Goal: Task Accomplishment & Management: Manage account settings

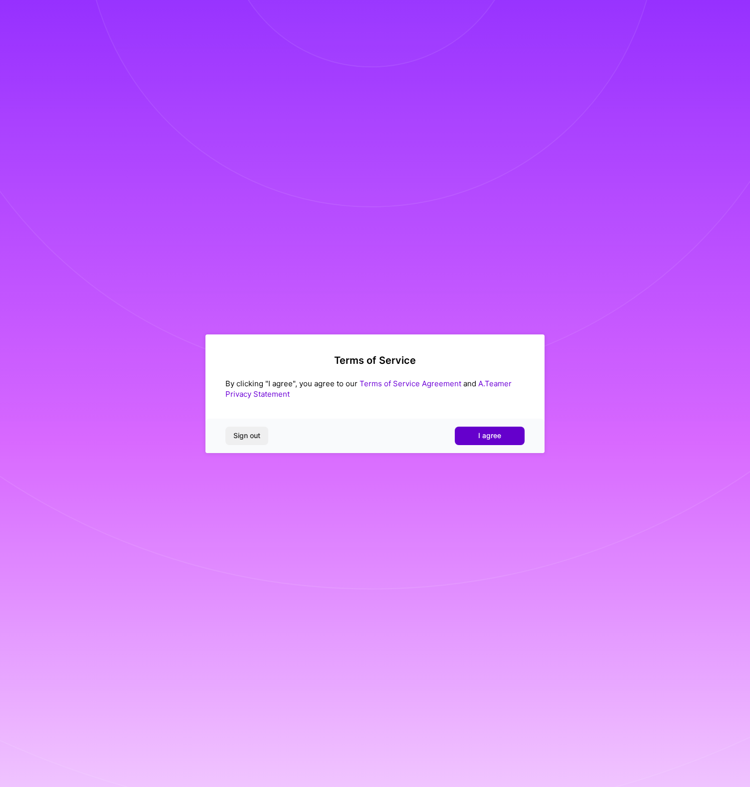
click at [487, 433] on span "I agree" at bounding box center [489, 436] width 23 height 10
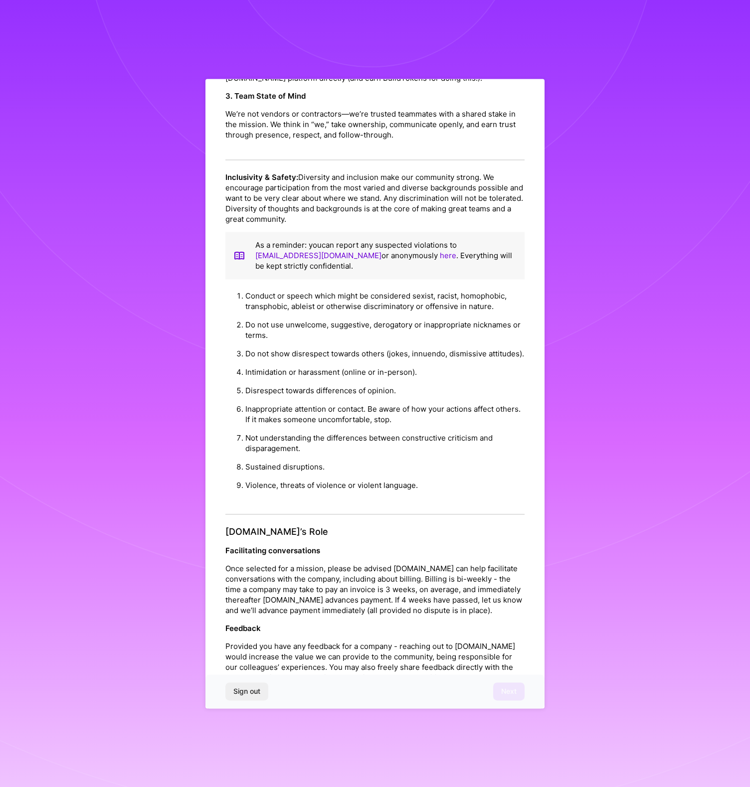
scroll to position [747, 0]
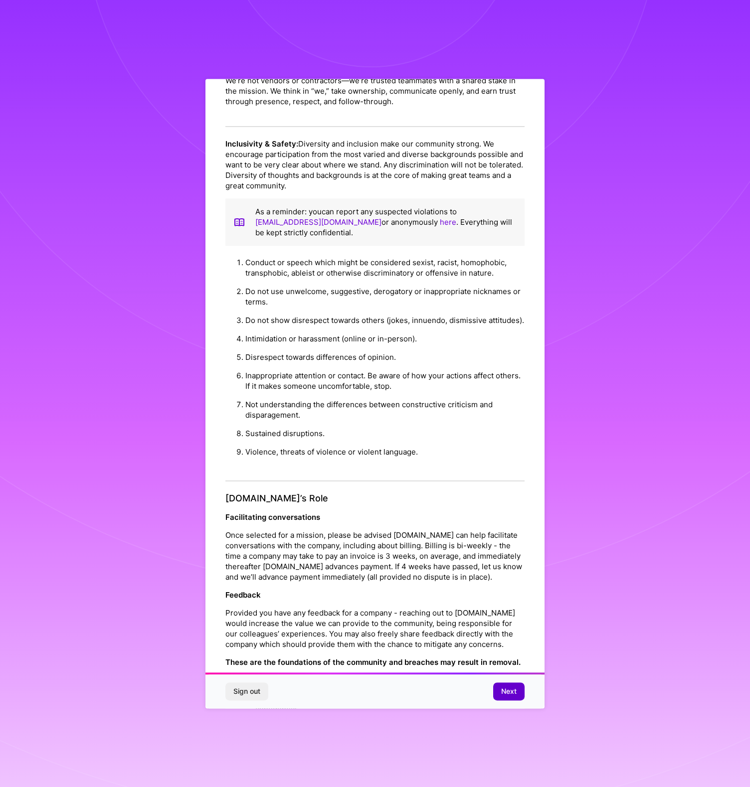
click at [510, 693] on span "Next" at bounding box center [508, 691] width 15 height 10
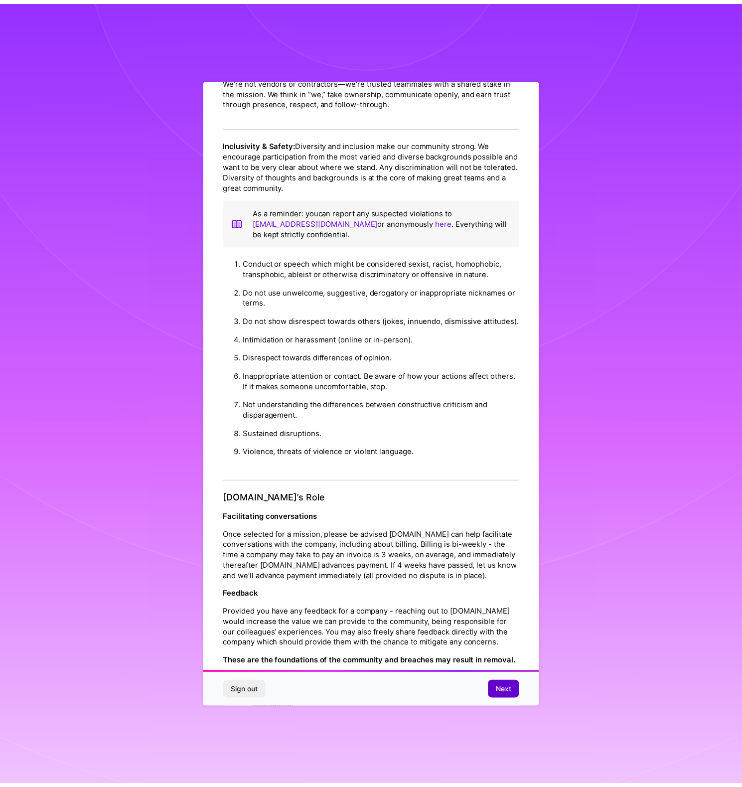
scroll to position [0, 0]
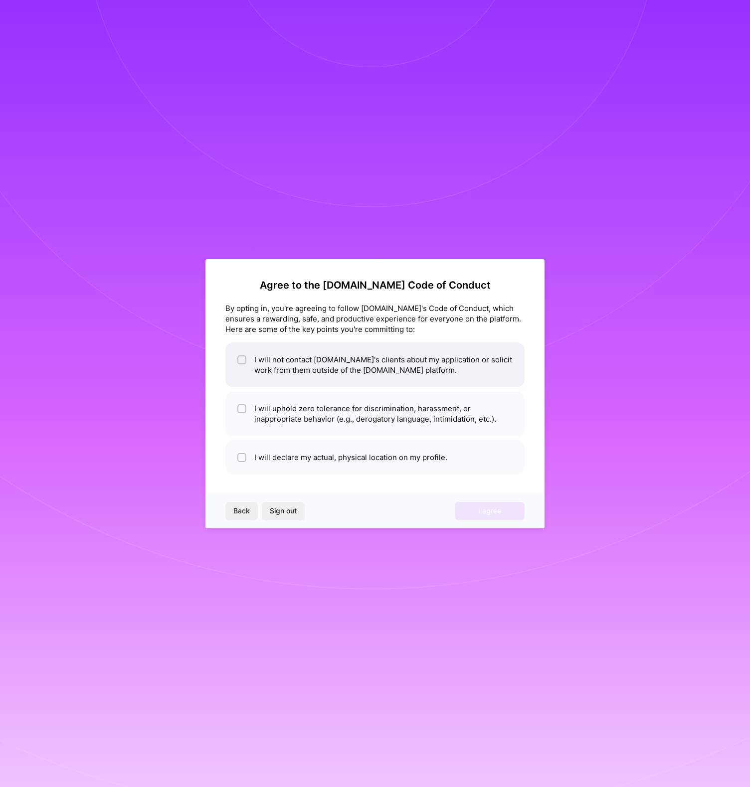
click at [245, 360] on div at bounding box center [241, 359] width 9 height 9
checkbox input "true"
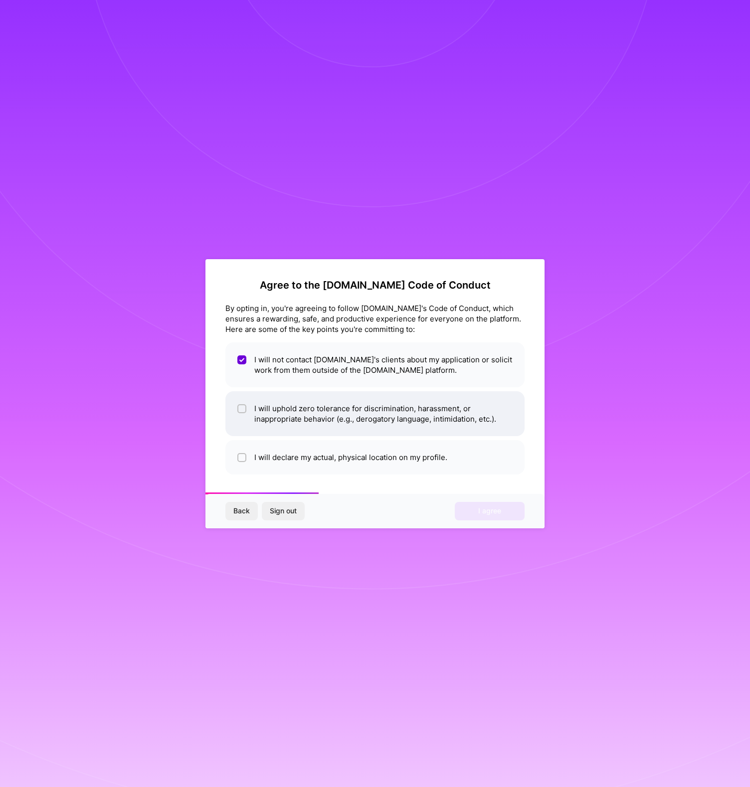
click at [246, 406] on li "I will uphold zero tolerance for discrimination, harassment, or inappropriate b…" at bounding box center [374, 413] width 299 height 45
checkbox input "true"
click at [243, 444] on li "I will declare my actual, physical location on my profile." at bounding box center [374, 457] width 299 height 34
checkbox input "true"
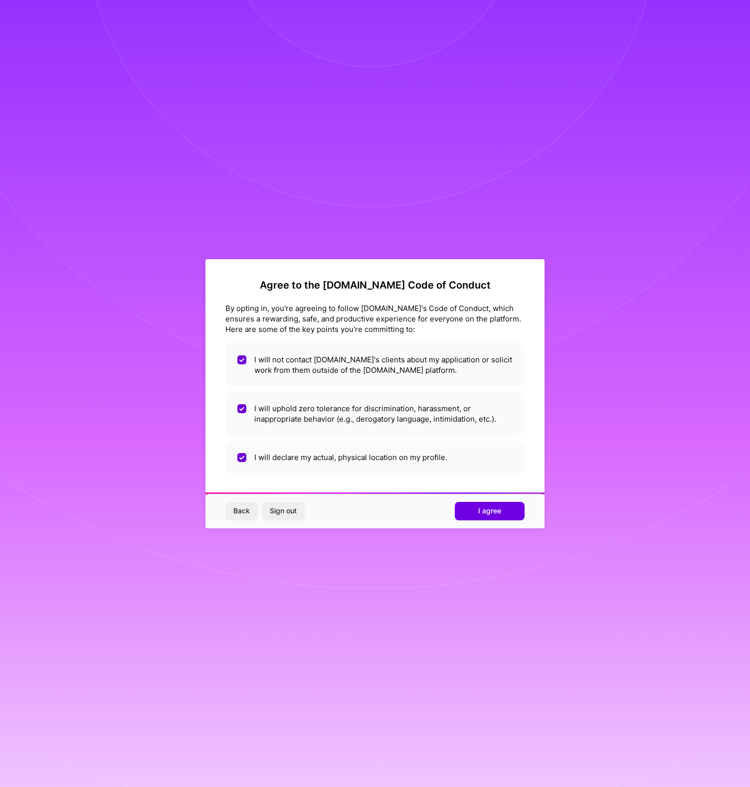
click at [491, 516] on button "I agree" at bounding box center [490, 511] width 70 height 18
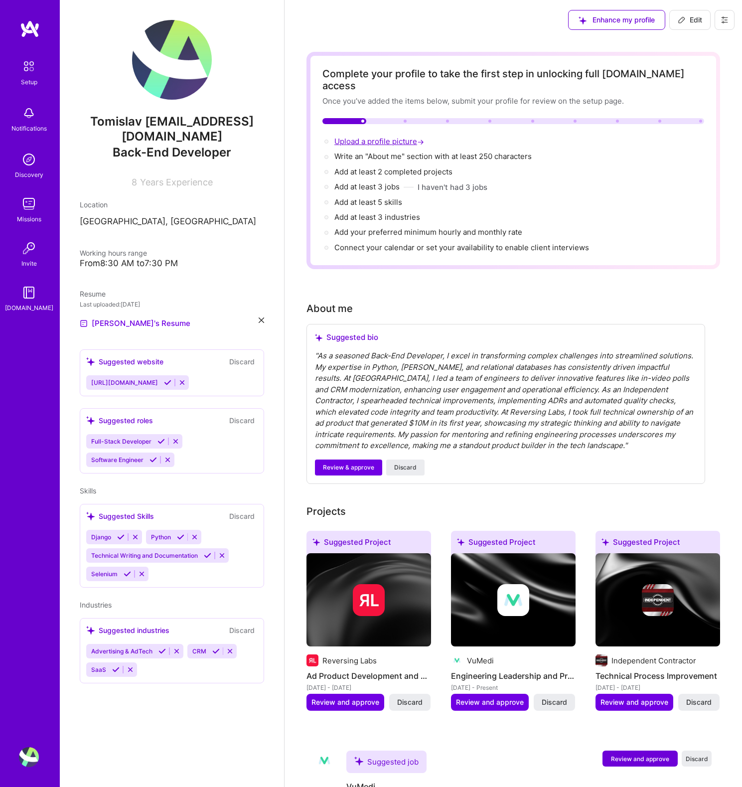
click at [371, 137] on span "Upload a profile picture →" at bounding box center [380, 141] width 92 height 9
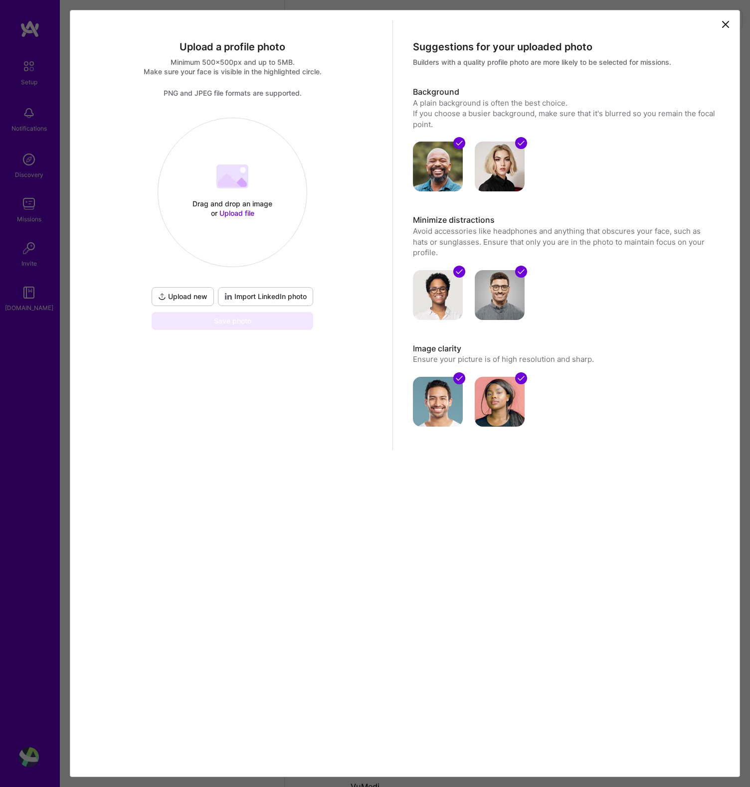
click at [238, 209] on span "Upload file" at bounding box center [236, 213] width 35 height 8
click at [278, 246] on div at bounding box center [392, 232] width 228 height 228
click at [224, 137] on button "Done" at bounding box center [210, 134] width 28 height 17
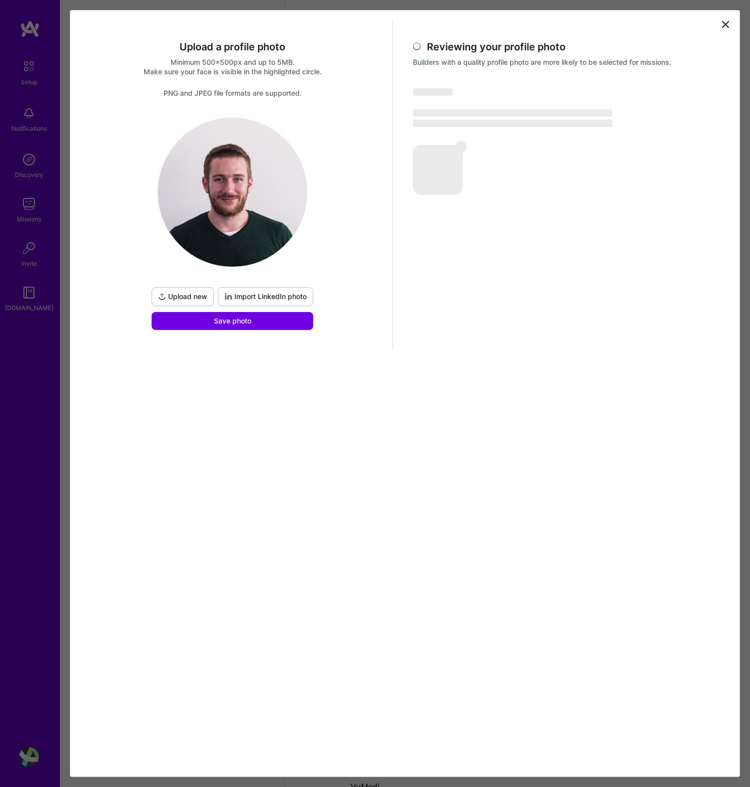
click at [243, 296] on span "Import LinkedIn photo" at bounding box center [265, 297] width 82 height 10
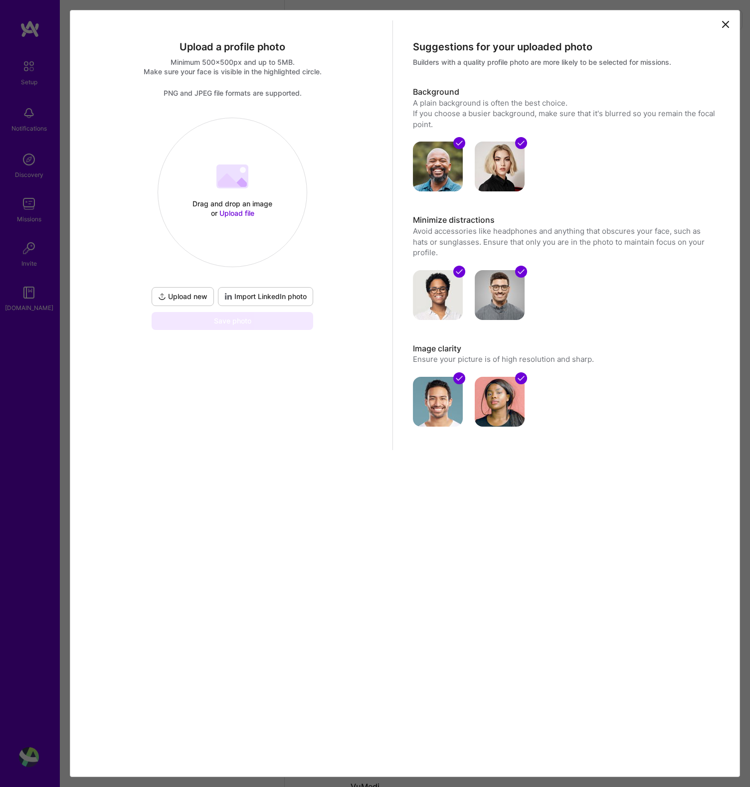
click at [300, 296] on span "Import LinkedIn photo" at bounding box center [265, 297] width 82 height 10
click at [230, 210] on span "Upload file" at bounding box center [236, 213] width 35 height 8
click at [293, 207] on div at bounding box center [389, 232] width 228 height 228
click at [224, 136] on button "Done" at bounding box center [210, 134] width 28 height 17
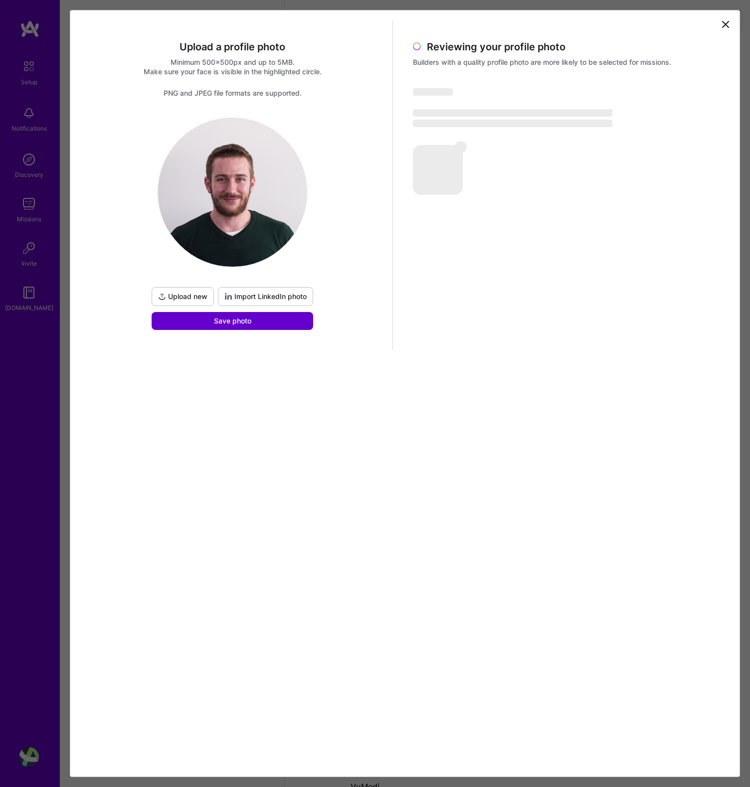
click at [252, 324] on button "Save photo" at bounding box center [232, 321] width 161 height 18
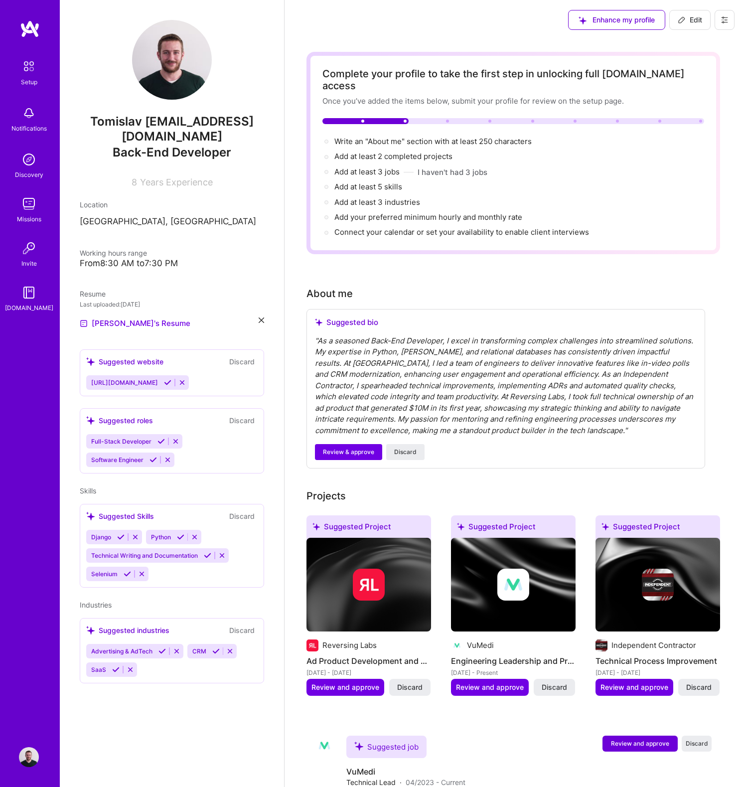
click at [164, 383] on icon at bounding box center [167, 382] width 7 height 7
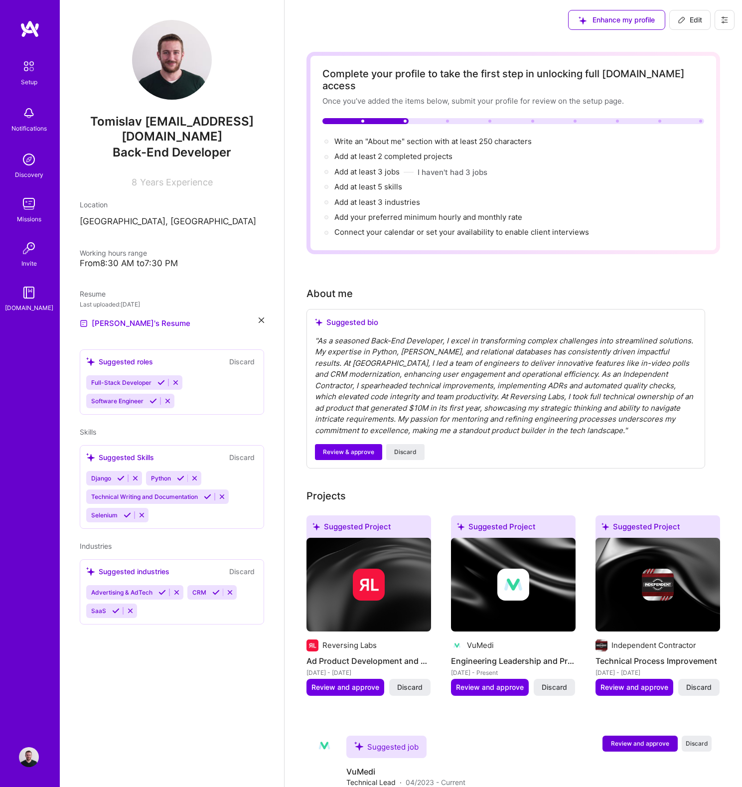
click at [153, 402] on icon at bounding box center [153, 400] width 7 height 7
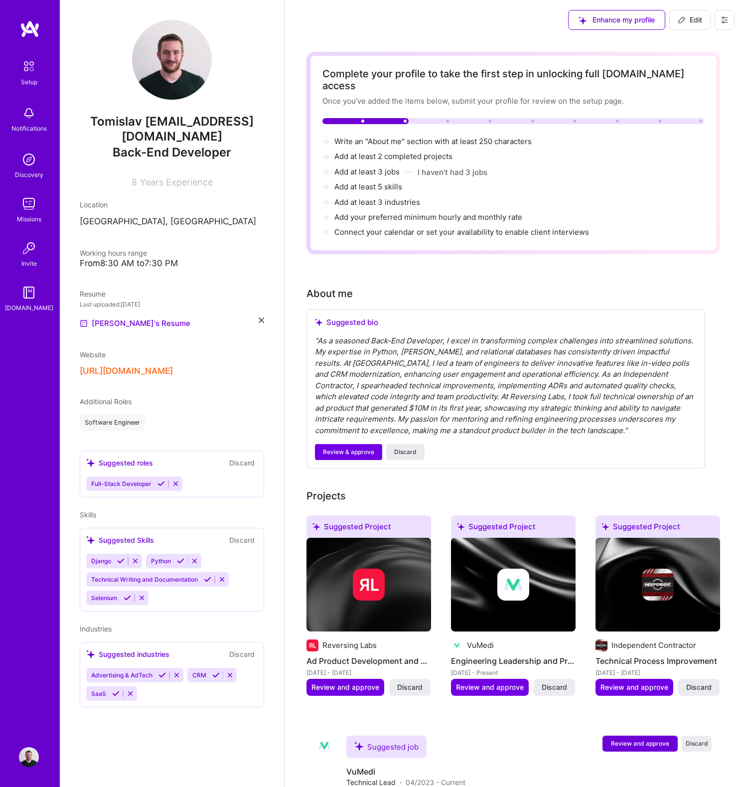
click at [154, 460] on div "Suggested roles Discard" at bounding box center [171, 462] width 171 height 11
click at [209, 481] on div "Full-Stack Developer" at bounding box center [171, 483] width 171 height 14
click at [182, 488] on div "Full-Stack Developer" at bounding box center [171, 483] width 171 height 14
click at [177, 484] on icon at bounding box center [175, 483] width 7 height 7
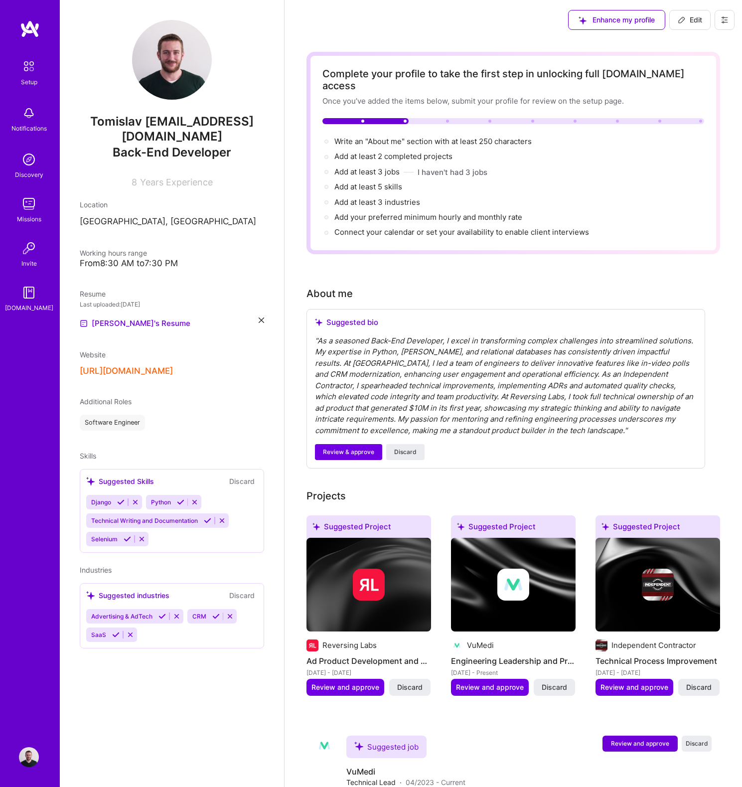
click at [123, 503] on icon at bounding box center [120, 501] width 7 height 7
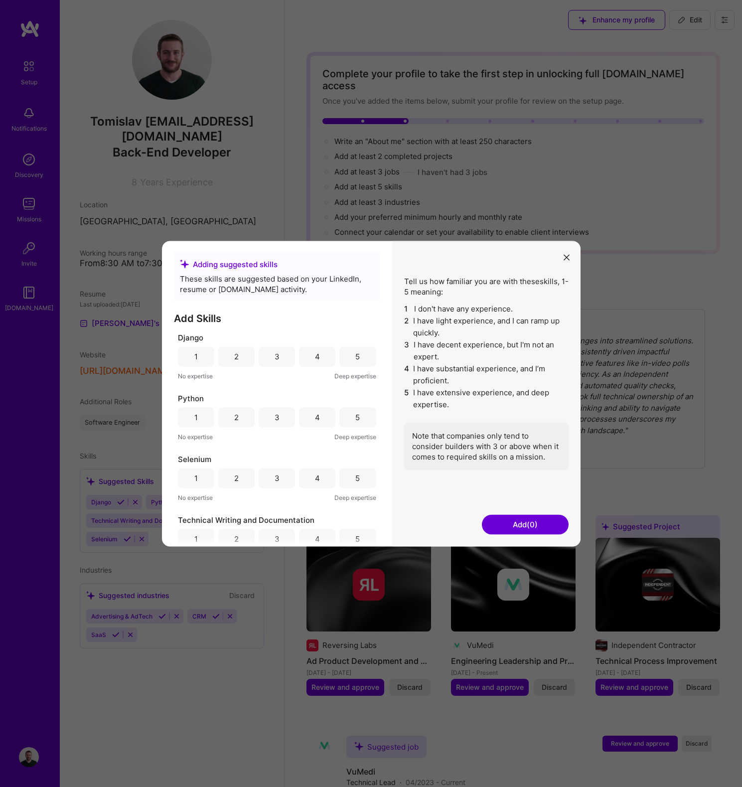
click at [355, 357] on div "5" at bounding box center [357, 356] width 4 height 10
click at [358, 411] on div "5" at bounding box center [357, 417] width 36 height 20
click at [234, 480] on div "2" at bounding box center [236, 478] width 4 height 10
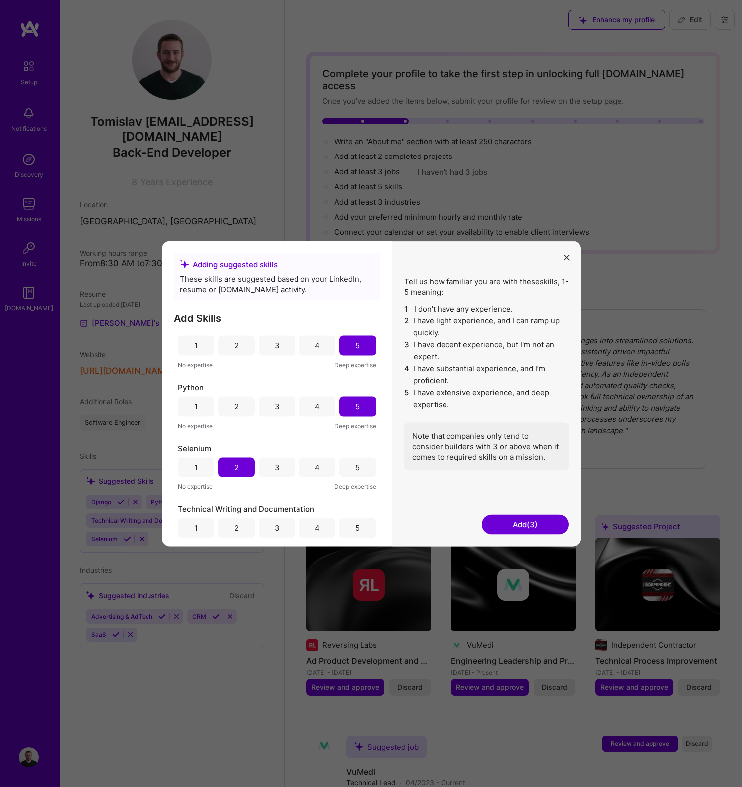
scroll to position [17, 0]
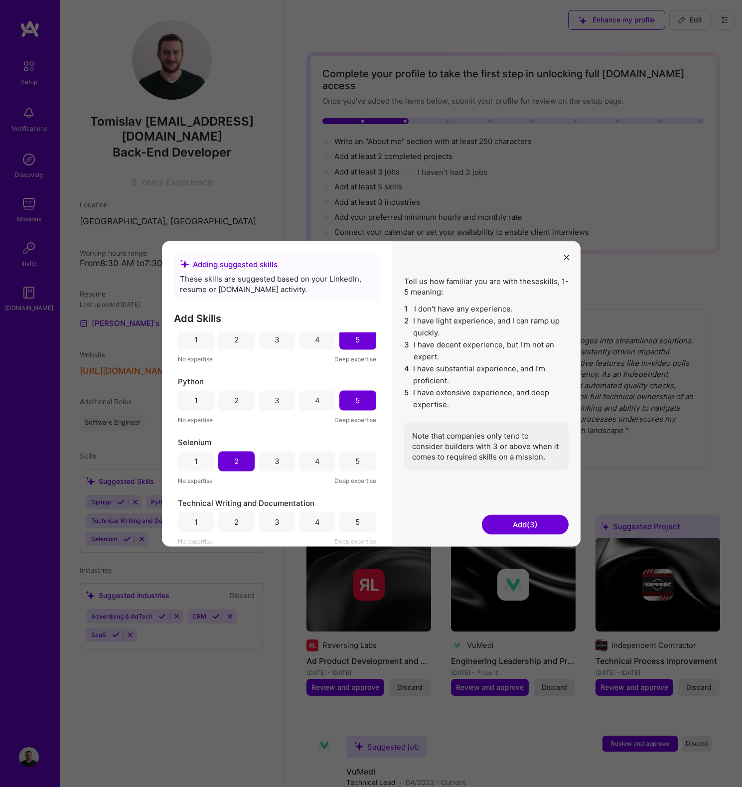
click at [286, 523] on div "3" at bounding box center [277, 522] width 36 height 20
click at [304, 521] on div "4" at bounding box center [317, 522] width 36 height 20
click at [293, 523] on div "1 2 3 4 5" at bounding box center [277, 522] width 198 height 20
click at [510, 523] on button "Add (4)" at bounding box center [525, 524] width 87 height 20
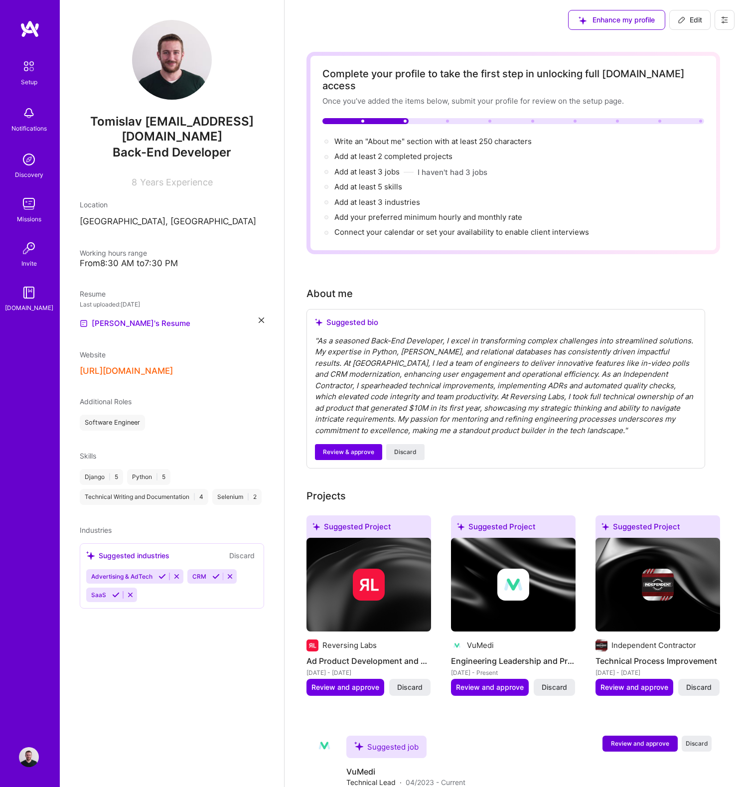
click at [246, 555] on button "Discard" at bounding box center [241, 555] width 31 height 11
click at [246, 556] on button "Discard" at bounding box center [241, 555] width 31 height 11
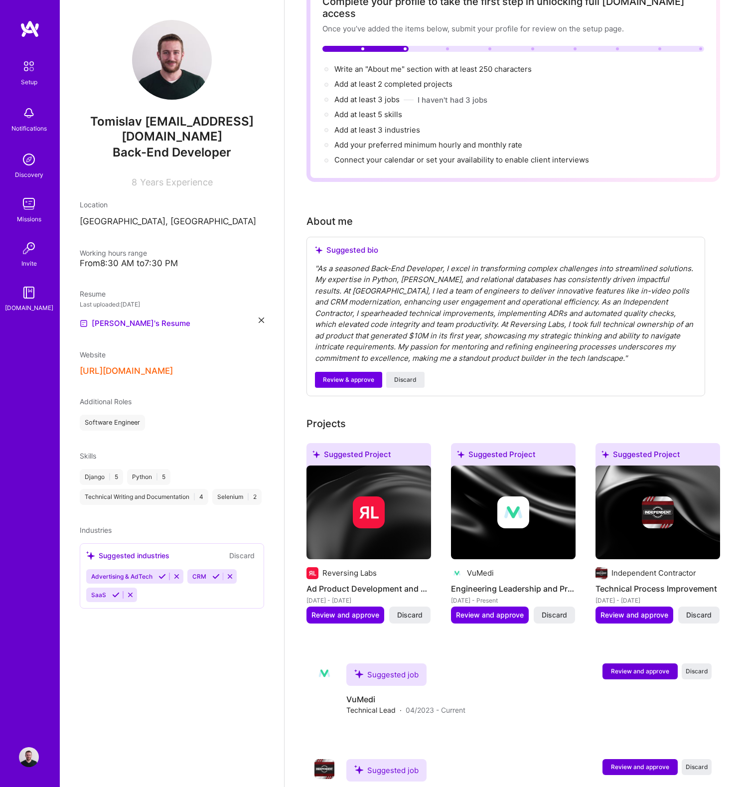
scroll to position [0, 0]
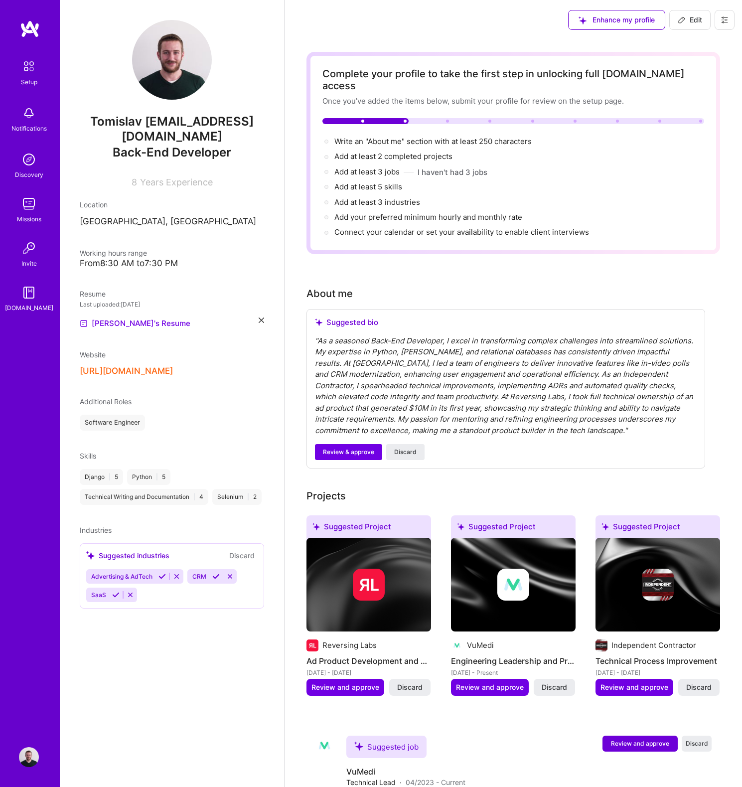
click at [31, 205] on img at bounding box center [29, 204] width 20 height 20
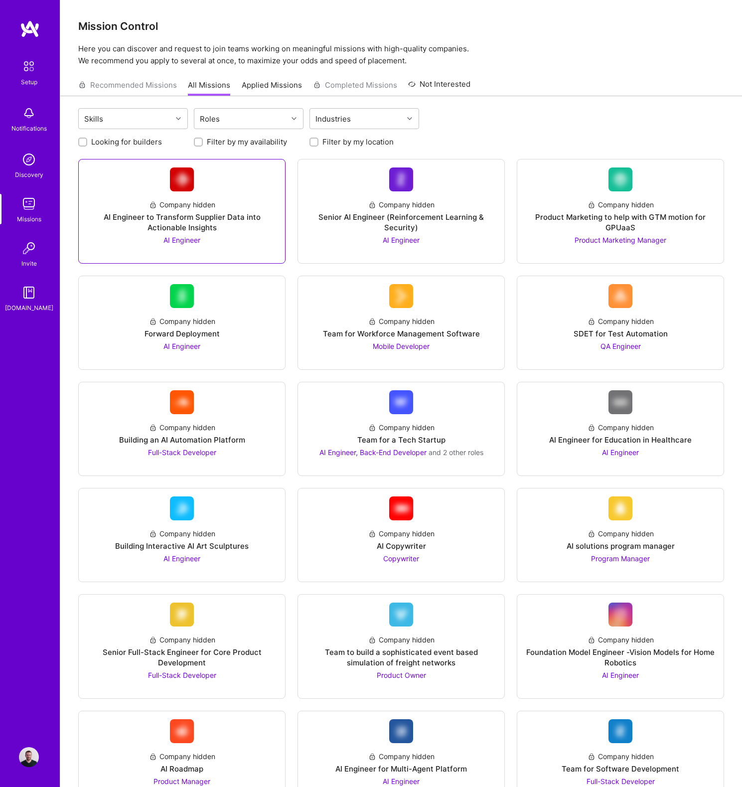
click at [191, 220] on div "AI Engineer to Transform Supplier Data into Actionable Insights" at bounding box center [182, 222] width 190 height 21
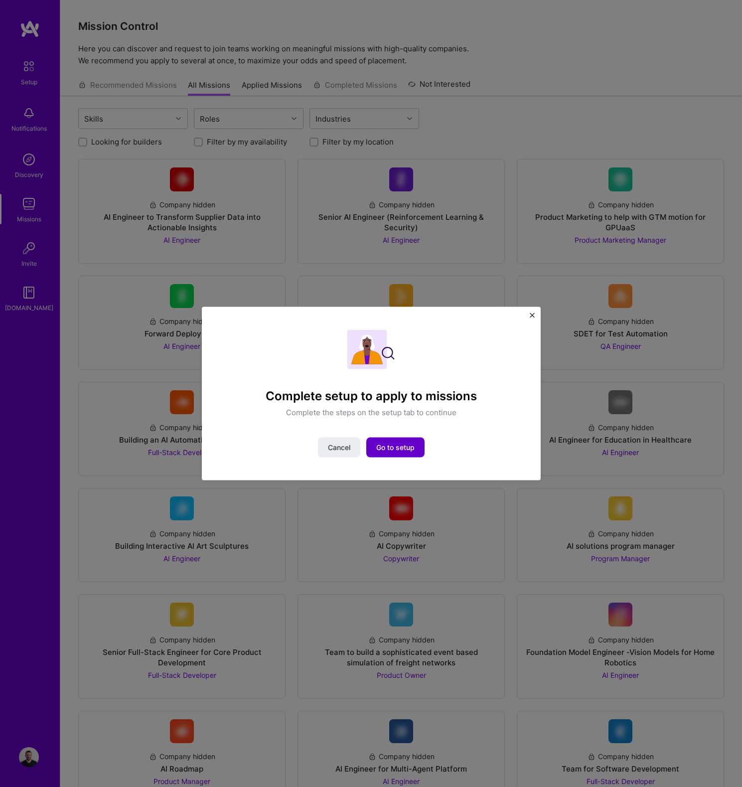
click at [412, 451] on span "Go to setup" at bounding box center [395, 448] width 38 height 10
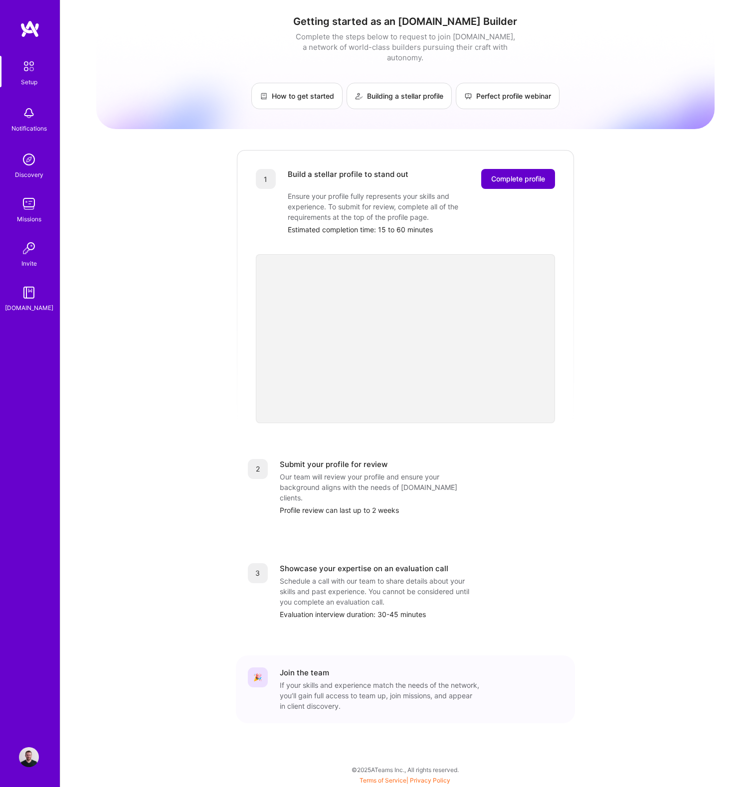
click at [505, 174] on span "Complete profile" at bounding box center [518, 179] width 54 height 10
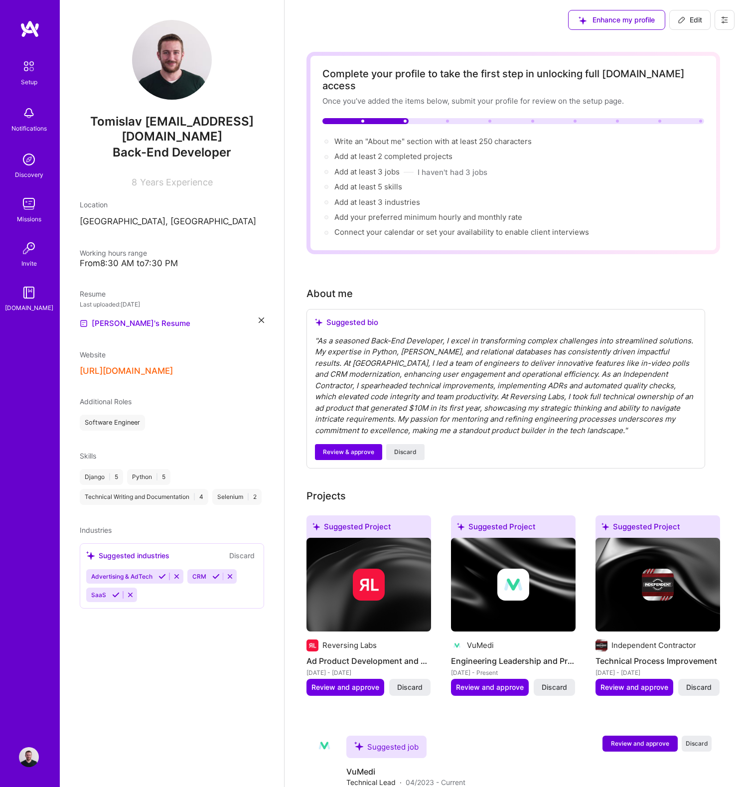
click at [120, 404] on span "Additional Roles" at bounding box center [106, 401] width 52 height 8
click at [179, 579] on icon at bounding box center [176, 576] width 7 height 7
click at [182, 578] on icon at bounding box center [183, 576] width 7 height 7
click at [132, 580] on icon at bounding box center [129, 576] width 7 height 7
click at [138, 542] on div "Tomislav [EMAIL_ADDRESS][DOMAIN_NAME] Back-End Developer 8 Years Experience Loc…" at bounding box center [172, 393] width 224 height 787
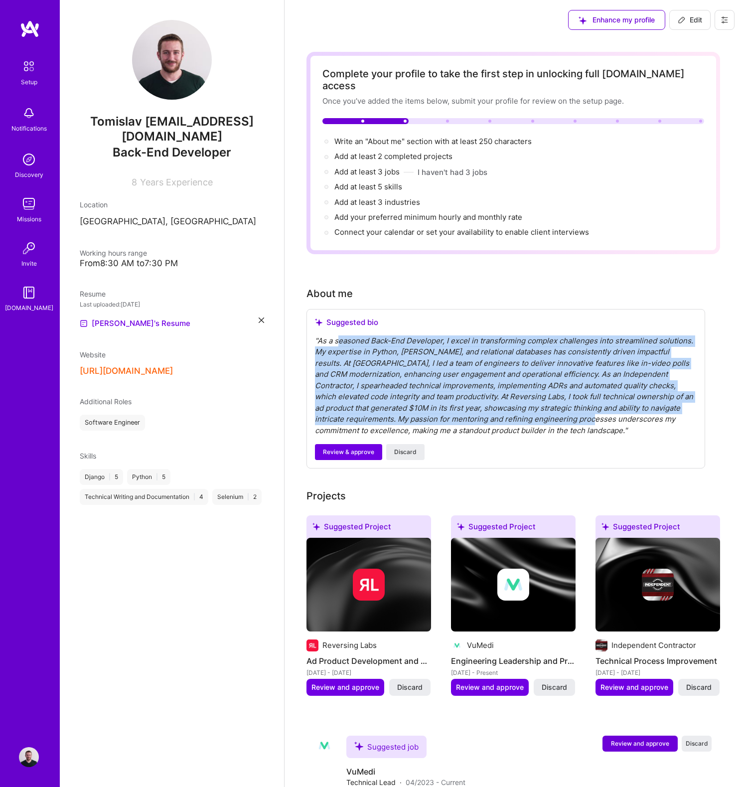
drag, startPoint x: 341, startPoint y: 326, endPoint x: 576, endPoint y: 403, distance: 246.8
click at [574, 403] on div "" As a seasoned Back-End Developer, I excel in transforming complex challenges …" at bounding box center [506, 385] width 382 height 101
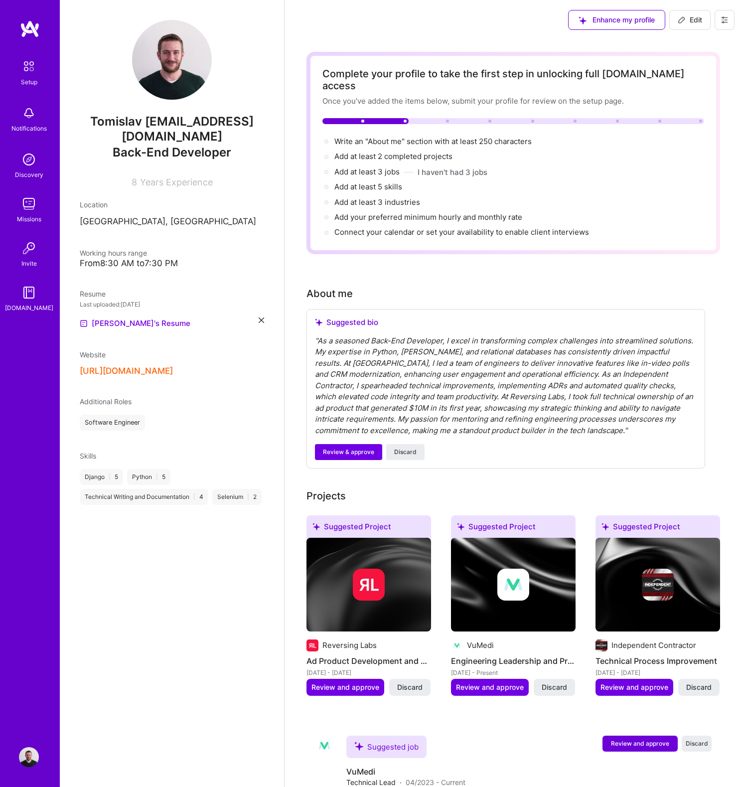
click at [577, 403] on div "" As a seasoned Back-End Developer, I excel in transforming complex challenges …" at bounding box center [506, 385] width 382 height 101
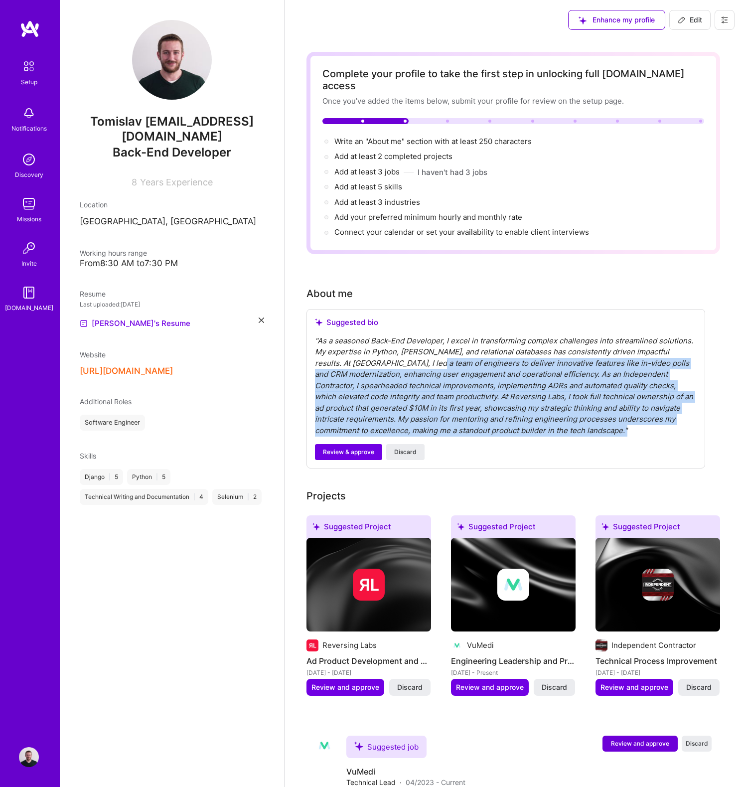
drag, startPoint x: 512, startPoint y: 401, endPoint x: 414, endPoint y: 342, distance: 114.0
click at [419, 344] on div "" As a seasoned Back-End Developer, I excel in transforming complex challenges …" at bounding box center [506, 385] width 382 height 101
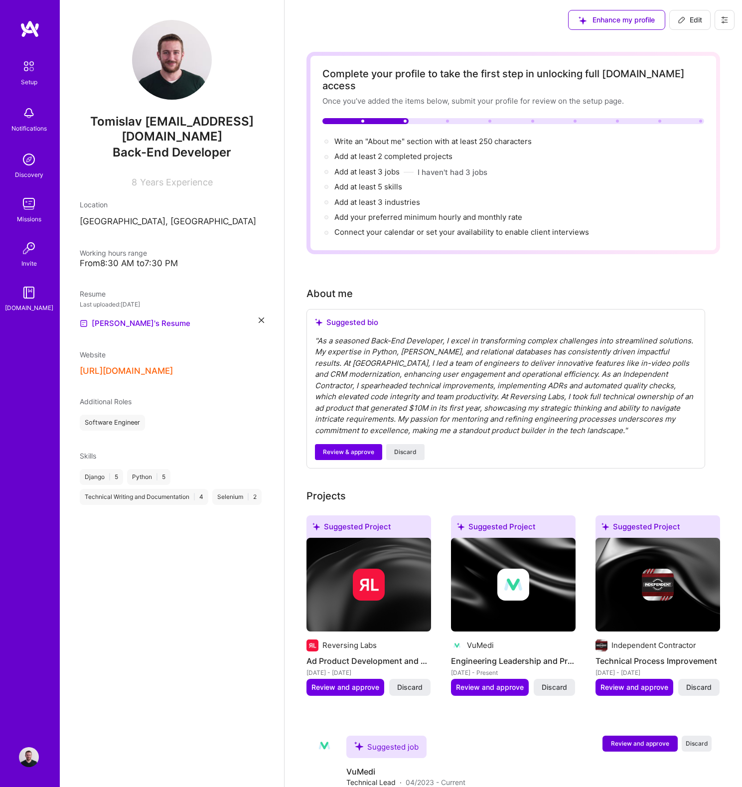
click at [414, 342] on div "" As a seasoned Back-End Developer, I excel in transforming complex challenges …" at bounding box center [506, 385] width 382 height 101
click at [418, 444] on button "Discard" at bounding box center [405, 452] width 38 height 16
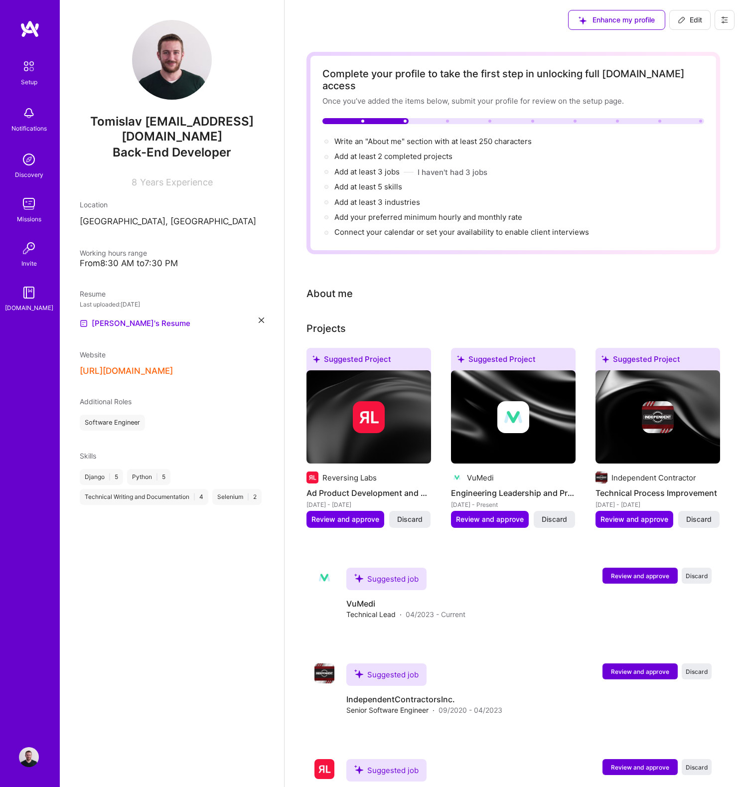
click at [328, 286] on div "About me" at bounding box center [330, 293] width 46 height 15
click at [682, 18] on icon at bounding box center [682, 18] width 0 height 0
select select "US"
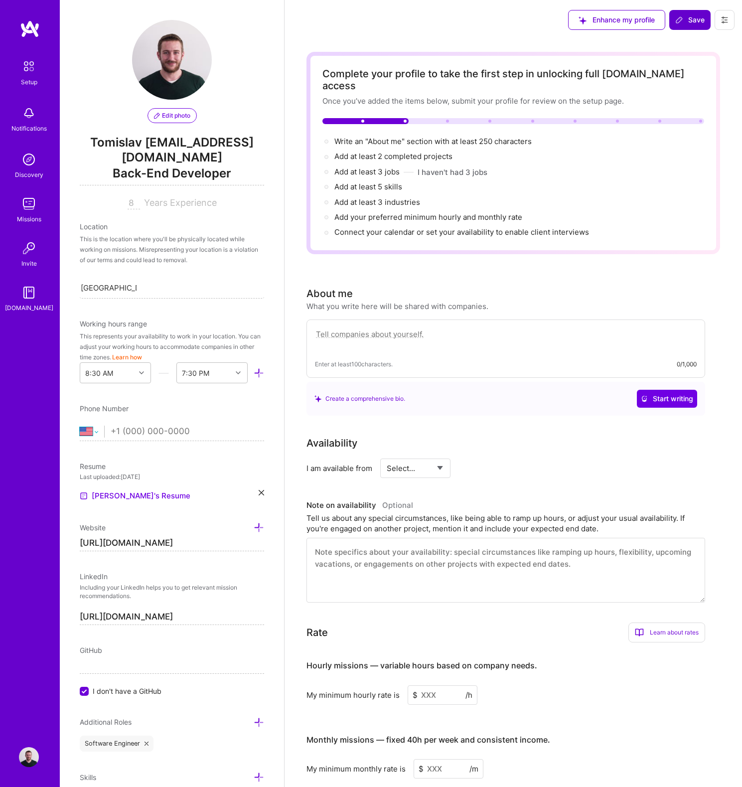
click at [94, 435] on select "[GEOGRAPHIC_DATA] [GEOGRAPHIC_DATA] [GEOGRAPHIC_DATA] [GEOGRAPHIC_DATA] [US_STA…" at bounding box center [92, 432] width 24 height 12
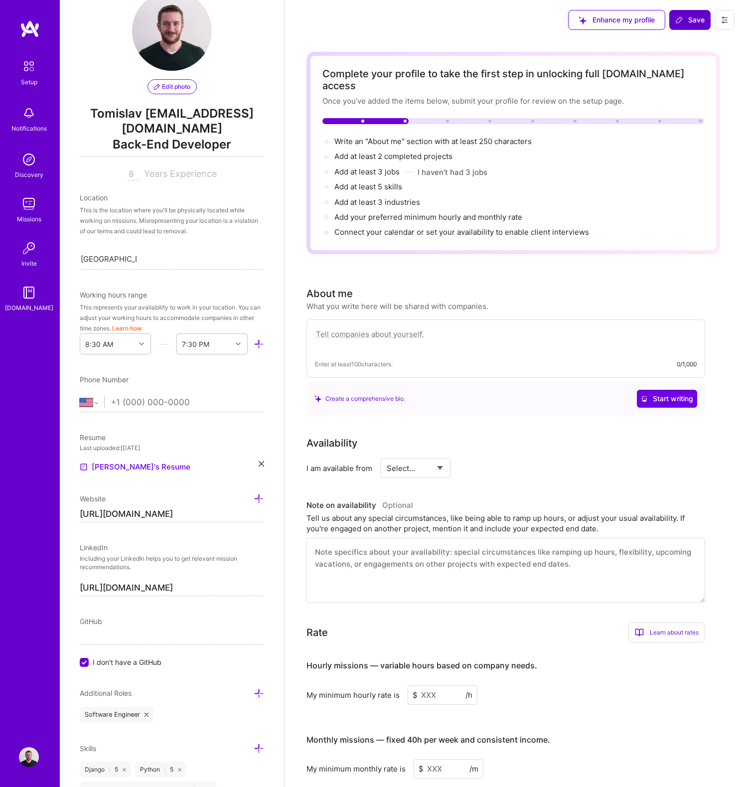
scroll to position [138, 0]
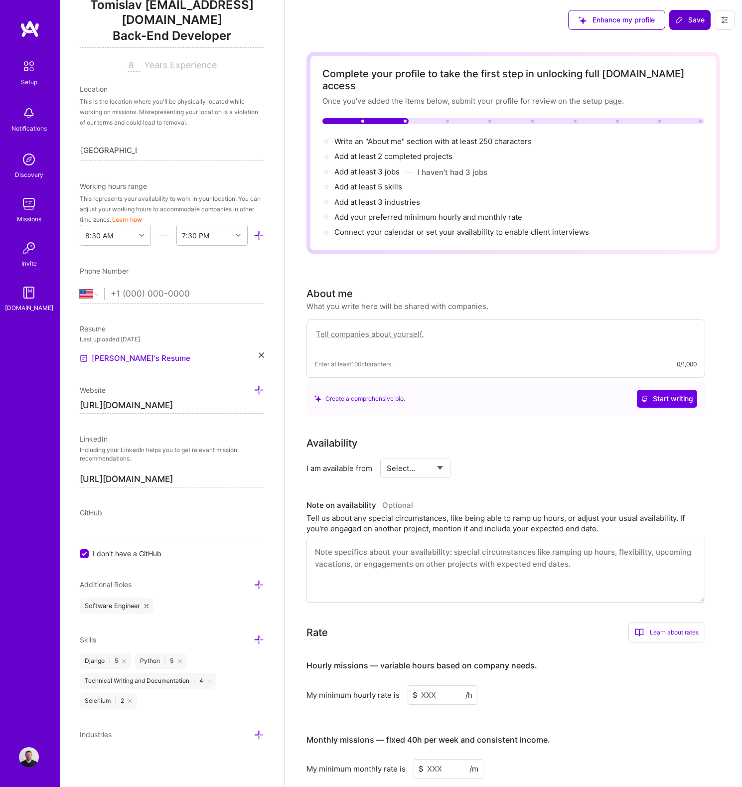
click at [113, 516] on div "GitHub" at bounding box center [172, 512] width 184 height 10
click at [112, 507] on div "GitHub" at bounding box center [172, 512] width 184 height 10
click at [85, 512] on span "GitHub" at bounding box center [91, 512] width 22 height 8
click at [94, 558] on div "Edit photo Tomislav [EMAIL_ADDRESS][DOMAIN_NAME] Back-End Developer 8 Years Exp…" at bounding box center [172, 393] width 224 height 787
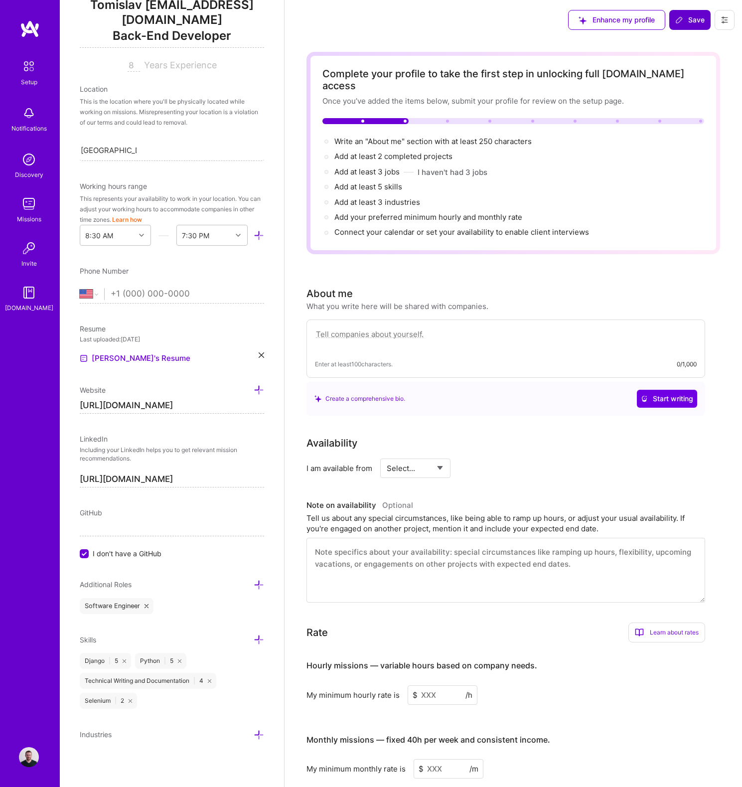
click at [95, 556] on span "I don't have a GitHub" at bounding box center [127, 553] width 69 height 10
click at [90, 556] on input "I don't have a GitHub" at bounding box center [85, 554] width 9 height 9
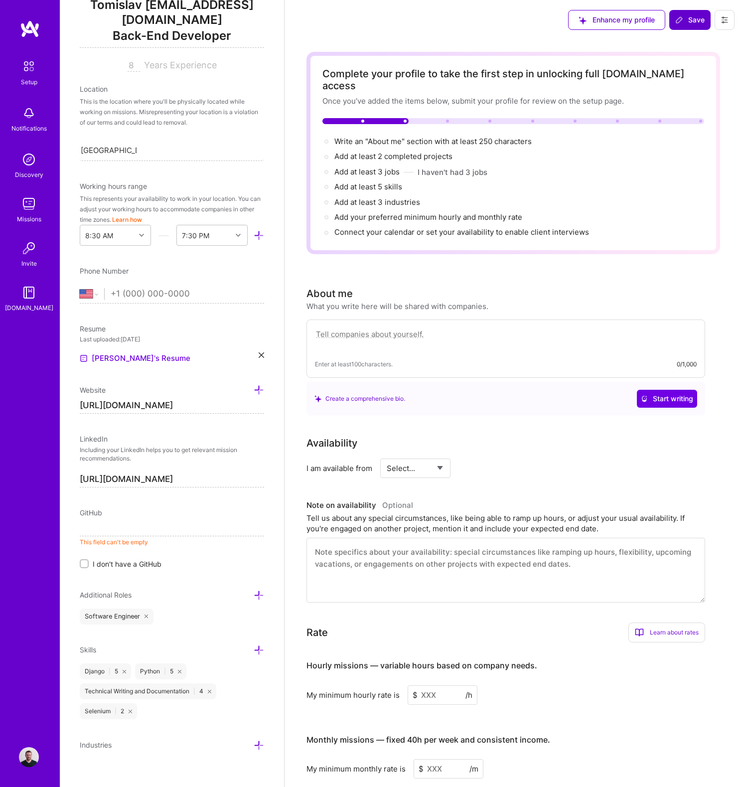
click at [92, 531] on input at bounding box center [172, 528] width 184 height 16
click at [83, 529] on input "[DOMAIN_NAME][URL]" at bounding box center [172, 528] width 184 height 16
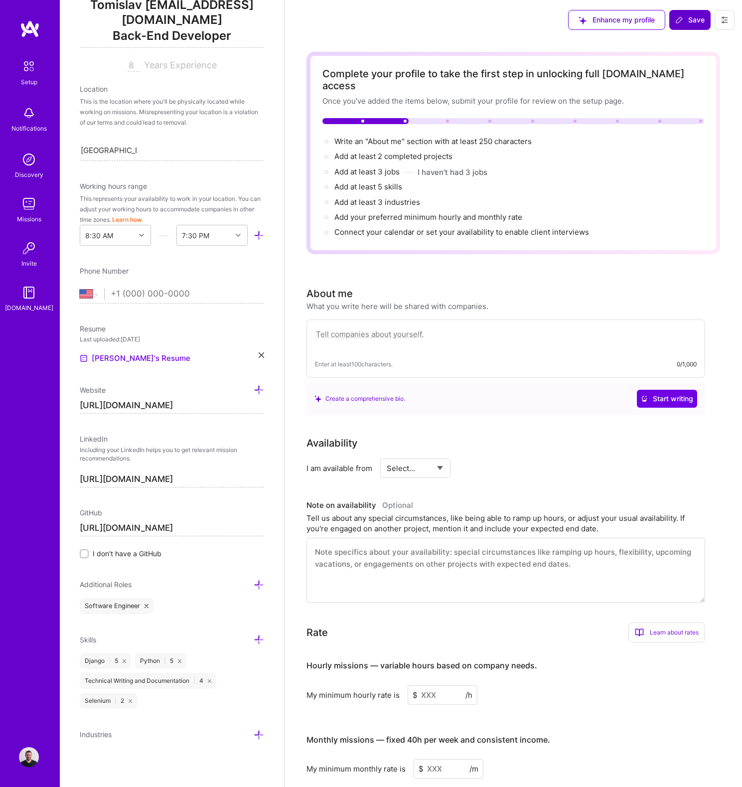
click at [185, 525] on input "[URL][DOMAIN_NAME]" at bounding box center [172, 528] width 184 height 16
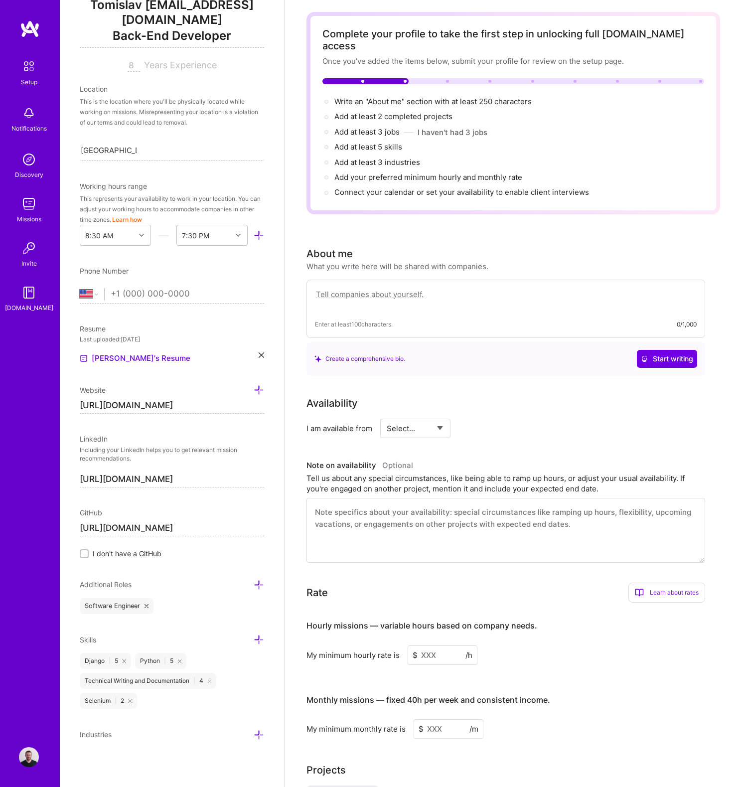
scroll to position [82, 0]
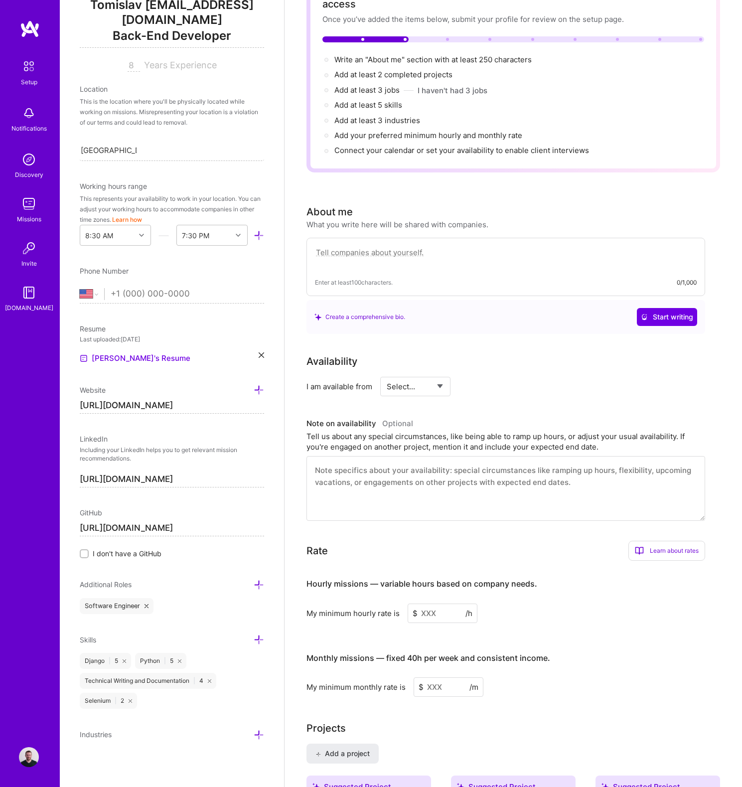
type input "[URL][DOMAIN_NAME]"
click at [188, 605] on div "Software Engineer" at bounding box center [172, 606] width 184 height 16
click at [241, 582] on div "Additional Roles" at bounding box center [172, 584] width 184 height 11
click at [254, 584] on icon at bounding box center [259, 585] width 10 height 10
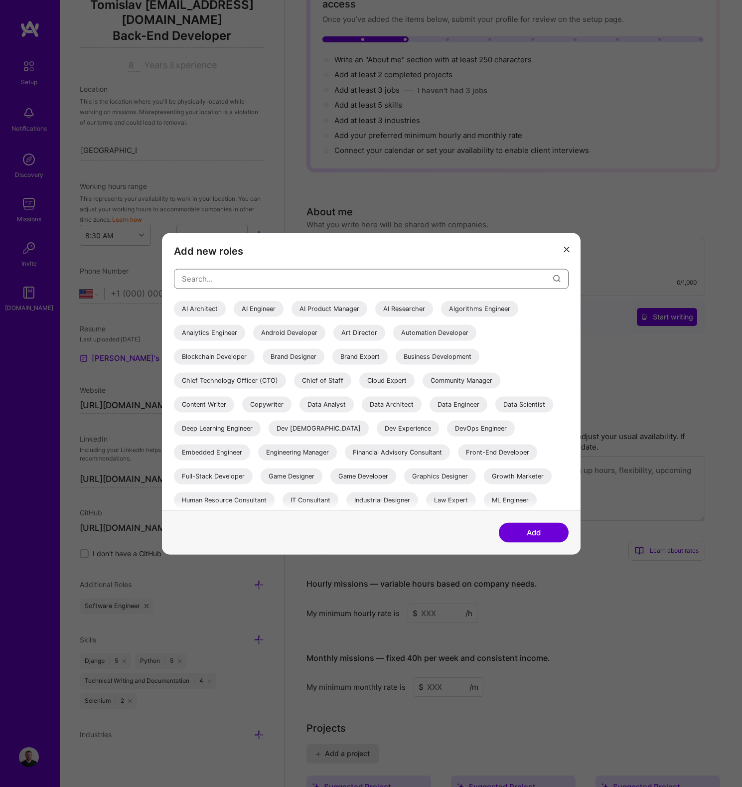
click at [220, 276] on input "modal" at bounding box center [367, 278] width 371 height 25
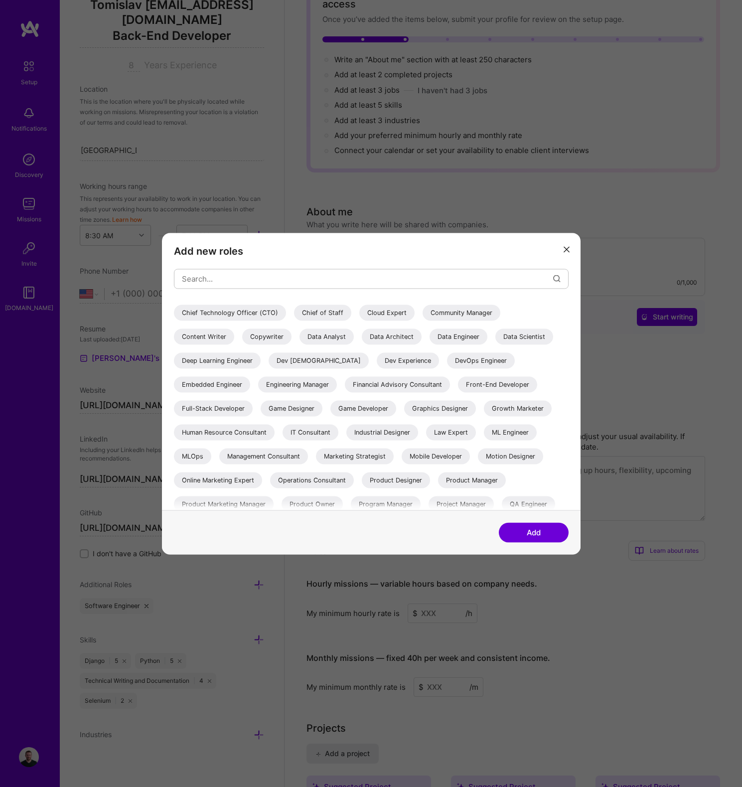
click at [452, 362] on div "DevOps Engineer" at bounding box center [481, 360] width 68 height 16
click at [285, 387] on div "Engineering Manager" at bounding box center [297, 384] width 79 height 16
click at [215, 413] on div "Full-Stack Developer" at bounding box center [213, 408] width 79 height 16
click at [294, 433] on div "IT Consultant" at bounding box center [311, 432] width 56 height 16
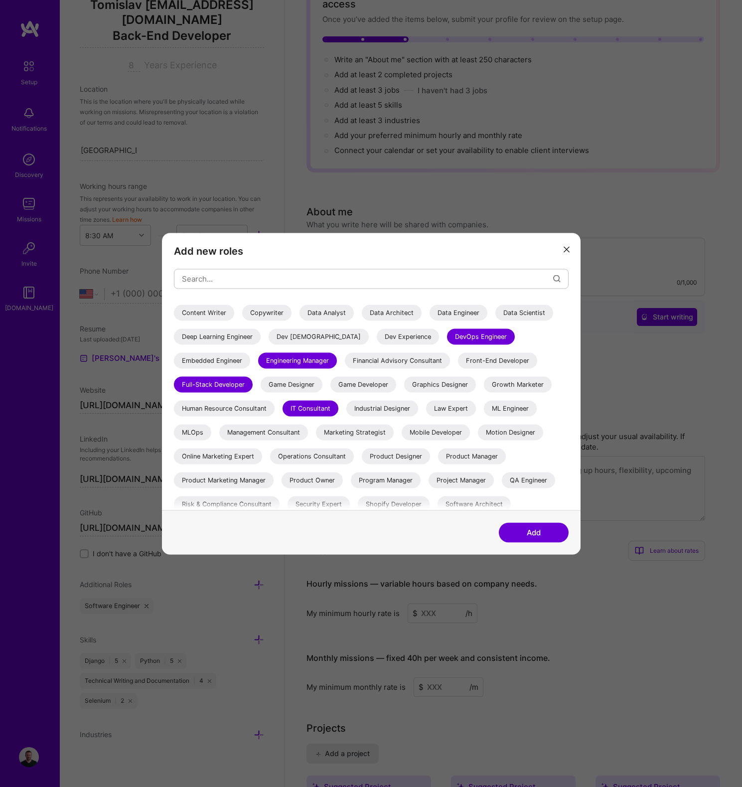
scroll to position [112, 0]
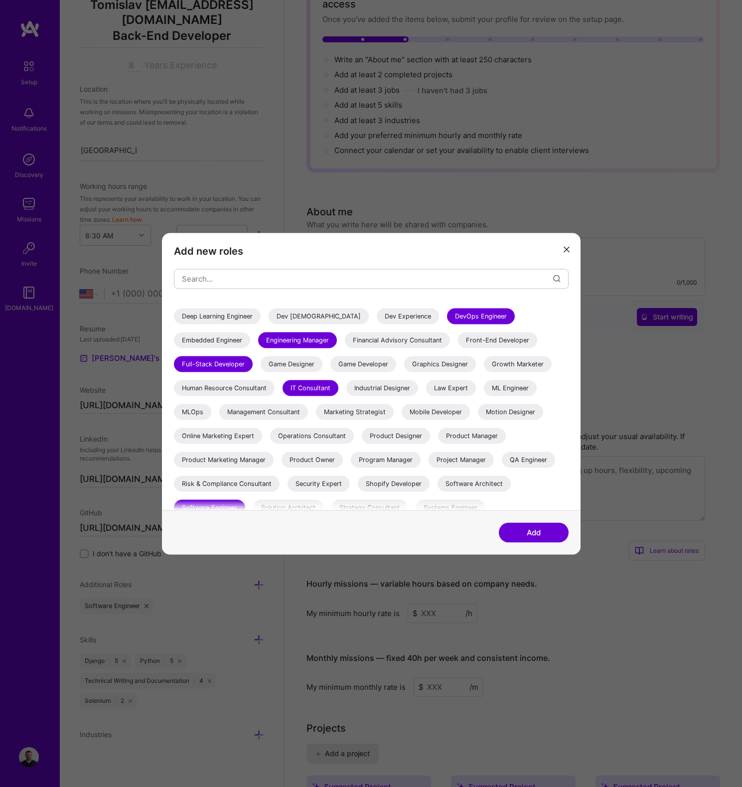
click at [183, 414] on div "MLOps" at bounding box center [192, 412] width 37 height 16
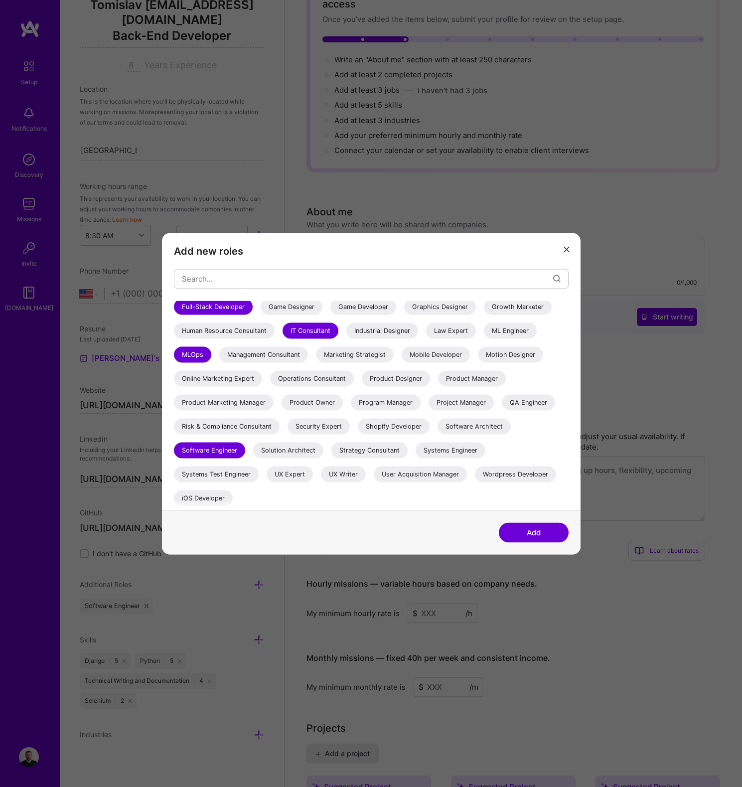
click at [464, 374] on div "Product Manager" at bounding box center [472, 378] width 68 height 16
click at [462, 428] on div "Software Architect" at bounding box center [474, 426] width 73 height 16
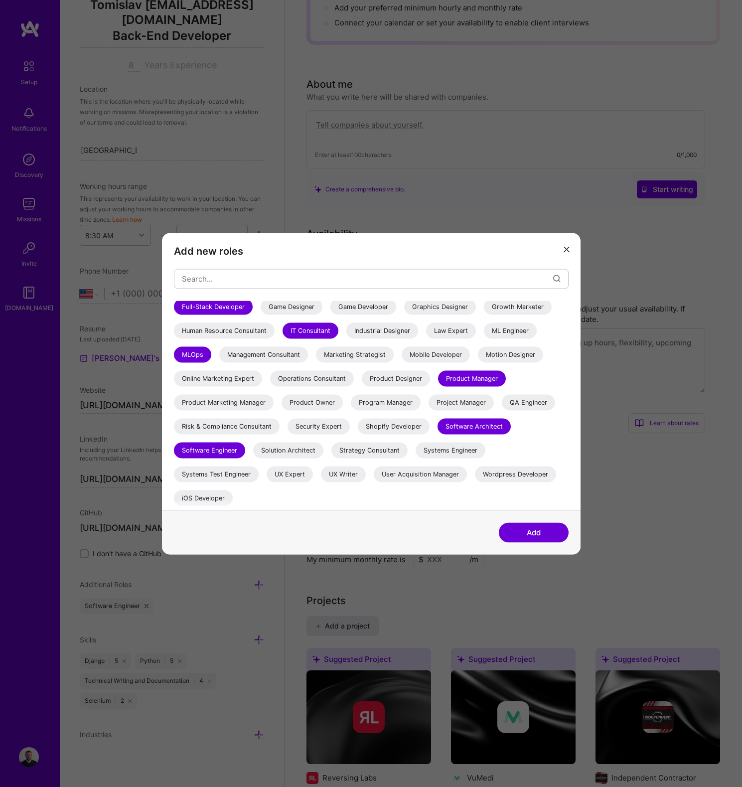
scroll to position [280, 0]
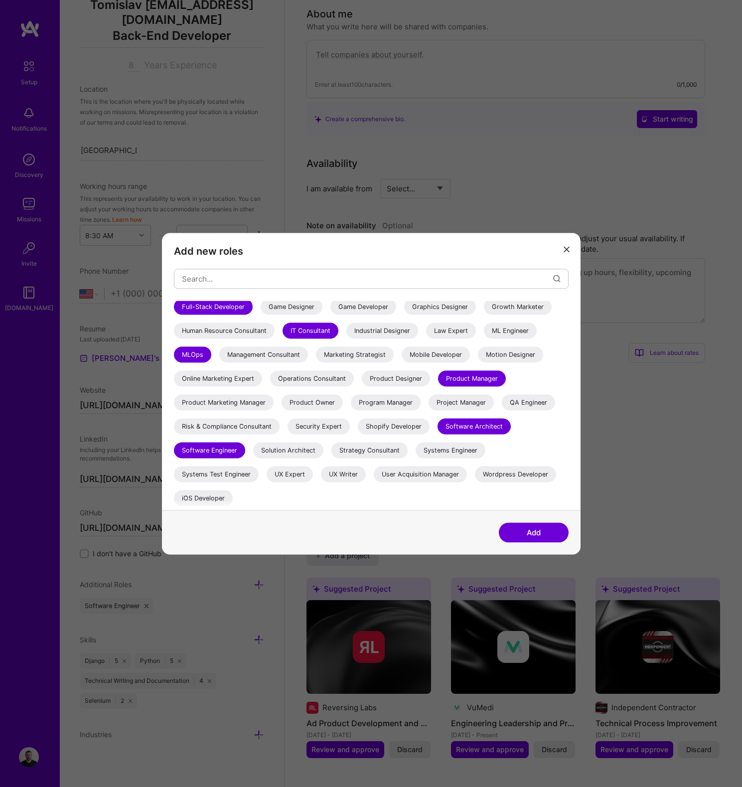
click at [534, 529] on button "Add" at bounding box center [534, 532] width 70 height 20
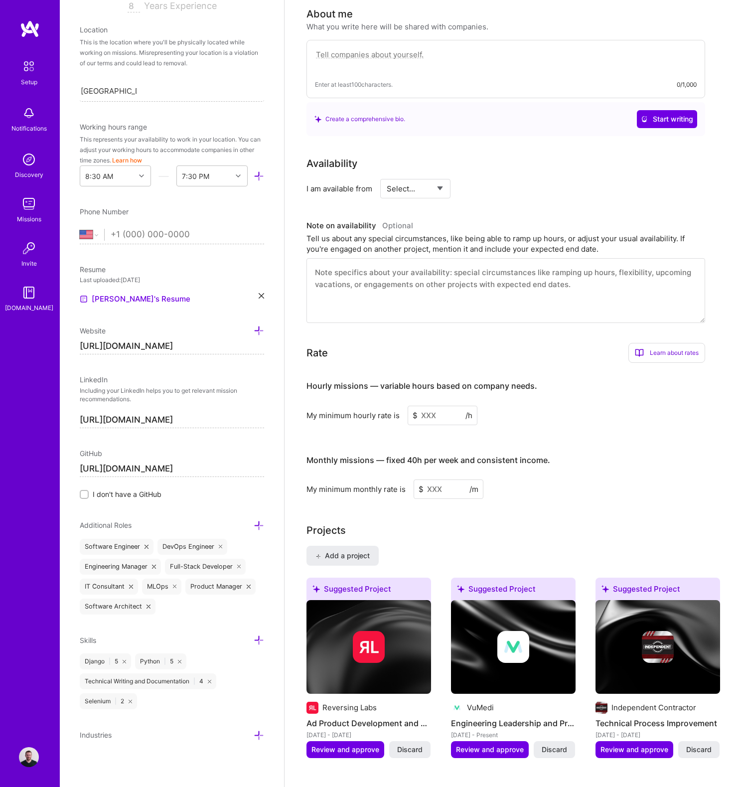
scroll to position [197, 0]
click at [254, 642] on icon at bounding box center [259, 639] width 10 height 10
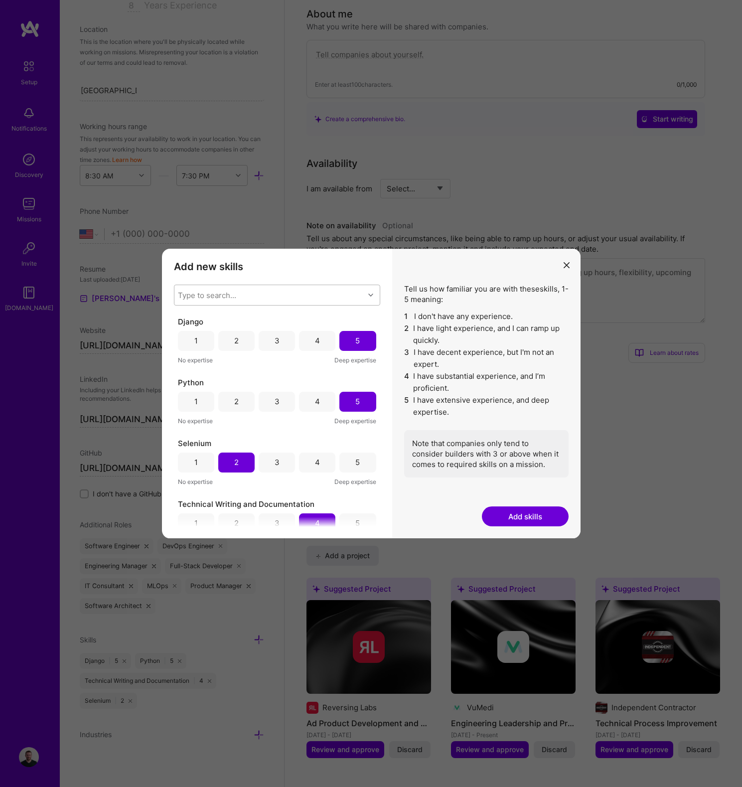
scroll to position [0, 0]
click at [577, 264] on div "Tell us how familiar you are with these skills , 1-5 meaning: 1 I don't have an…" at bounding box center [486, 394] width 188 height 290
click at [565, 265] on icon "modal" at bounding box center [567, 265] width 6 height 6
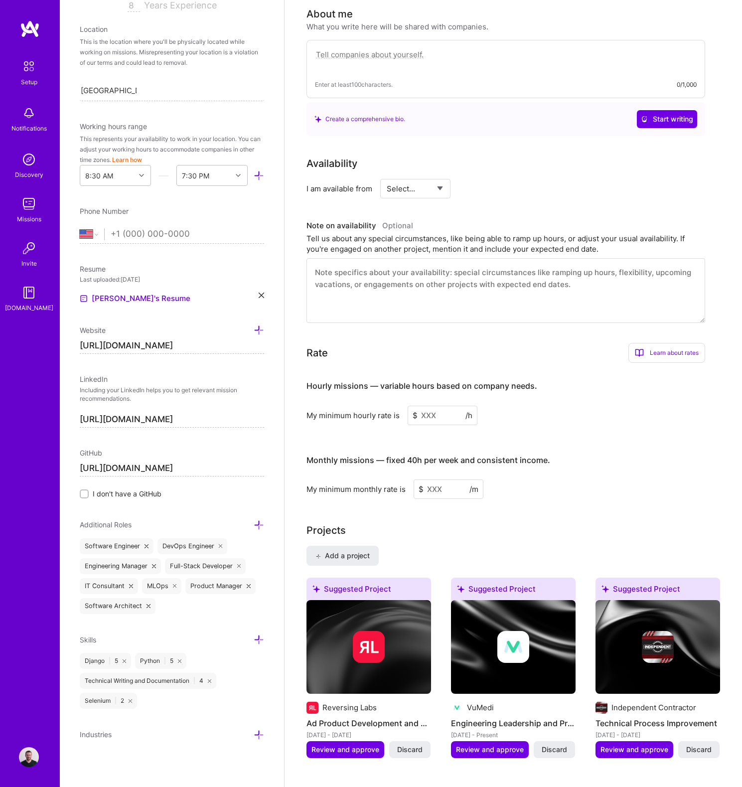
click at [132, 699] on icon at bounding box center [130, 700] width 3 height 3
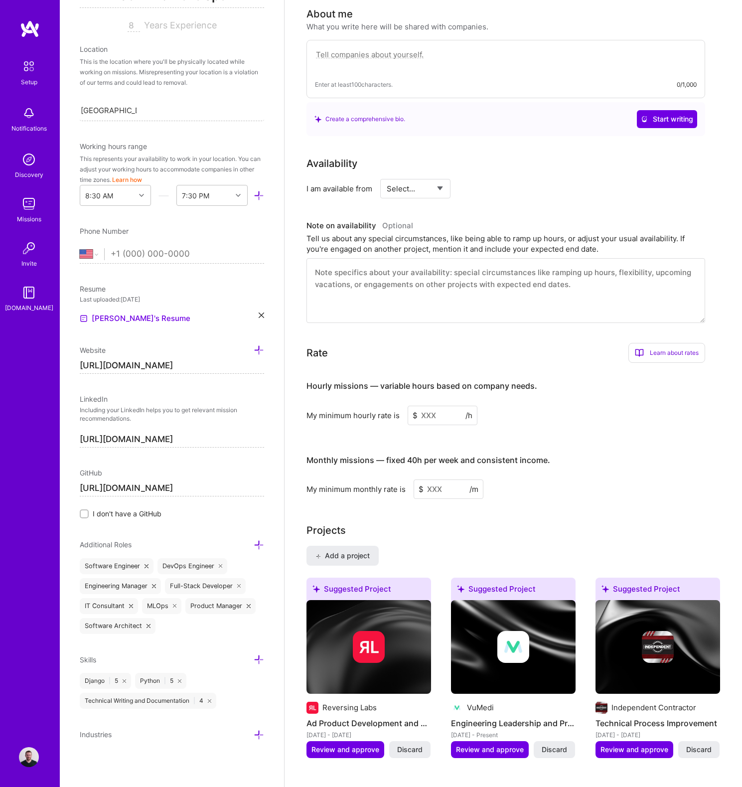
click at [208, 702] on div "Technical Writing and Documentation | 4" at bounding box center [148, 701] width 137 height 16
click at [209, 699] on icon at bounding box center [209, 700] width 3 height 3
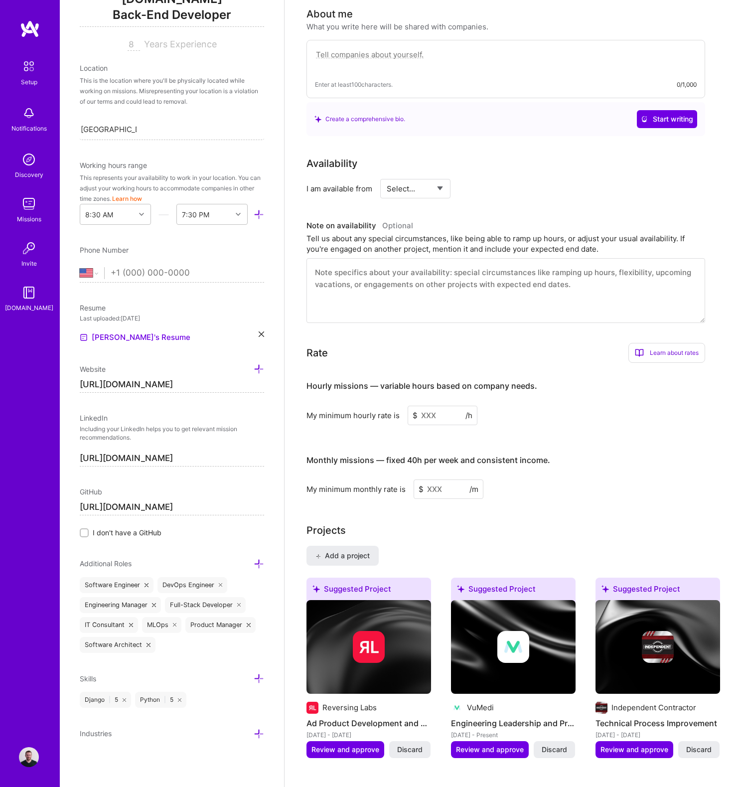
scroll to position [157, 0]
click at [254, 736] on icon at bounding box center [259, 735] width 10 height 10
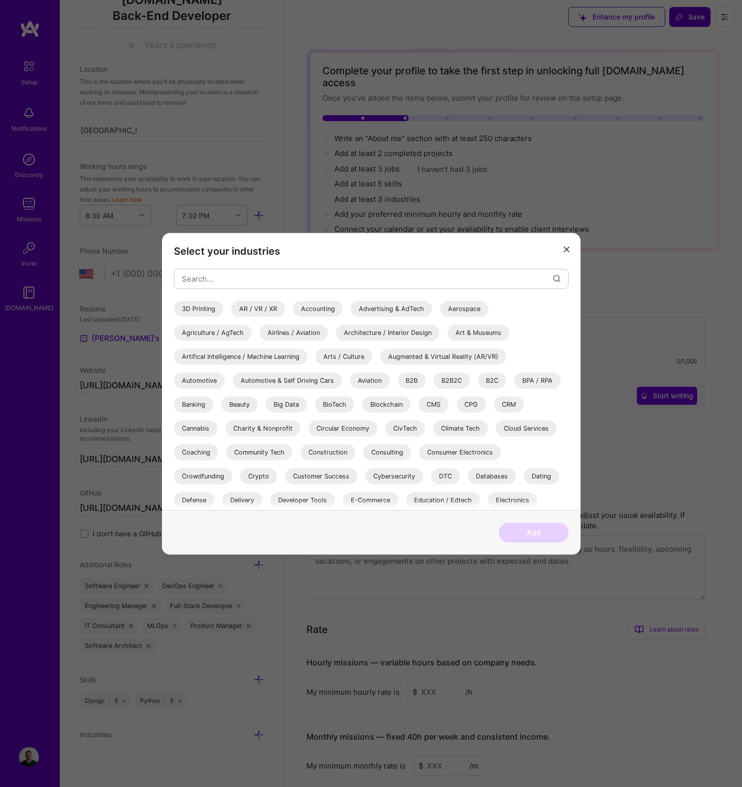
scroll to position [0, 0]
click at [290, 358] on div "Artifical Intelligence / Machine Learning" at bounding box center [241, 356] width 134 height 16
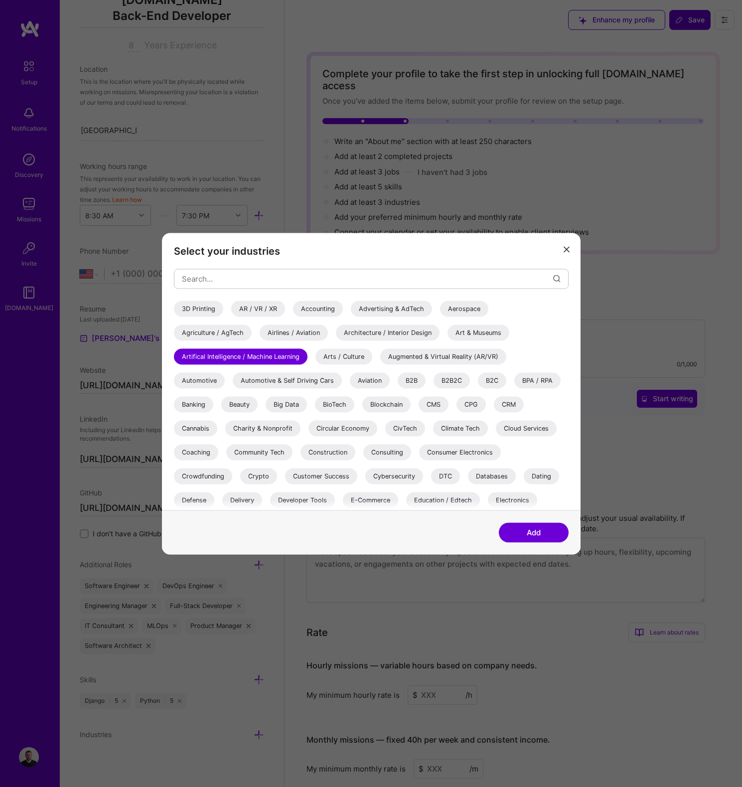
click at [293, 358] on div "Artifical Intelligence / Machine Learning" at bounding box center [241, 356] width 134 height 16
click at [294, 360] on div "Artifical Intelligence / Machine Learning" at bounding box center [241, 356] width 134 height 16
click at [412, 382] on div "B2B" at bounding box center [412, 380] width 28 height 16
click at [450, 383] on div "B2B2C" at bounding box center [452, 380] width 36 height 16
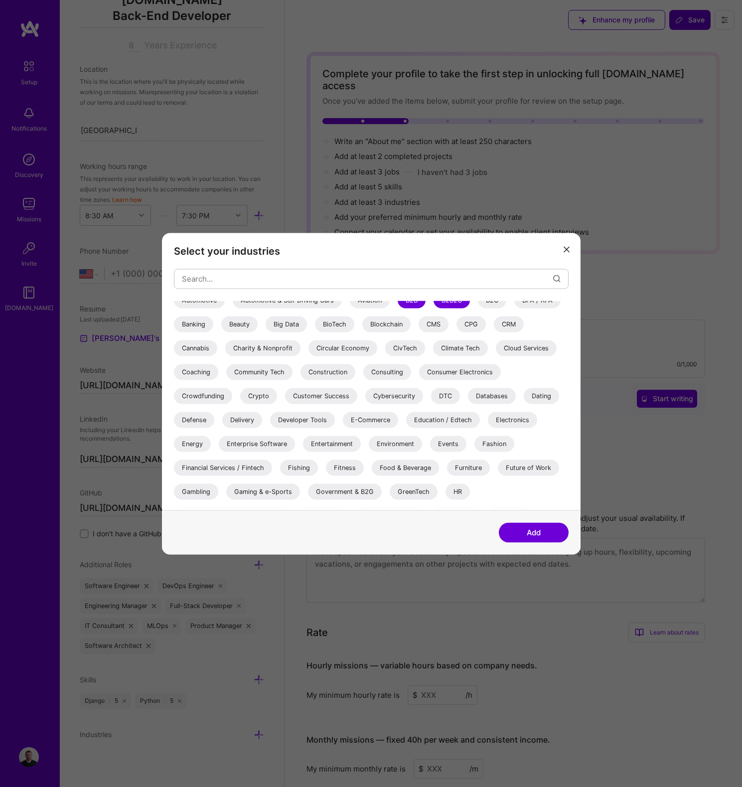
scroll to position [104, 0]
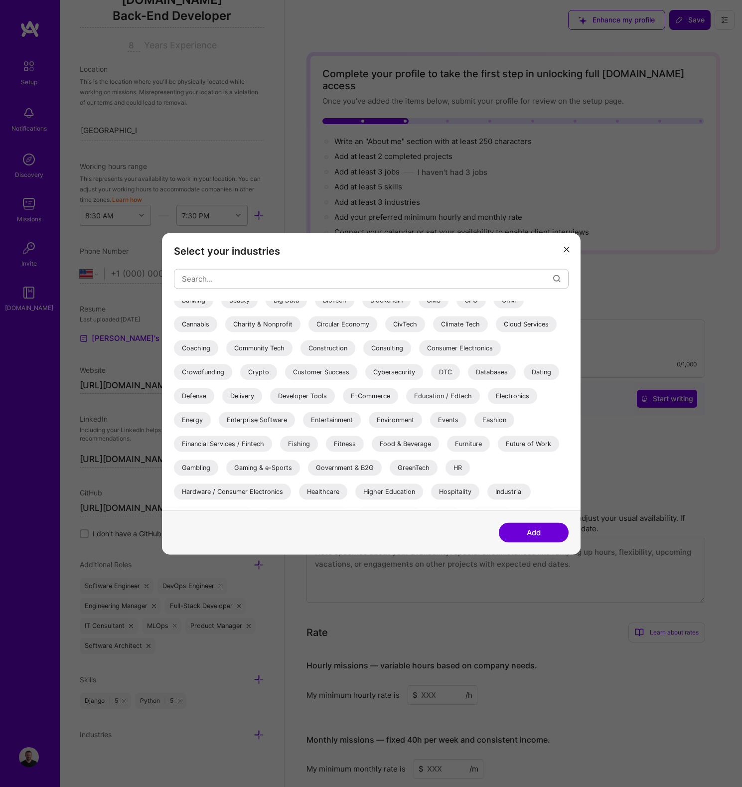
click at [454, 394] on div "Education / Edtech" at bounding box center [443, 396] width 74 height 16
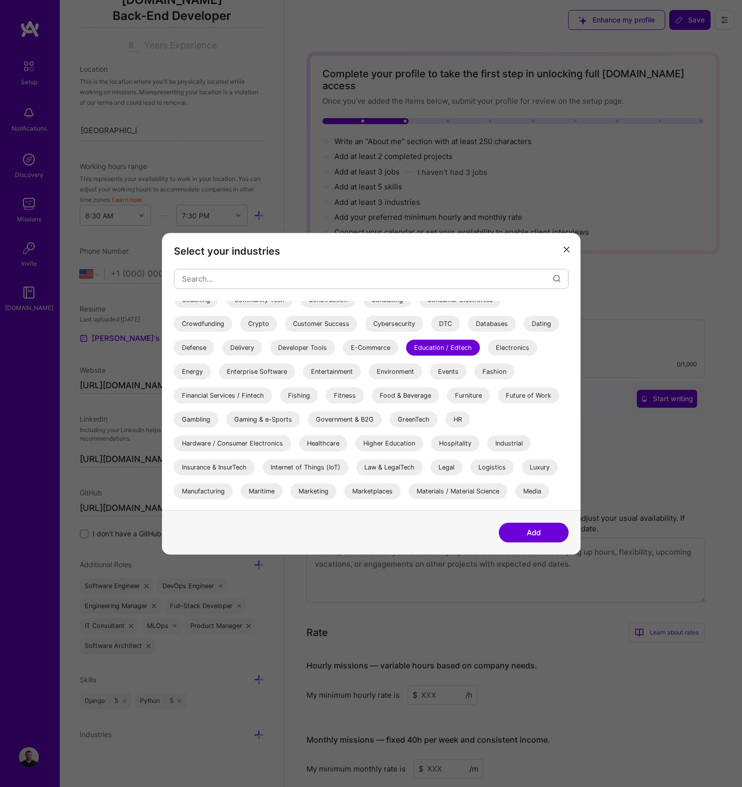
scroll to position [160, 0]
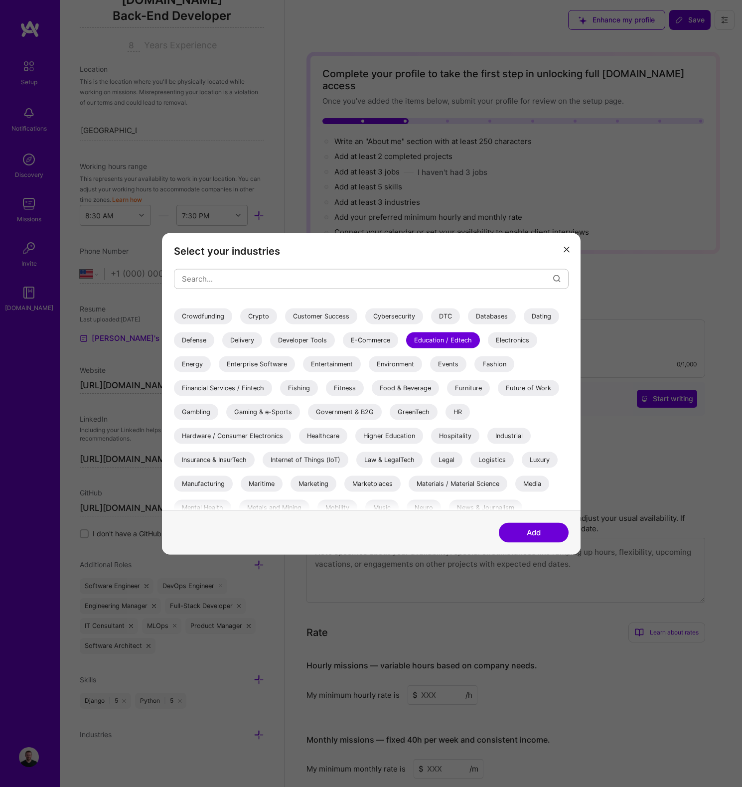
click at [318, 437] on div "Healthcare" at bounding box center [323, 436] width 48 height 16
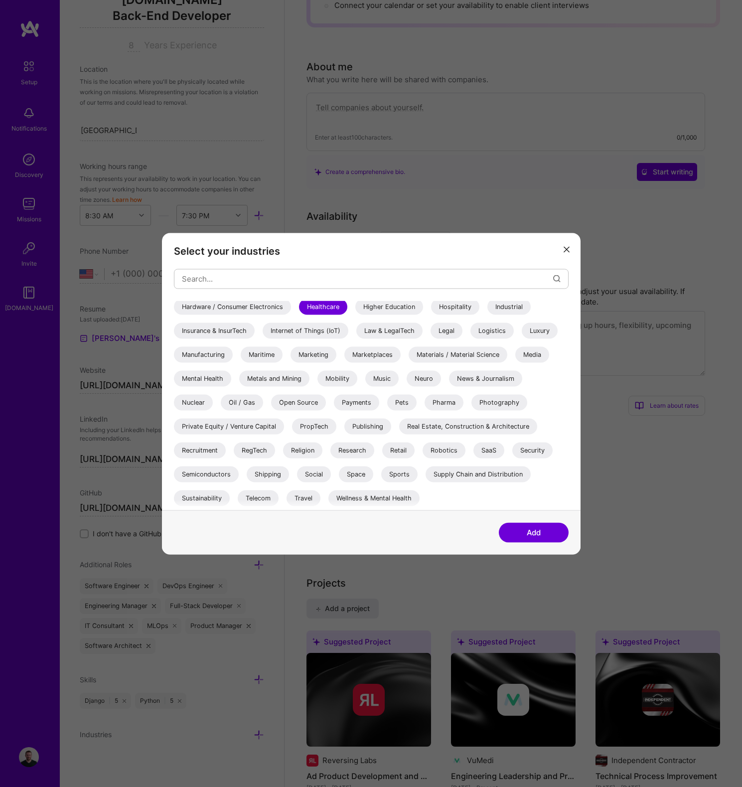
scroll to position [230, 0]
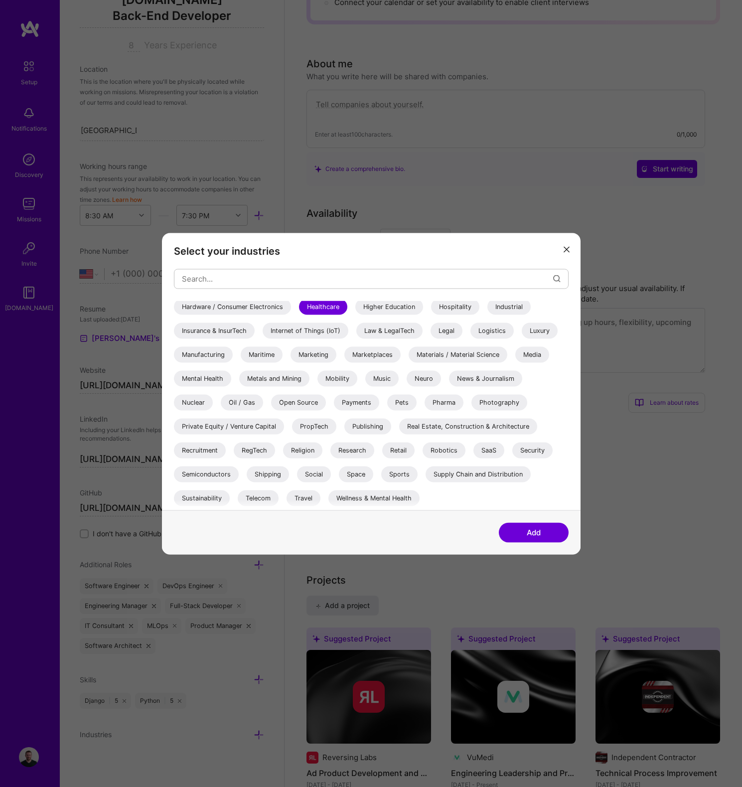
click at [514, 529] on button "Add" at bounding box center [534, 532] width 70 height 20
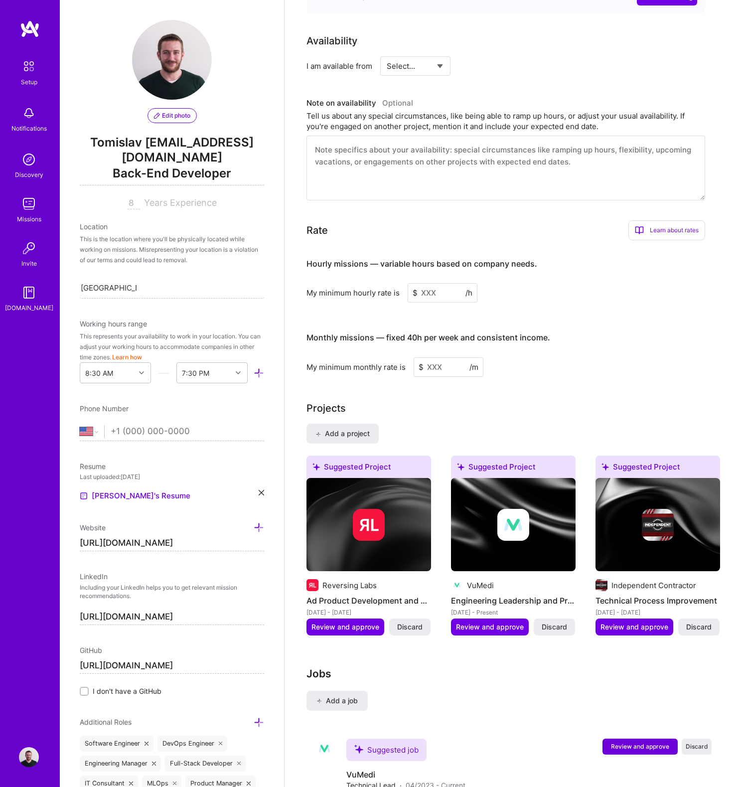
scroll to position [193, 0]
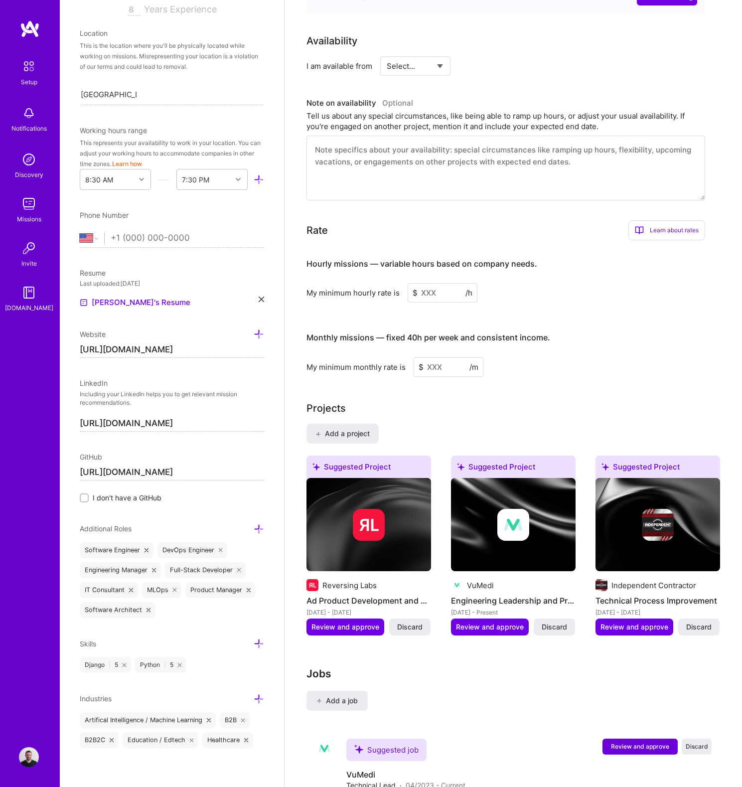
click at [246, 640] on div "Skills" at bounding box center [172, 643] width 184 height 11
click at [254, 642] on icon at bounding box center [259, 643] width 10 height 10
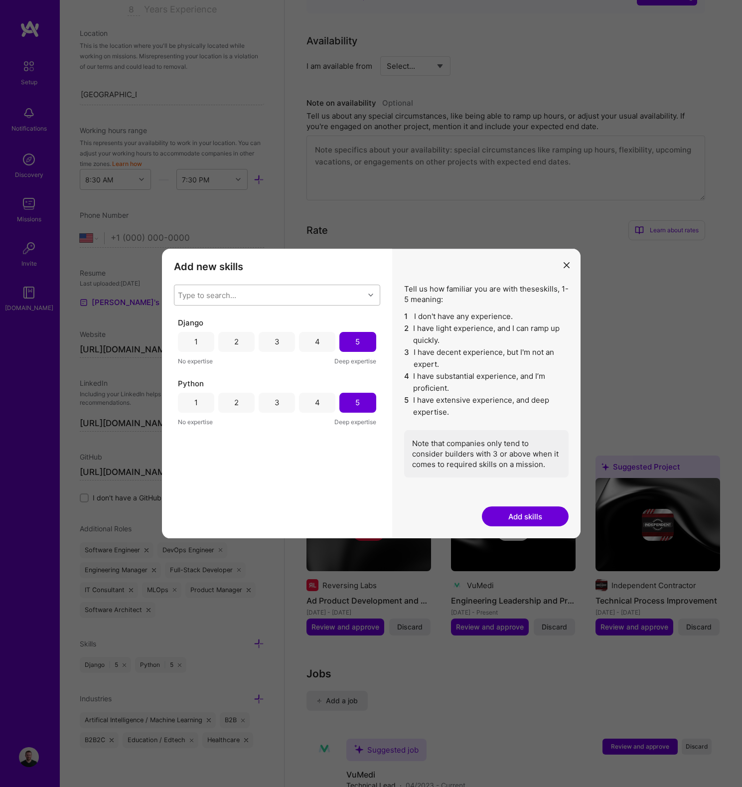
click at [217, 302] on div "Type to search..." at bounding box center [269, 295] width 190 height 20
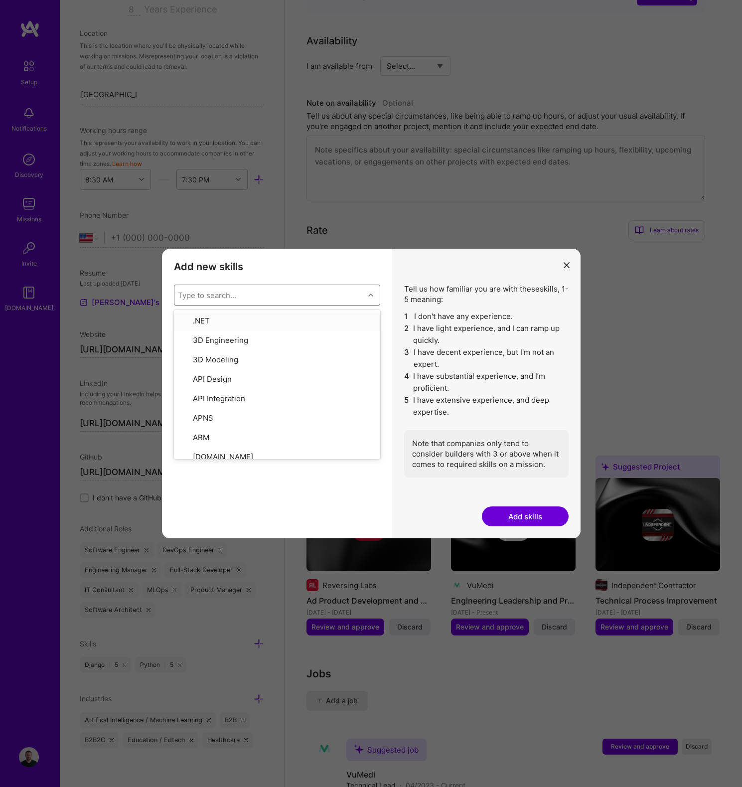
type input "s"
checkbox input "true"
click at [184, 340] on input "modal" at bounding box center [185, 339] width 7 height 7
checkbox input "true"
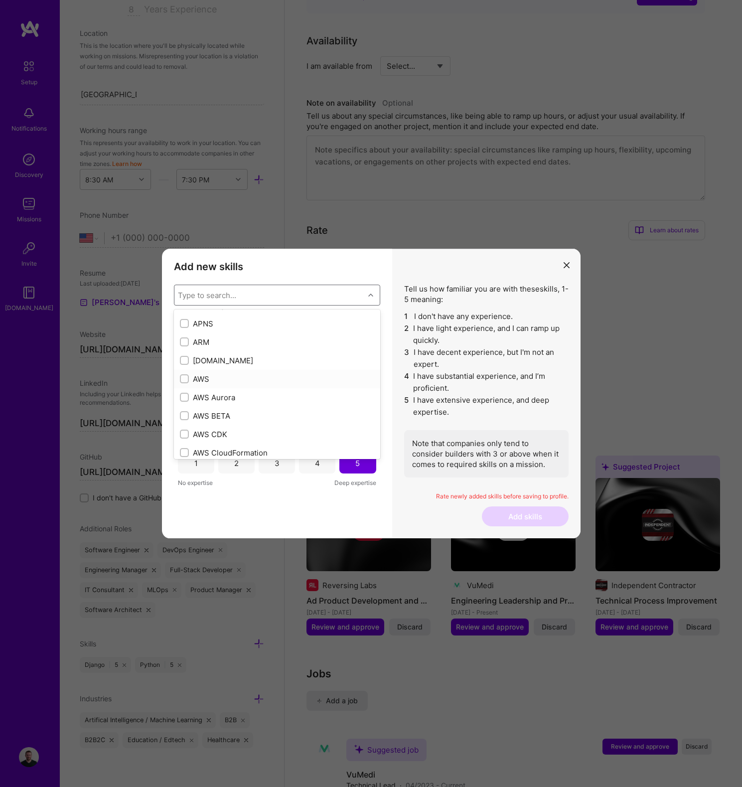
click at [184, 377] on input "modal" at bounding box center [185, 379] width 7 height 7
checkbox input "true"
click at [185, 338] on div "modal" at bounding box center [184, 341] width 9 height 9
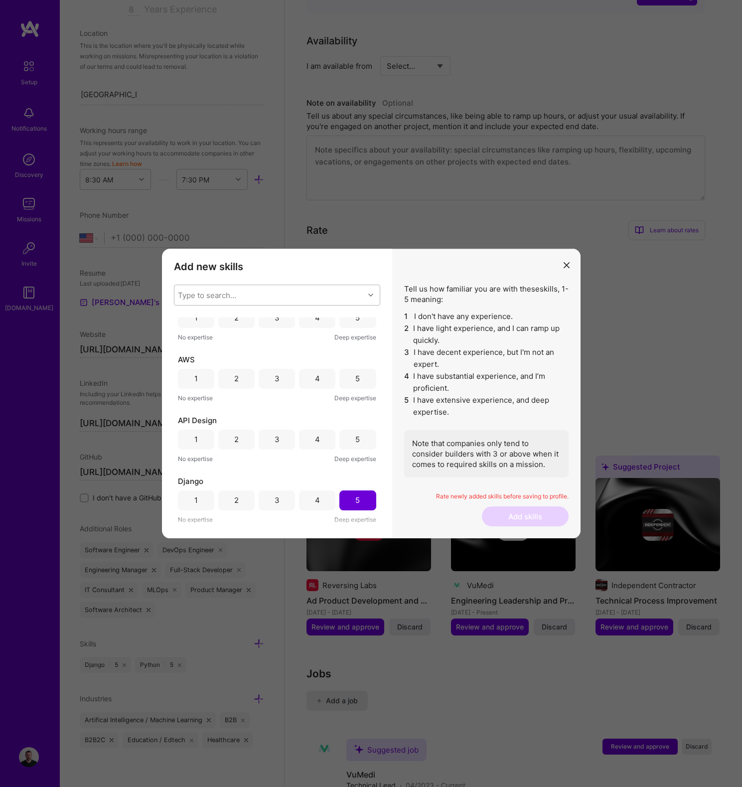
scroll to position [0, 0]
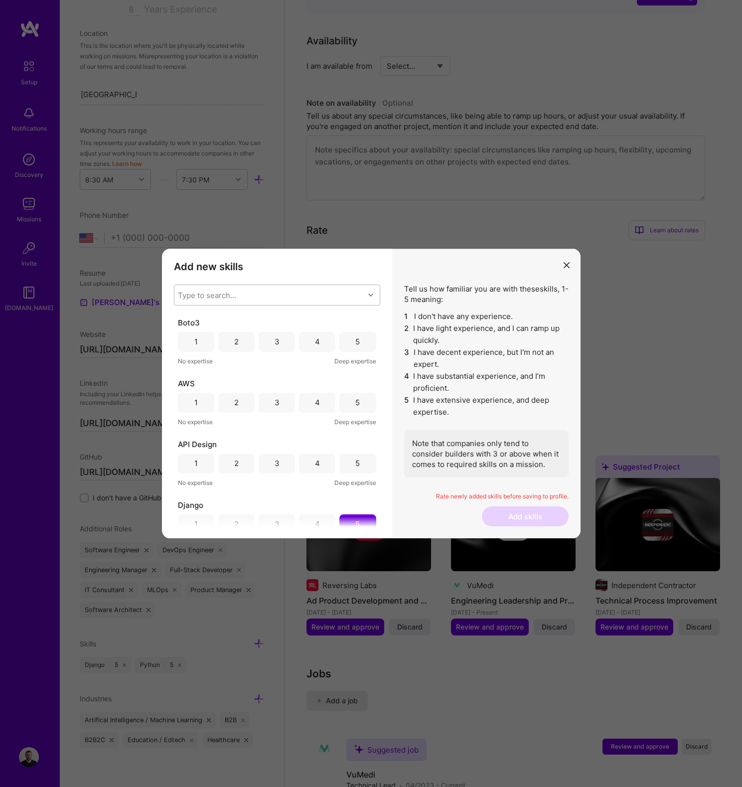
click at [295, 404] on div "1 2 3 4 5" at bounding box center [277, 403] width 198 height 20
click at [272, 407] on div "3" at bounding box center [277, 403] width 36 height 20
click at [303, 465] on div "4" at bounding box center [317, 464] width 36 height 20
click at [309, 346] on div "4" at bounding box center [317, 342] width 36 height 20
click at [275, 336] on div "3" at bounding box center [277, 341] width 5 height 10
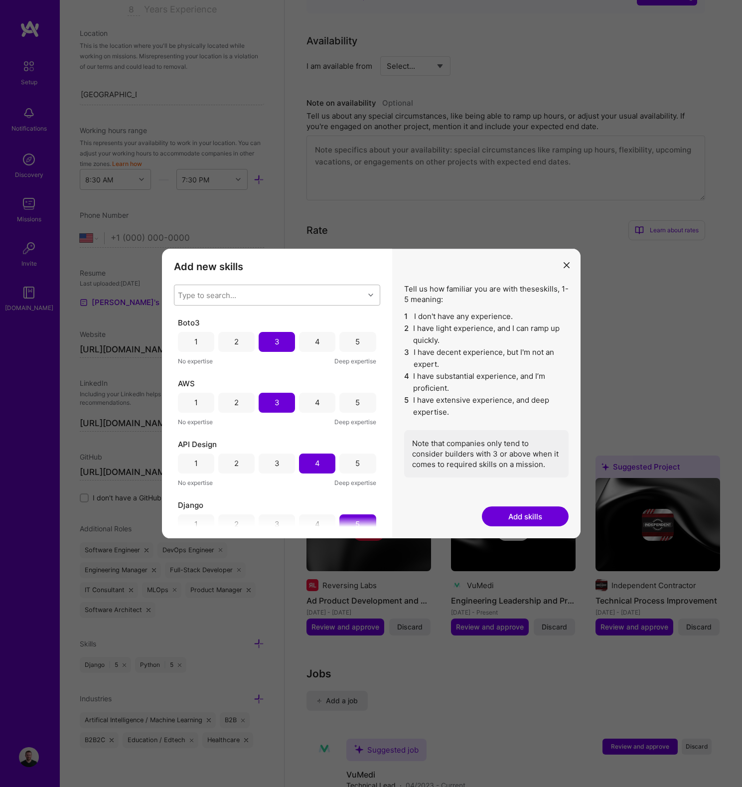
click at [532, 510] on button "Add skills" at bounding box center [525, 516] width 87 height 20
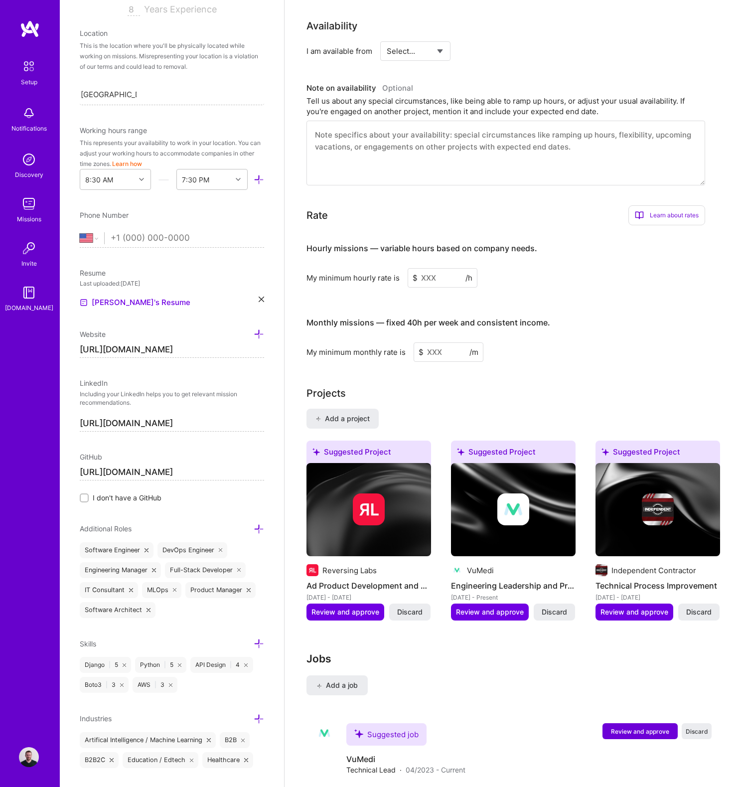
click at [254, 643] on icon at bounding box center [259, 643] width 10 height 10
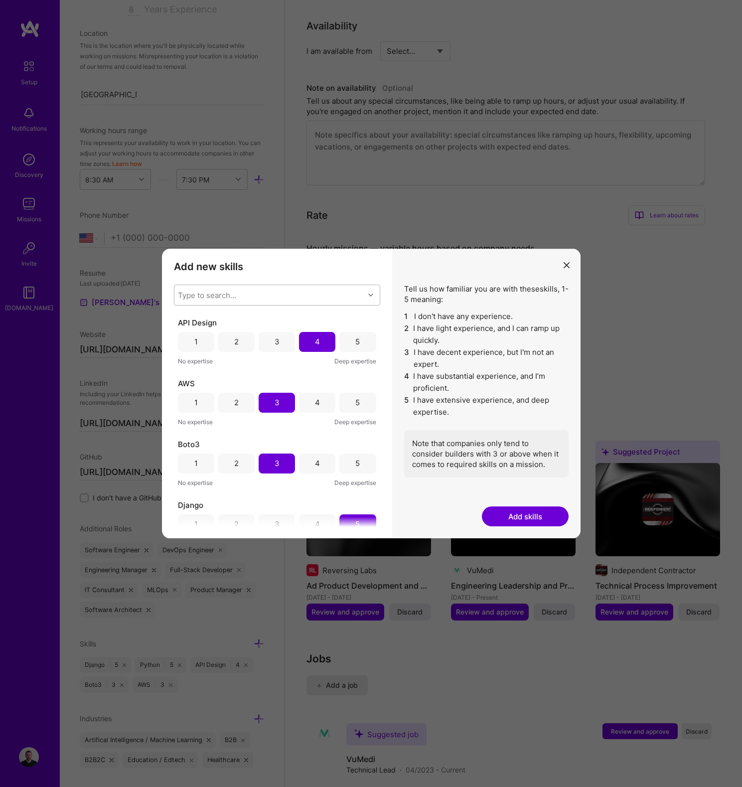
click at [223, 299] on div "Type to search..." at bounding box center [207, 295] width 58 height 10
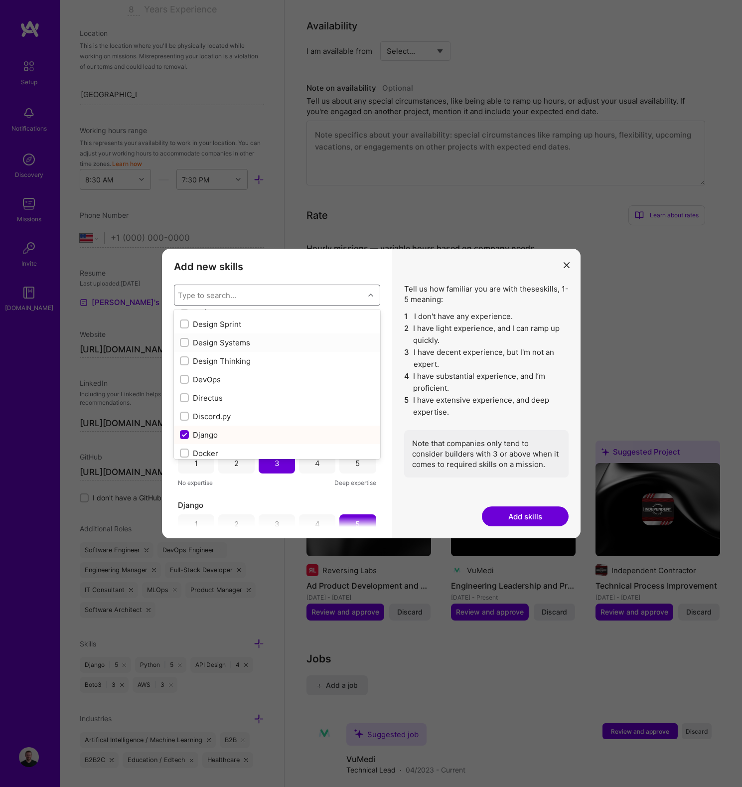
scroll to position [1824, 0]
click at [185, 380] on input "modal" at bounding box center [185, 377] width 7 height 7
checkbox input "true"
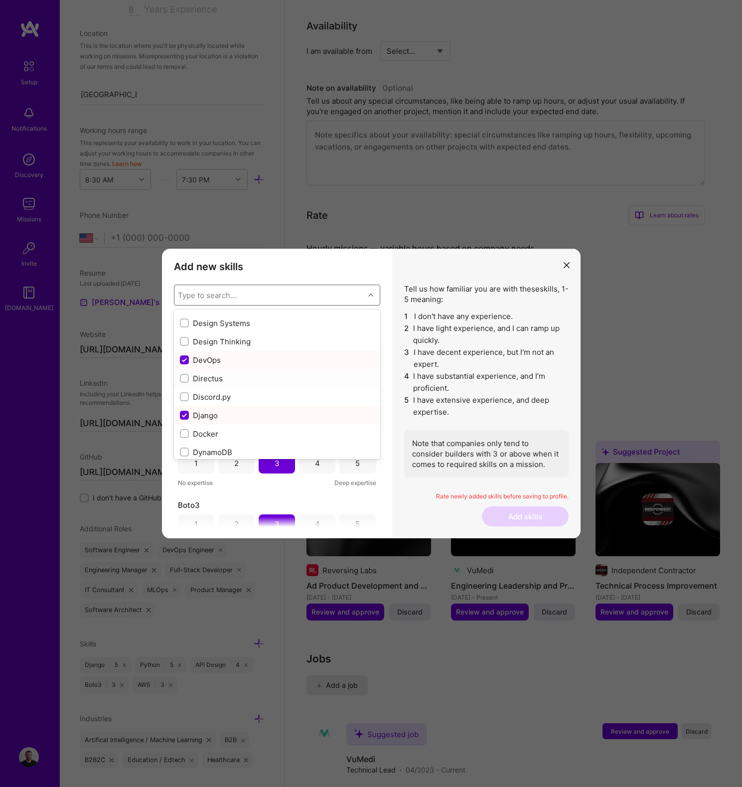
scroll to position [1892, 0]
click at [185, 382] on input "modal" at bounding box center [185, 383] width 7 height 7
checkbox input "true"
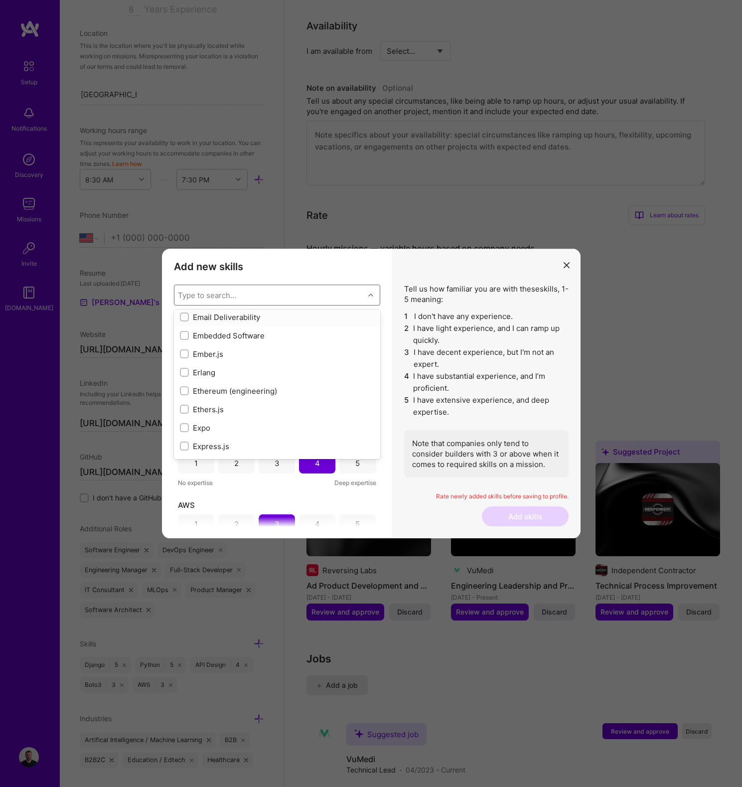
click at [184, 317] on input "modal" at bounding box center [185, 317] width 7 height 7
checkbox input "true"
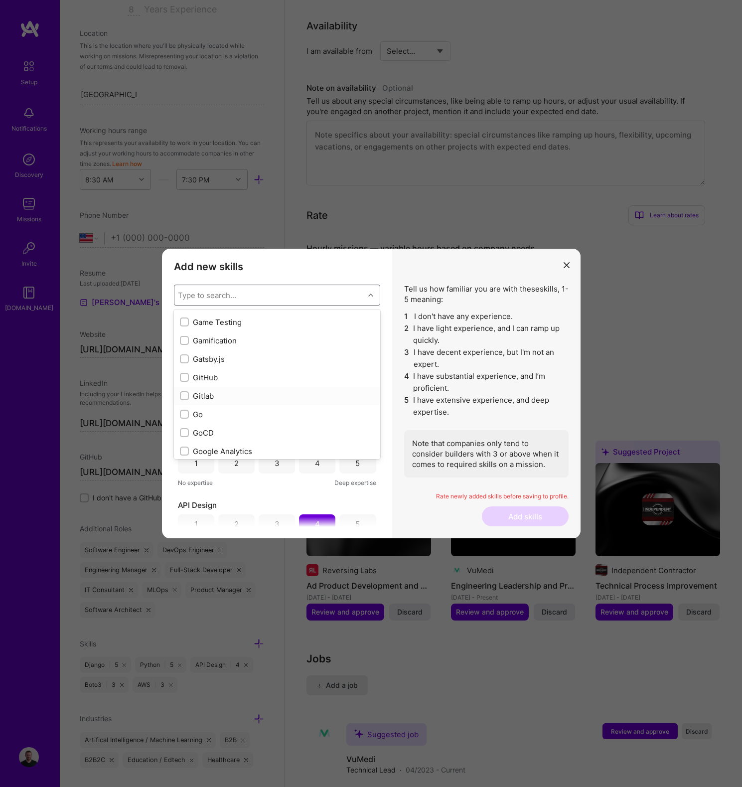
scroll to position [2618, 0]
click at [184, 375] on input "modal" at bounding box center [185, 376] width 7 height 7
checkbox input "true"
click at [183, 358] on input "modal" at bounding box center [185, 358] width 7 height 7
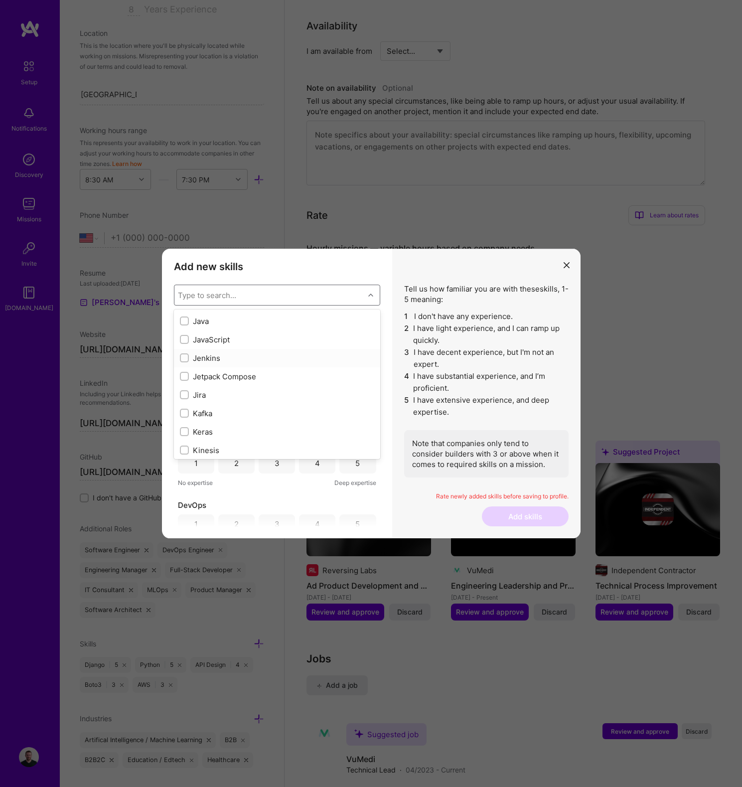
checkbox input "true"
click at [185, 394] on input "modal" at bounding box center [185, 395] width 7 height 7
click at [185, 394] on input "modal" at bounding box center [185, 395] width 9 height 9
checkbox input "false"
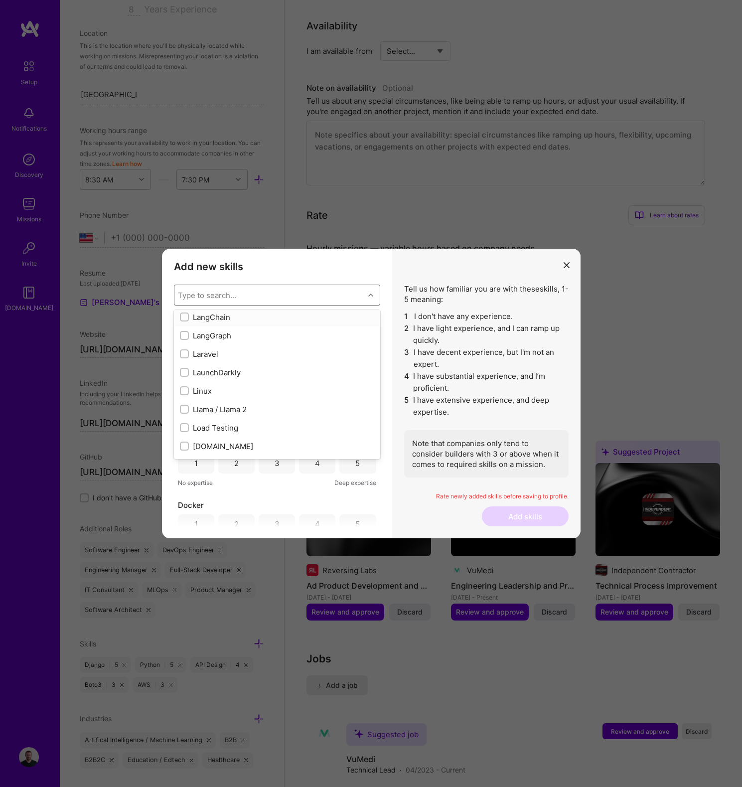
click at [183, 316] on input "modal" at bounding box center [185, 317] width 7 height 7
checkbox input "true"
click at [184, 391] on input "modal" at bounding box center [185, 391] width 7 height 7
checkbox input "true"
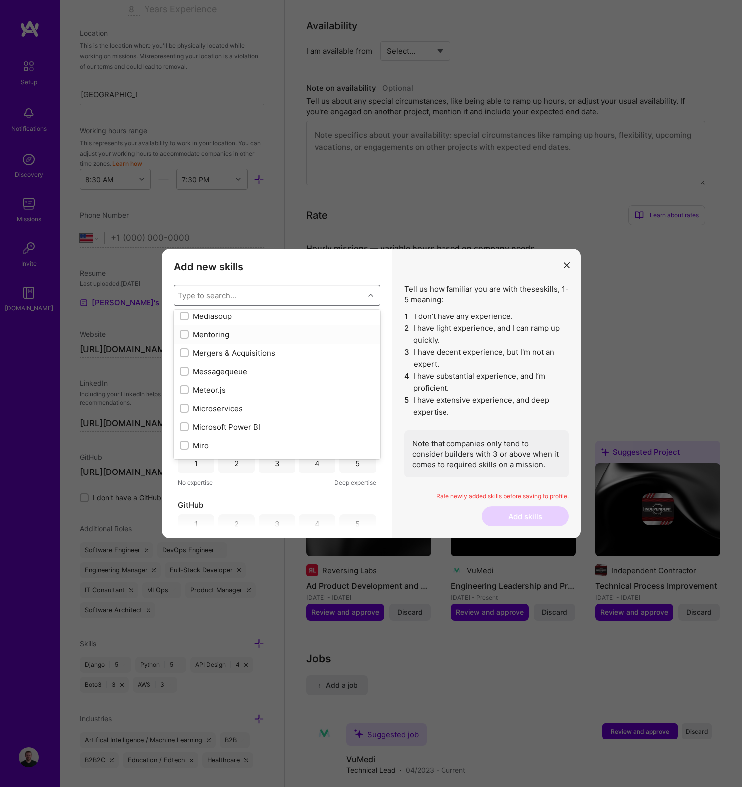
click at [185, 334] on input "modal" at bounding box center [185, 334] width 7 height 7
checkbox input "true"
click at [184, 328] on input "modal" at bounding box center [185, 326] width 7 height 7
checkbox input "true"
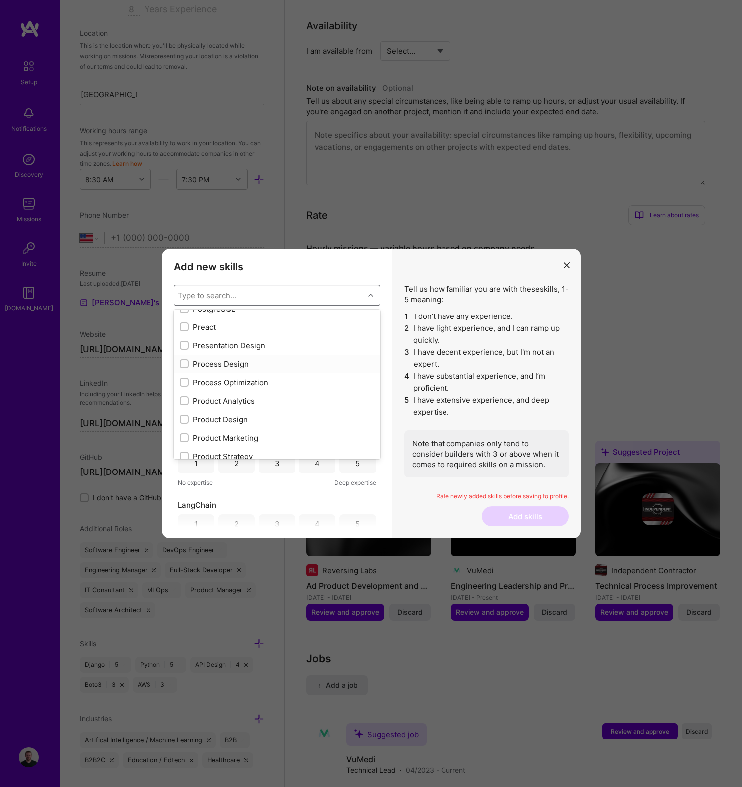
scroll to position [4414, 0]
click at [186, 389] on input "modal" at bounding box center [185, 387] width 7 height 7
checkbox input "true"
click at [188, 325] on div "modal" at bounding box center [184, 327] width 9 height 9
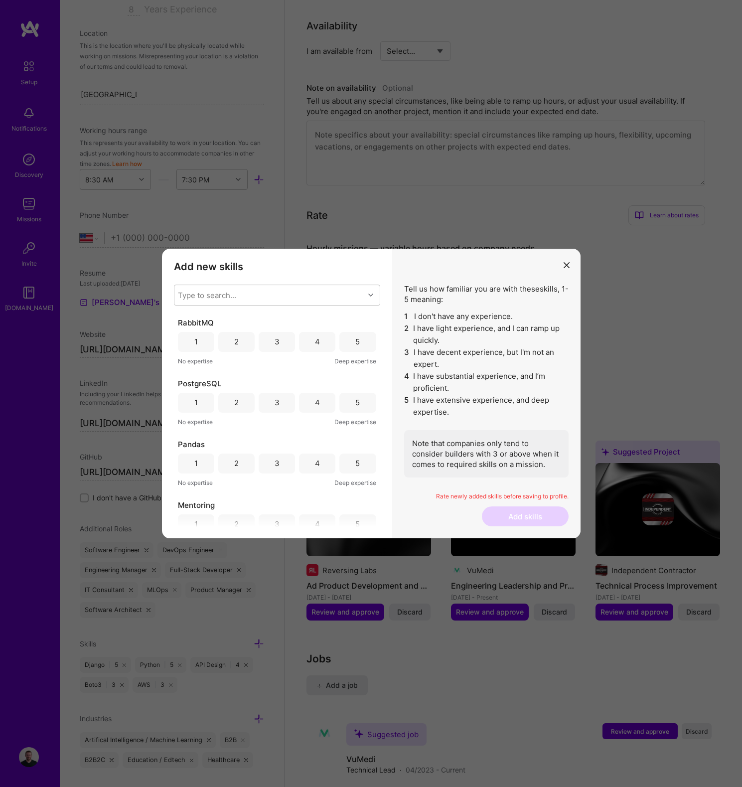
click at [271, 341] on div "3" at bounding box center [277, 342] width 36 height 20
click at [315, 402] on div "4" at bounding box center [317, 402] width 5 height 10
click at [265, 465] on div "3" at bounding box center [277, 464] width 36 height 20
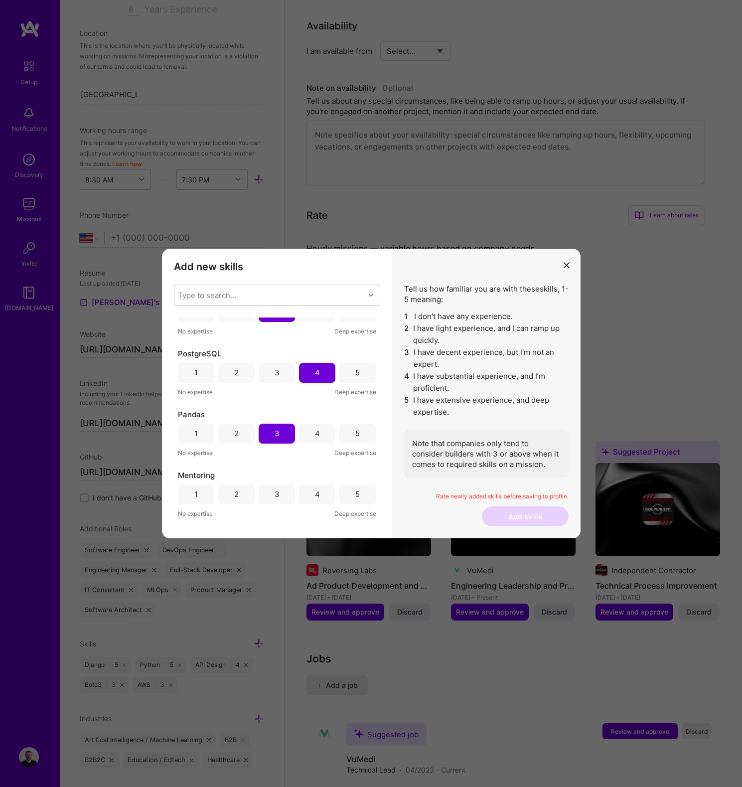
scroll to position [42, 0]
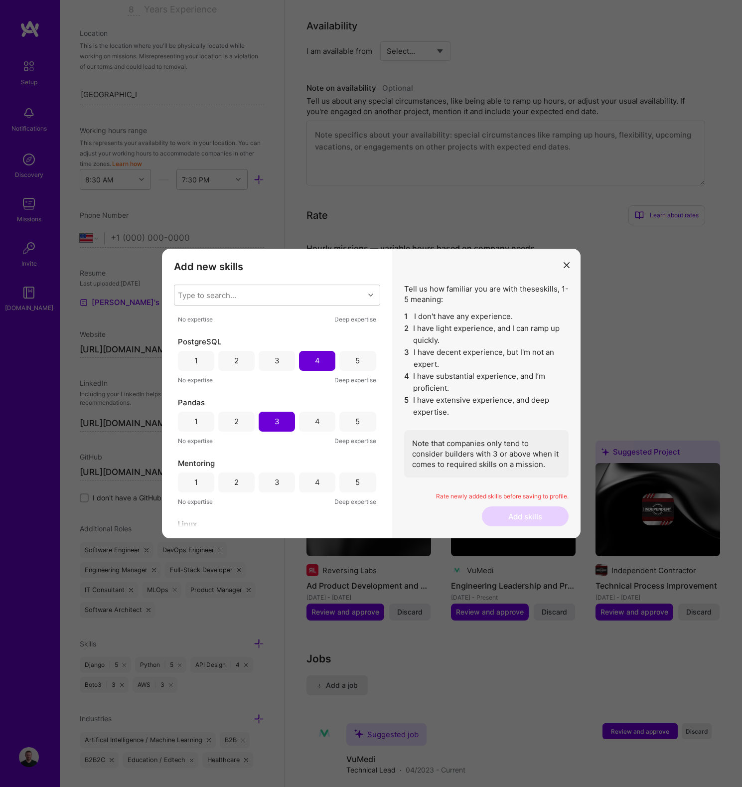
click at [308, 479] on div "4" at bounding box center [317, 482] width 36 height 20
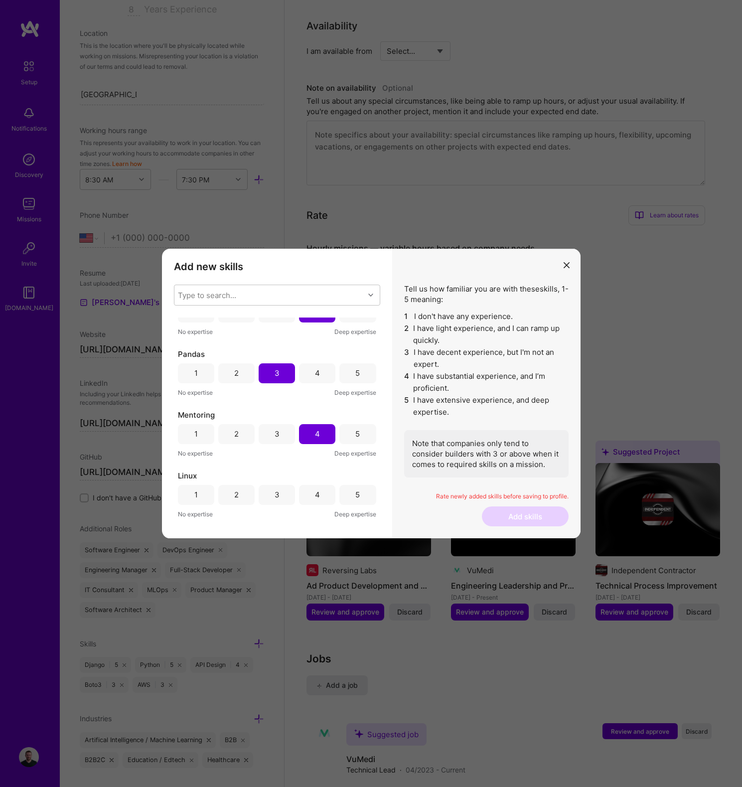
scroll to position [124, 0]
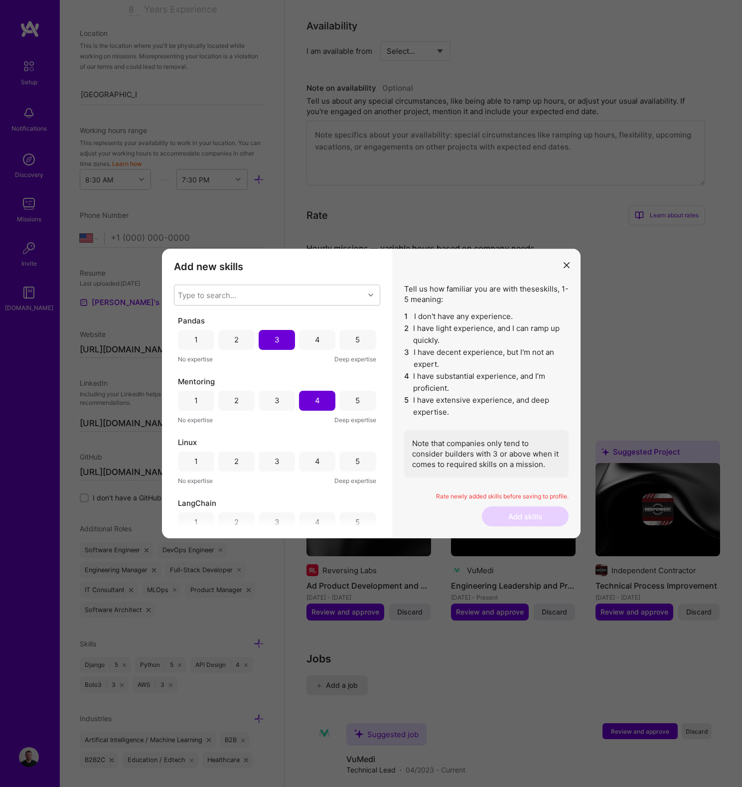
click at [301, 462] on div "4" at bounding box center [317, 462] width 36 height 20
click at [281, 461] on div "3" at bounding box center [277, 462] width 36 height 20
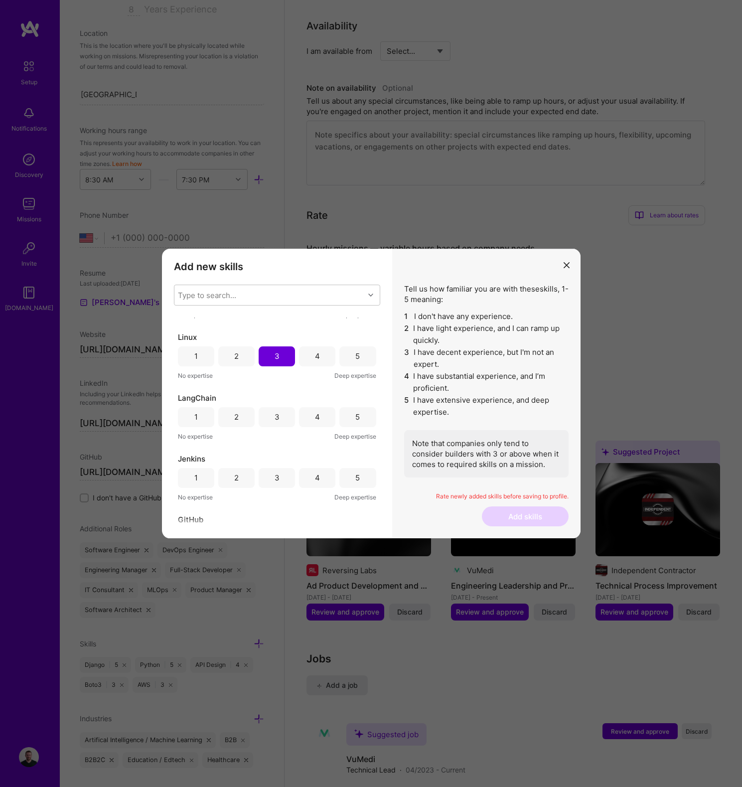
scroll to position [257, 0]
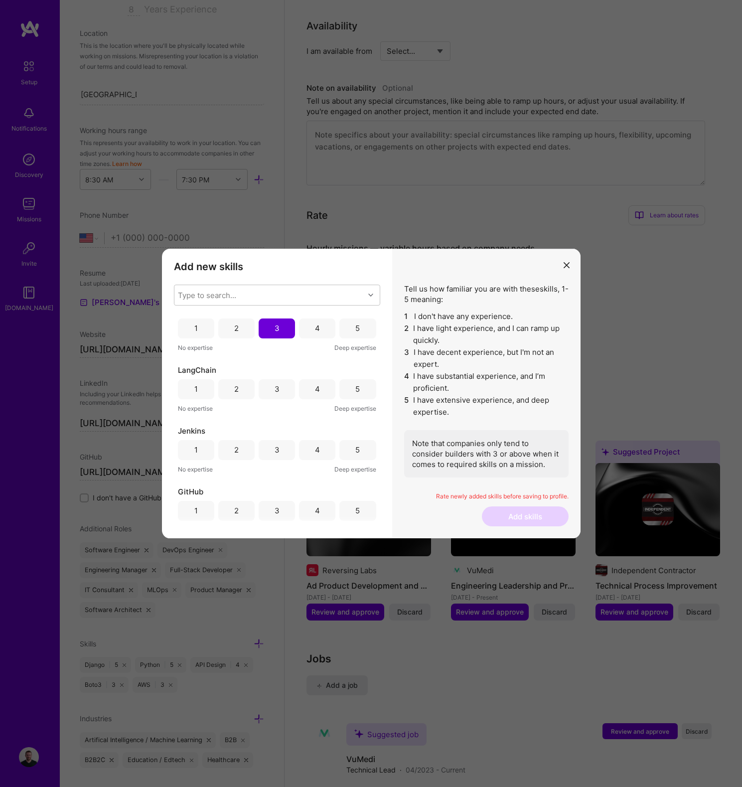
click at [277, 388] on div "3" at bounding box center [277, 389] width 5 height 10
click at [275, 446] on div "3" at bounding box center [277, 450] width 5 height 10
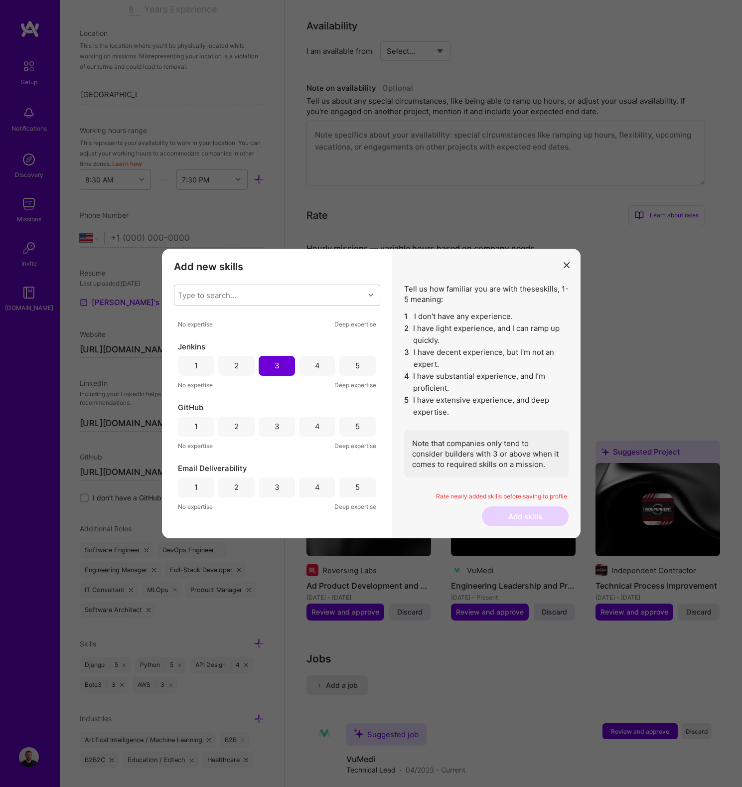
click at [355, 425] on div "5" at bounding box center [357, 426] width 4 height 10
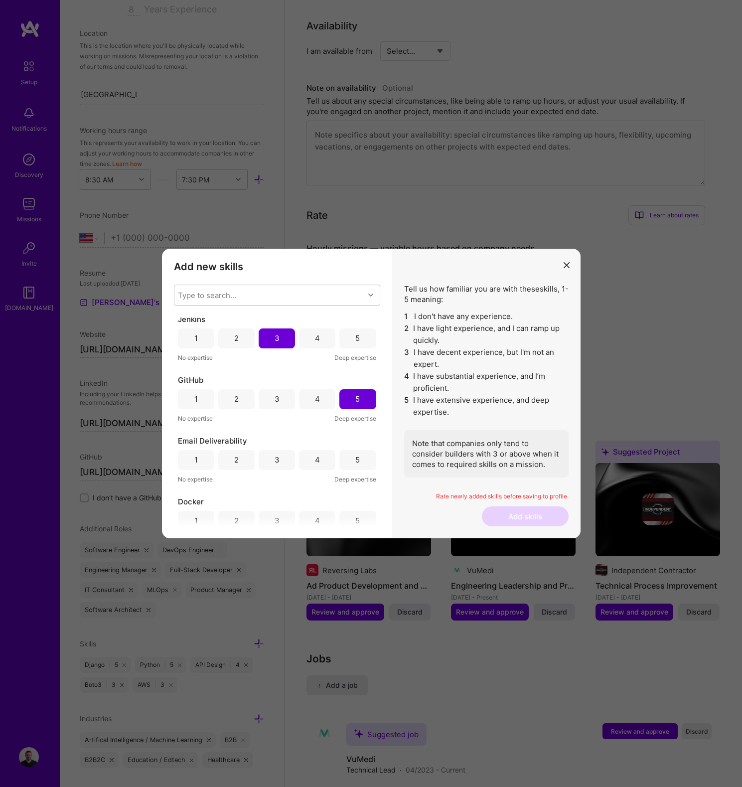
scroll to position [411, 0]
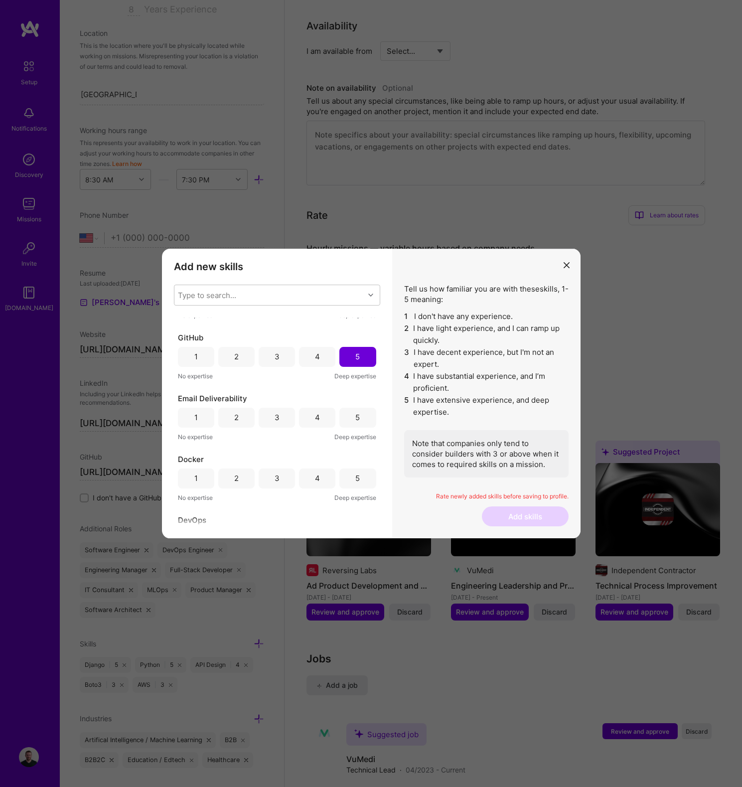
click at [303, 417] on div "4" at bounding box center [317, 418] width 36 height 20
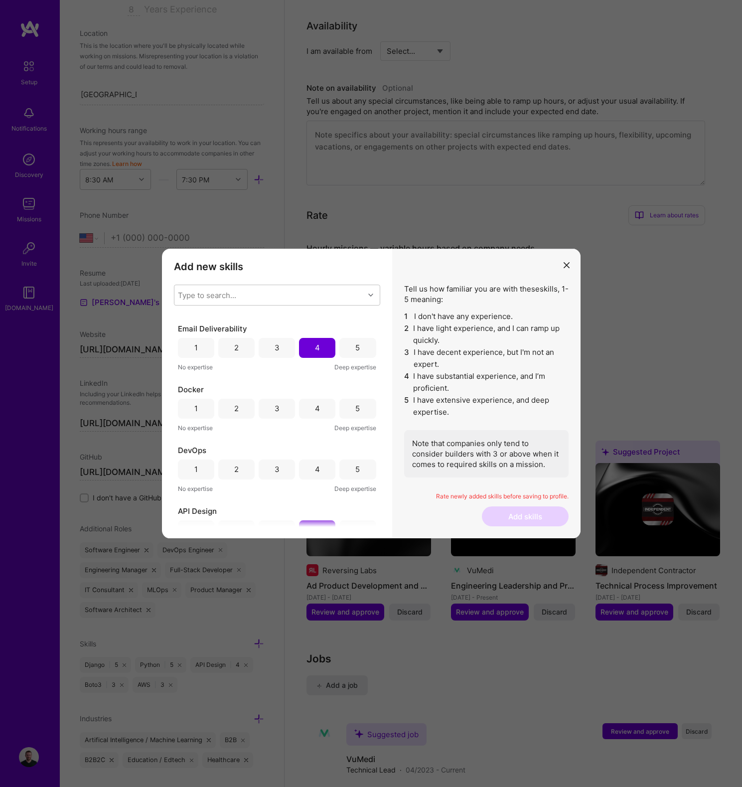
scroll to position [487, 0]
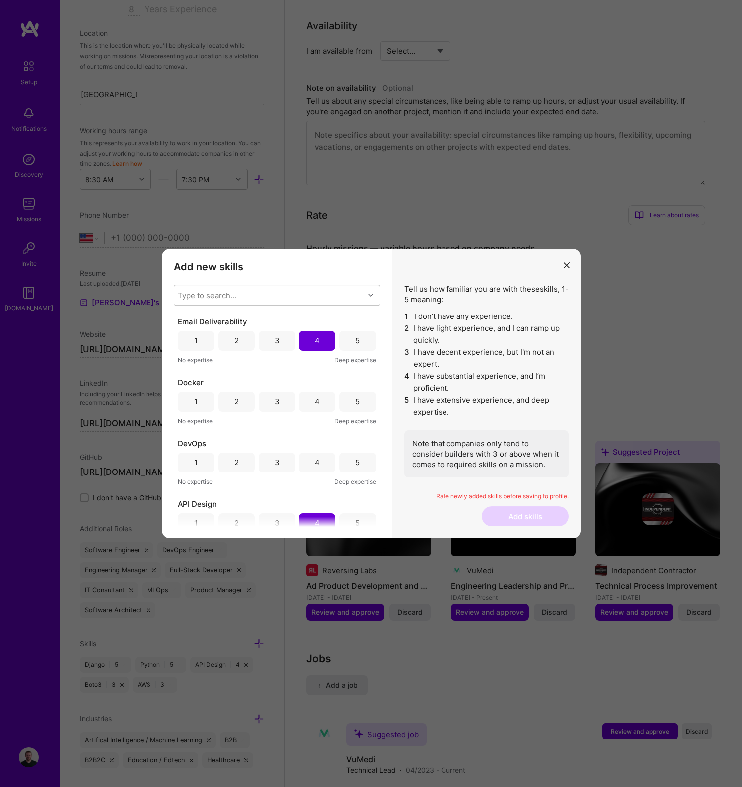
click at [311, 399] on div "4" at bounding box center [317, 402] width 36 height 20
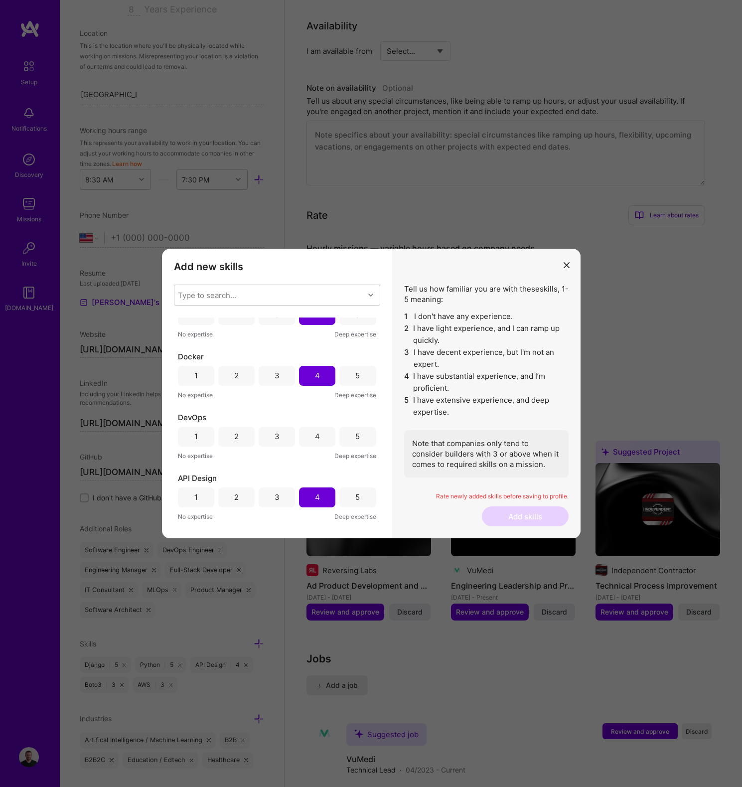
scroll to position [563, 0]
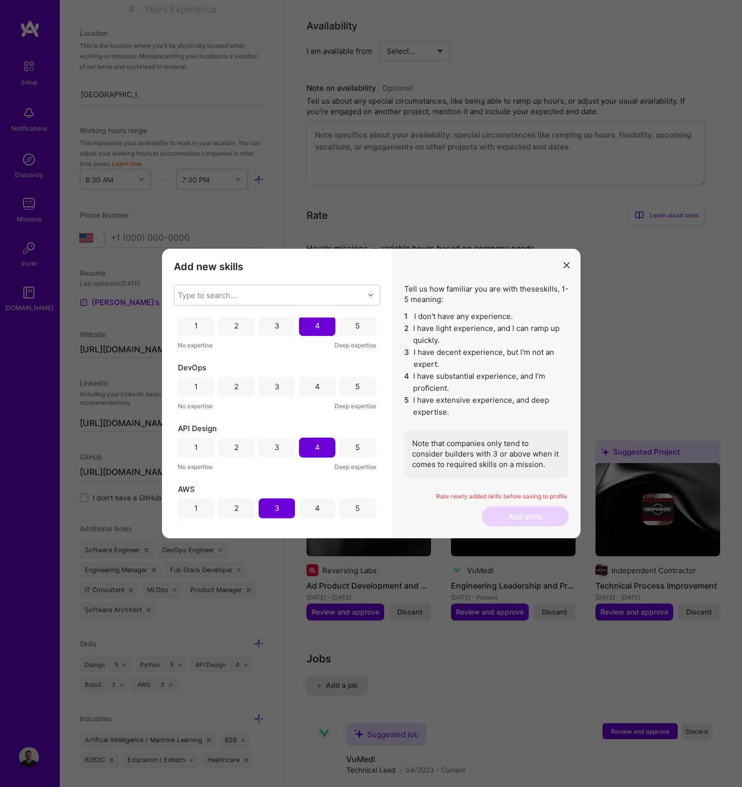
click at [282, 386] on div "3" at bounding box center [277, 387] width 36 height 20
click at [534, 513] on button "Add skills" at bounding box center [525, 516] width 87 height 20
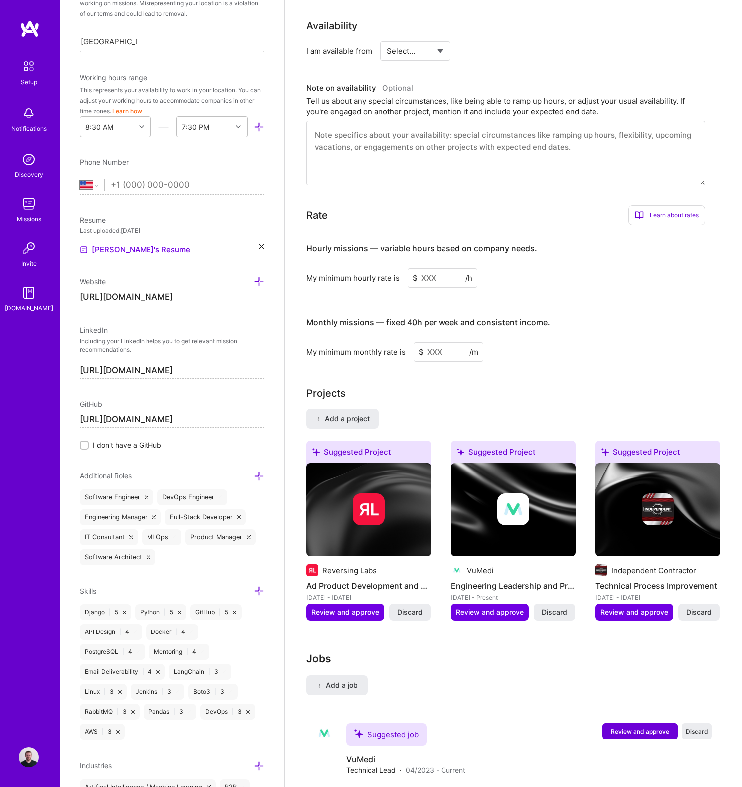
scroll to position [313, 0]
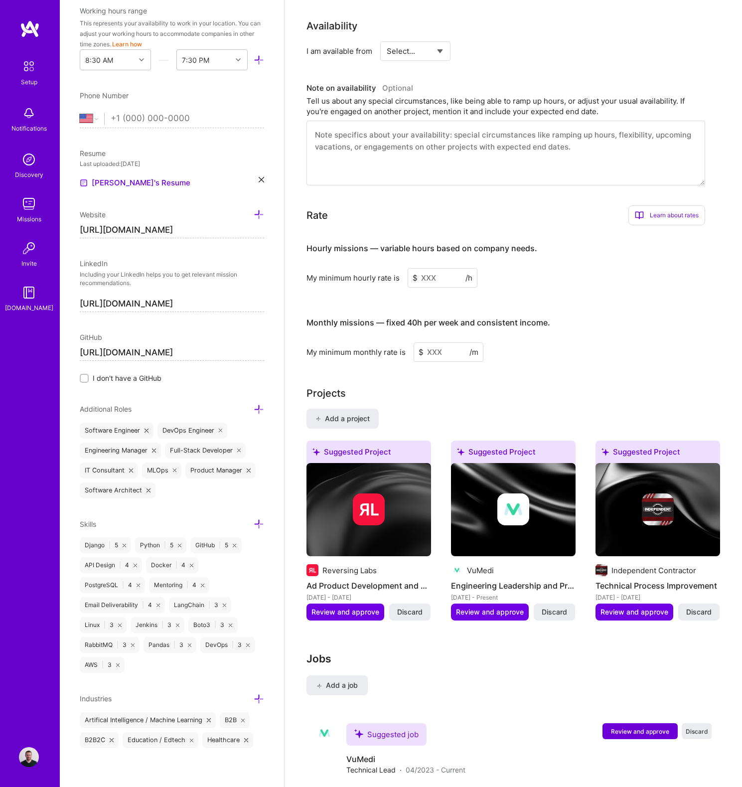
click at [254, 522] on icon at bounding box center [259, 524] width 10 height 10
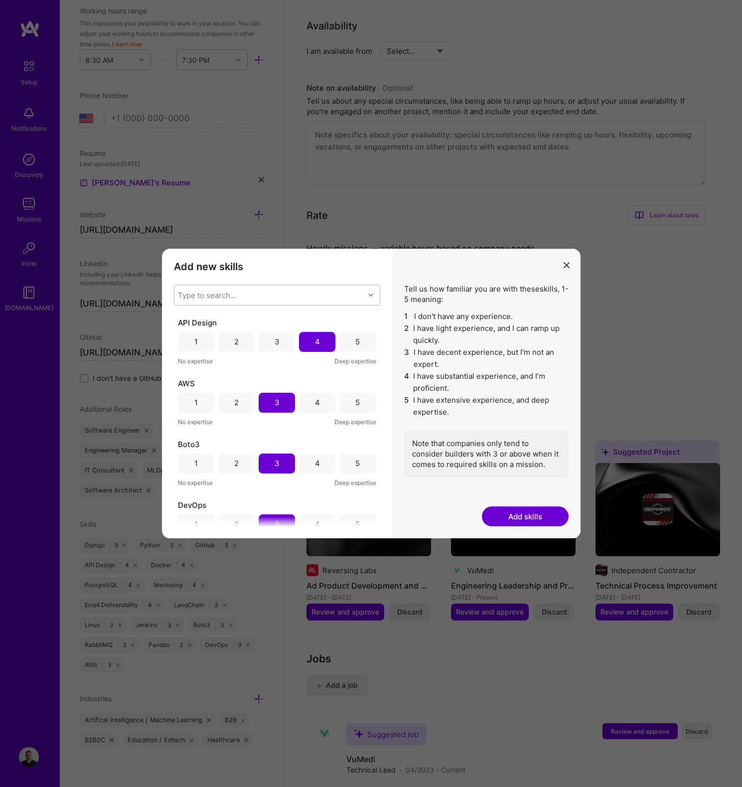
click at [218, 296] on div "Type to search..." at bounding box center [207, 295] width 58 height 10
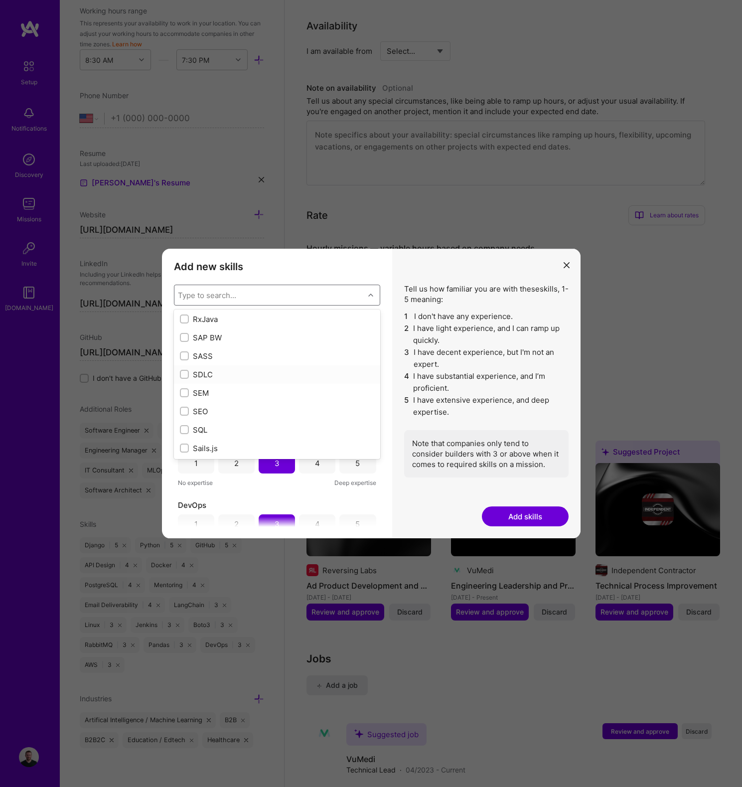
scroll to position [5278, 0]
click at [184, 369] on input "modal" at bounding box center [185, 372] width 7 height 7
checkbox input "true"
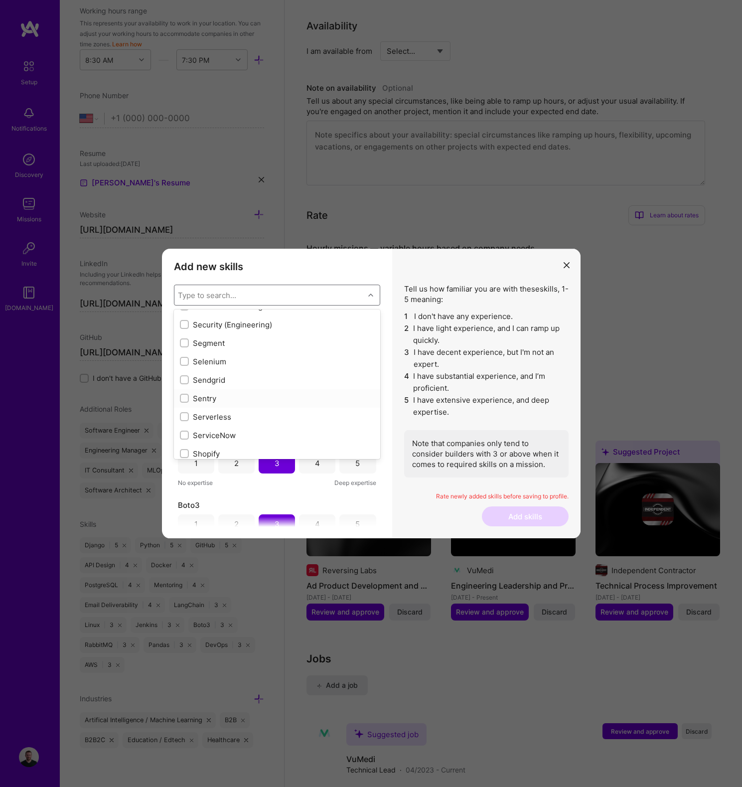
scroll to position [5437, 0]
click at [185, 397] on input "modal" at bounding box center [185, 398] width 7 height 7
checkbox input "true"
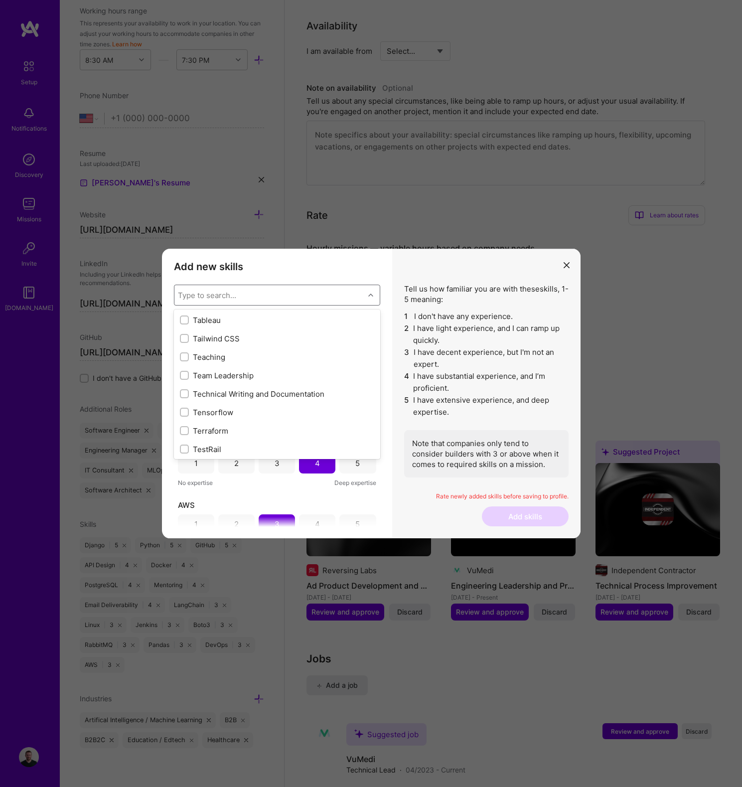
scroll to position [6055, 0]
click at [187, 314] on input "modal" at bounding box center [185, 315] width 7 height 7
checkbox input "true"
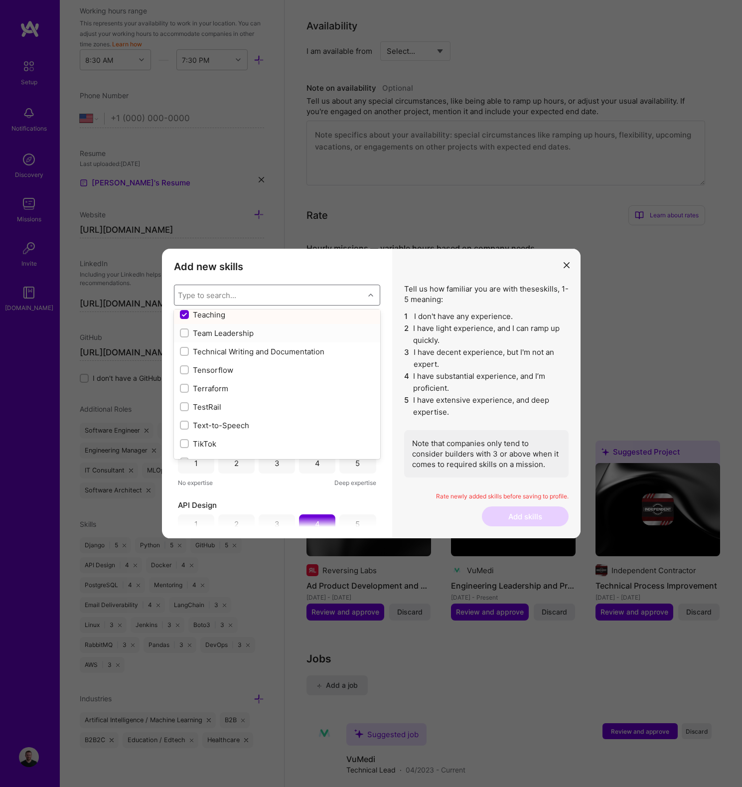
click at [184, 333] on input "modal" at bounding box center [185, 333] width 7 height 7
checkbox input "true"
click at [184, 351] on input "modal" at bounding box center [185, 351] width 7 height 7
checkbox input "true"
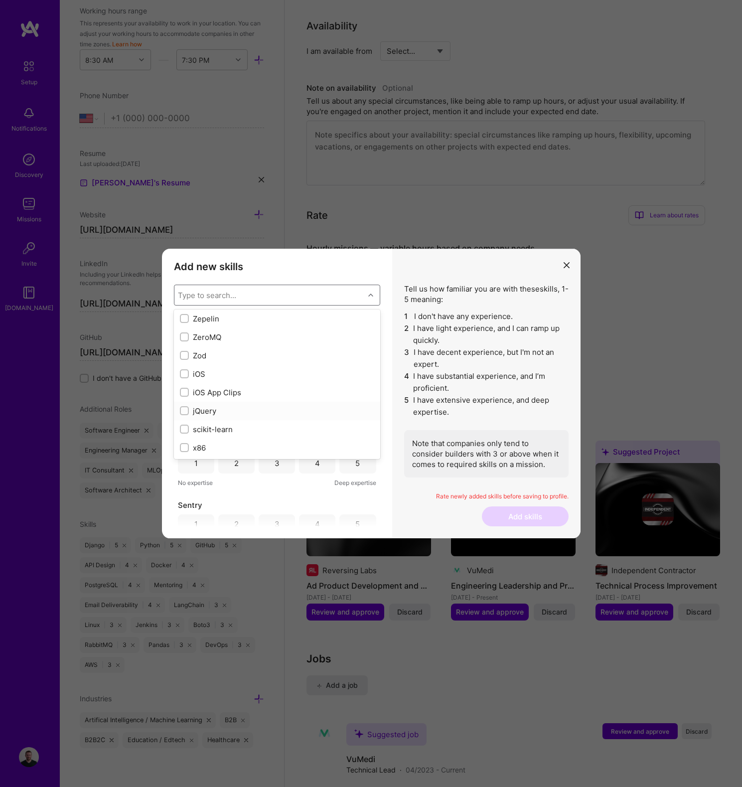
click at [187, 409] on input "modal" at bounding box center [185, 411] width 7 height 7
checkbox input "true"
click at [420, 376] on li "4 I have substantial experience, and I’m proficient." at bounding box center [486, 382] width 164 height 24
click at [275, 343] on div "3" at bounding box center [277, 341] width 5 height 10
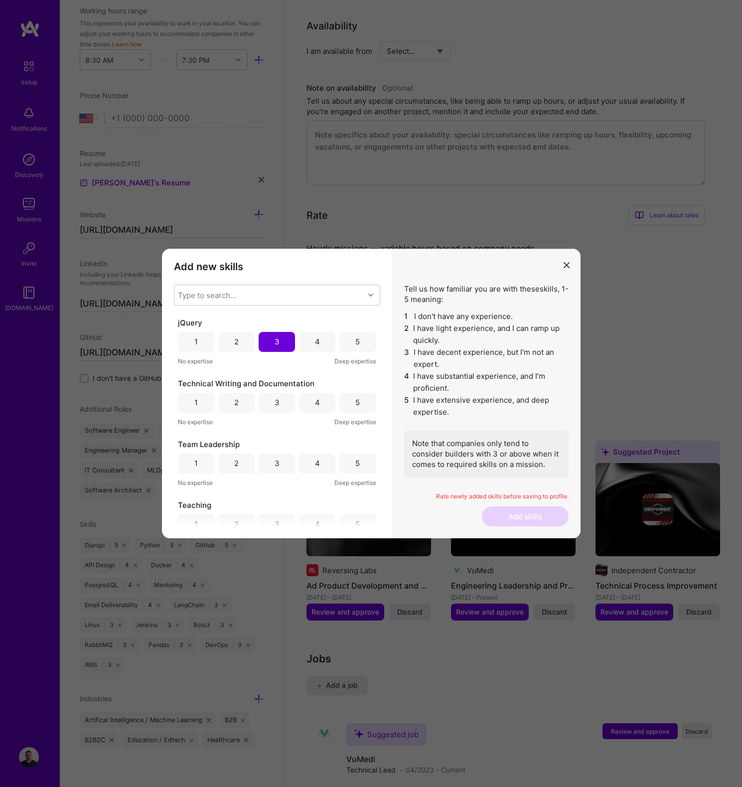
click at [315, 400] on div "4" at bounding box center [317, 402] width 5 height 10
click at [312, 460] on div "4" at bounding box center [317, 464] width 36 height 20
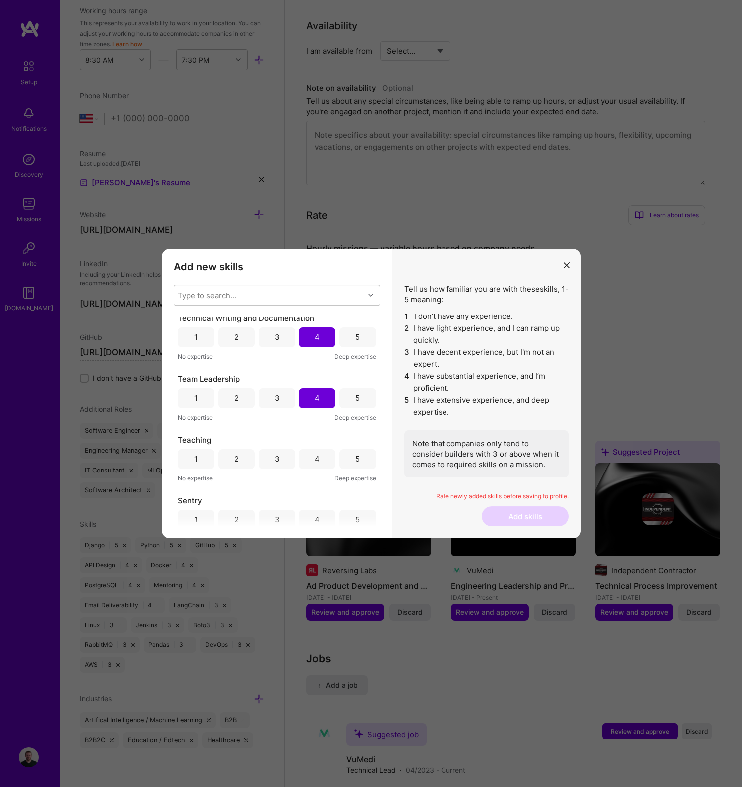
scroll to position [113, 0]
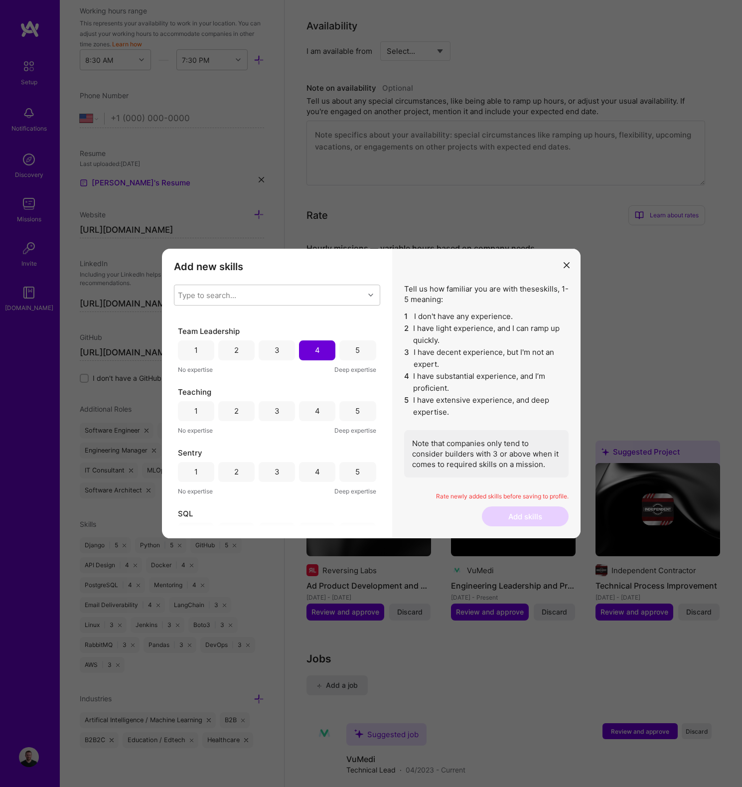
click at [308, 414] on div "4" at bounding box center [317, 411] width 36 height 20
click at [307, 471] on div "4" at bounding box center [317, 472] width 36 height 20
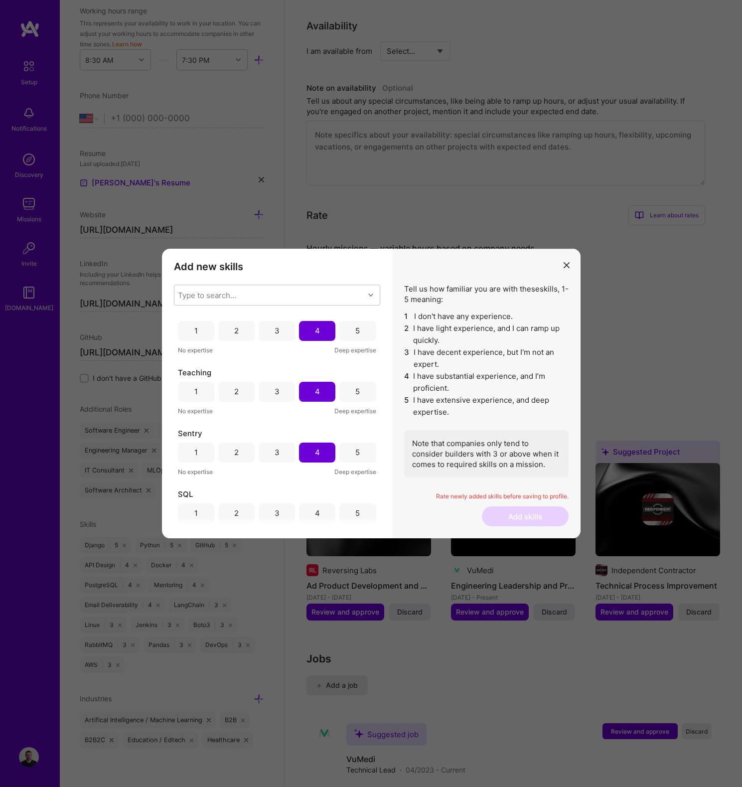
scroll to position [239, 0]
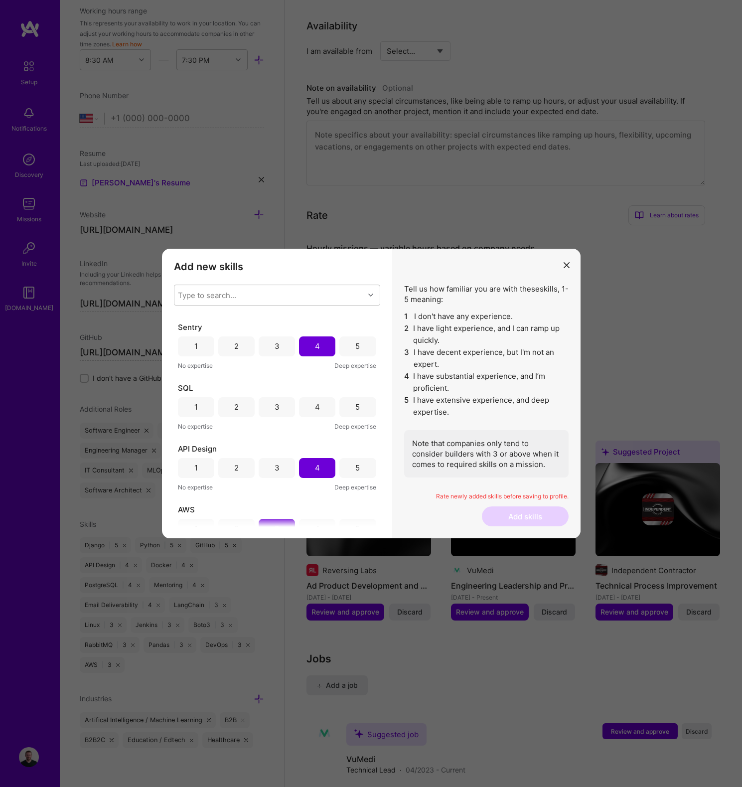
click at [315, 407] on div "4" at bounding box center [317, 407] width 5 height 10
click at [530, 518] on button "Add skills" at bounding box center [525, 516] width 87 height 20
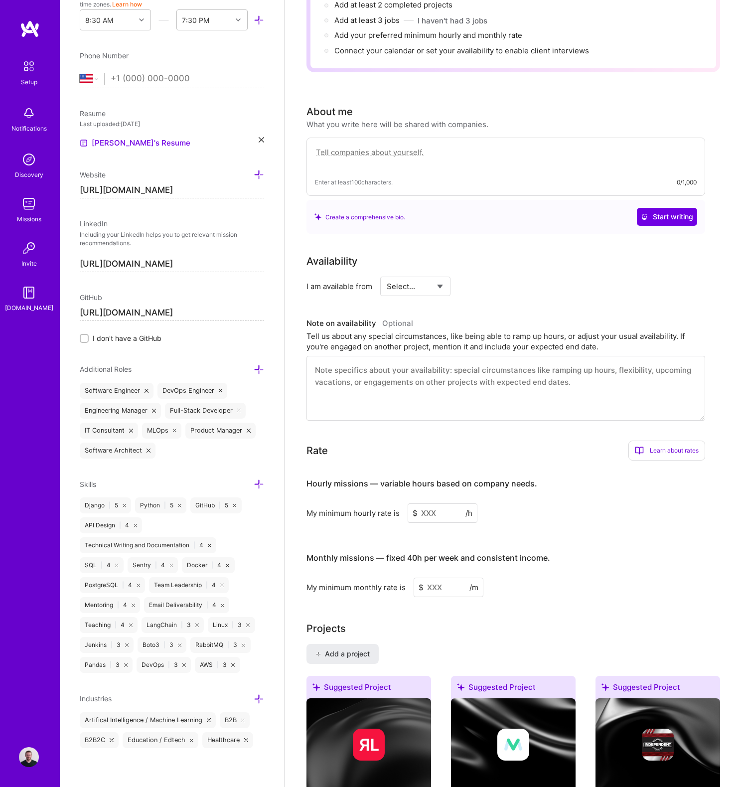
scroll to position [0, 0]
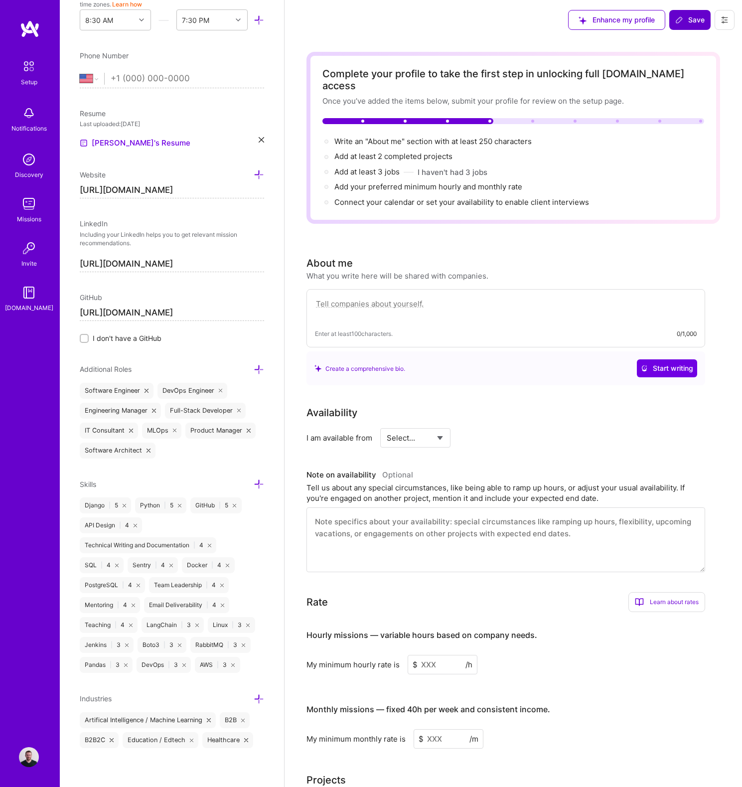
click at [362, 298] on textarea at bounding box center [506, 309] width 382 height 23
click at [382, 298] on textarea at bounding box center [506, 309] width 382 height 23
paste textarea "Experienced product engineer. Strong background in Python, Django, and relation…"
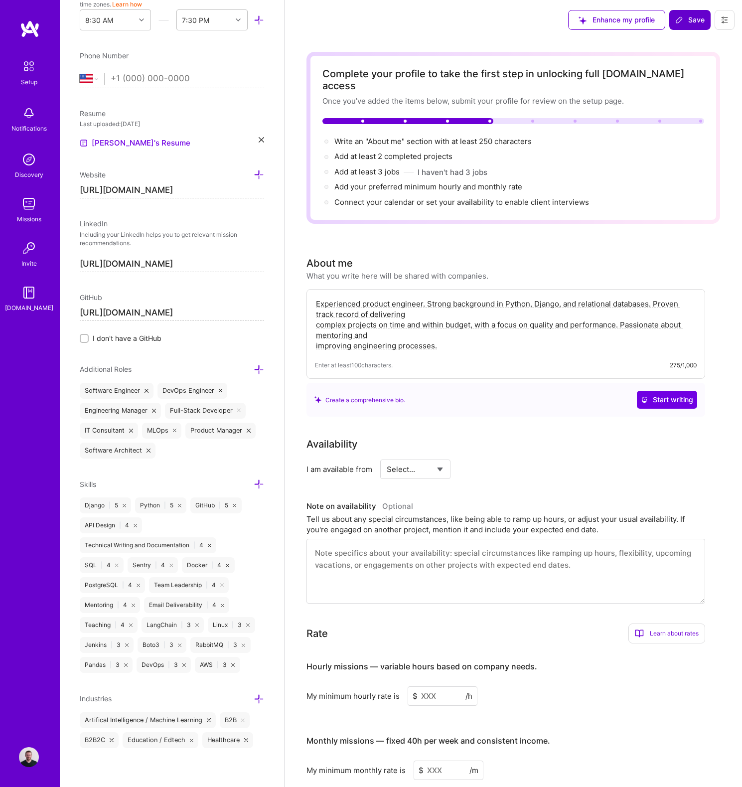
click at [502, 360] on div "Enter at least 100 characters. 275/1,000" at bounding box center [506, 365] width 382 height 10
click at [440, 346] on div "Experienced product engineer. Strong background in Python, Django, and relation…" at bounding box center [506, 334] width 399 height 90
click at [395, 327] on textarea "Experienced product engineer. Strong background in Python, Django, and relation…" at bounding box center [506, 325] width 382 height 54
click at [425, 298] on textarea "Experienced product engineer. Strong background in Python, Django, and relation…" at bounding box center [506, 325] width 382 height 54
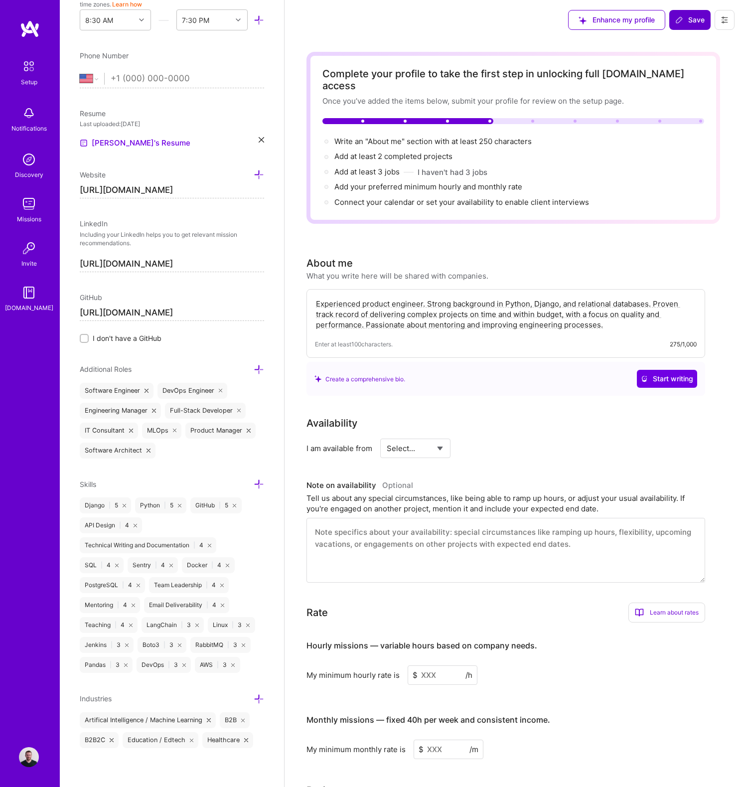
type textarea "Experienced product engineer. Strong background in Python, Django, and relation…"
click at [423, 438] on select "Select... Right Now Future Date Not Available" at bounding box center [415, 448] width 57 height 25
select select "Right Now"
click at [387, 436] on select "Select... Right Now Future Date Not Available" at bounding box center [415, 448] width 57 height 25
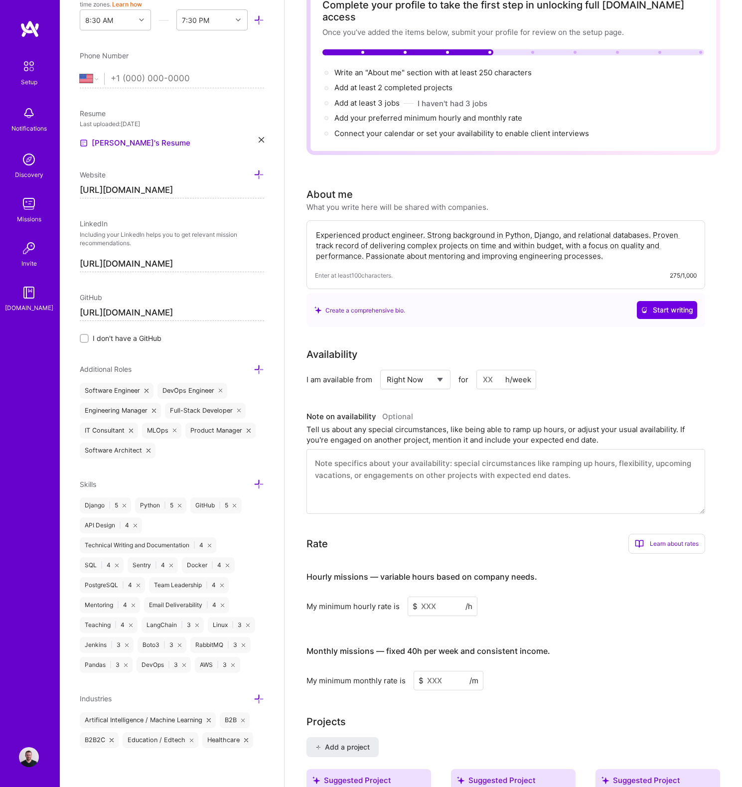
scroll to position [70, 0]
click at [499, 369] on input at bounding box center [506, 378] width 60 height 19
type input "30"
click at [384, 423] on div "Tell us about any special circumstances, like being able to ramp up hours, or a…" at bounding box center [506, 433] width 399 height 21
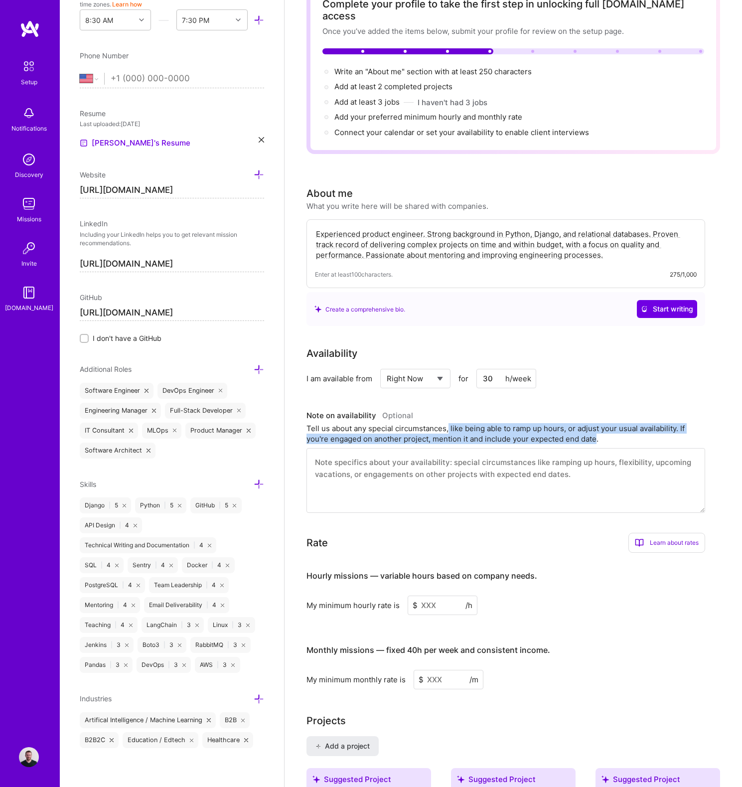
drag, startPoint x: 449, startPoint y: 420, endPoint x: 596, endPoint y: 423, distance: 147.1
click at [596, 423] on div "Tell us about any special circumstances, like being able to ramp up hours, or a…" at bounding box center [506, 433] width 399 height 21
drag, startPoint x: 529, startPoint y: 421, endPoint x: 340, endPoint y: 422, distance: 188.9
click at [344, 423] on div "Tell us about any special circumstances, like being able to ramp up hours, or a…" at bounding box center [506, 433] width 399 height 21
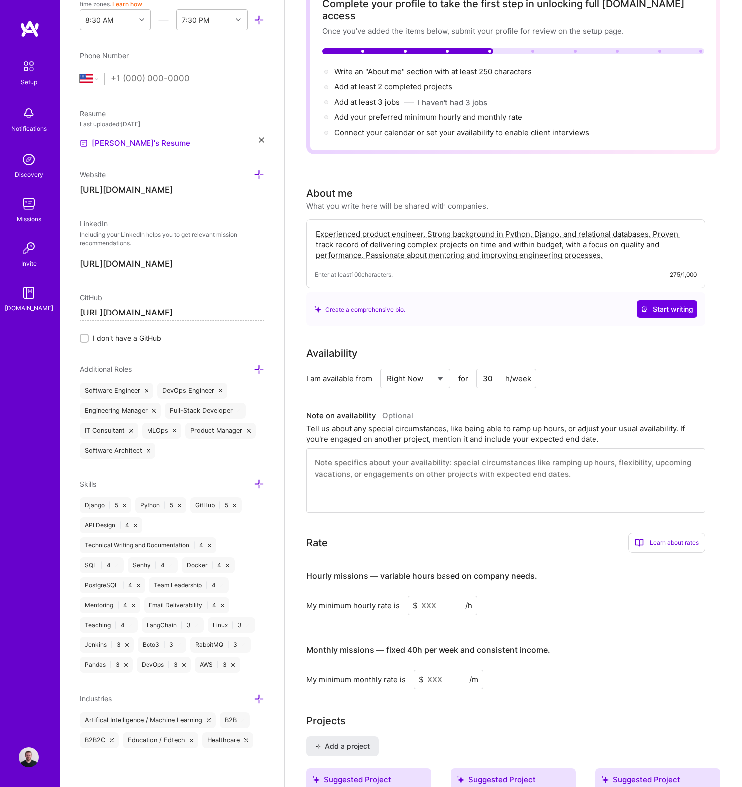
click at [339, 423] on div "Tell us about any special circumstances, like being able to ramp up hours, or a…" at bounding box center [506, 433] width 399 height 21
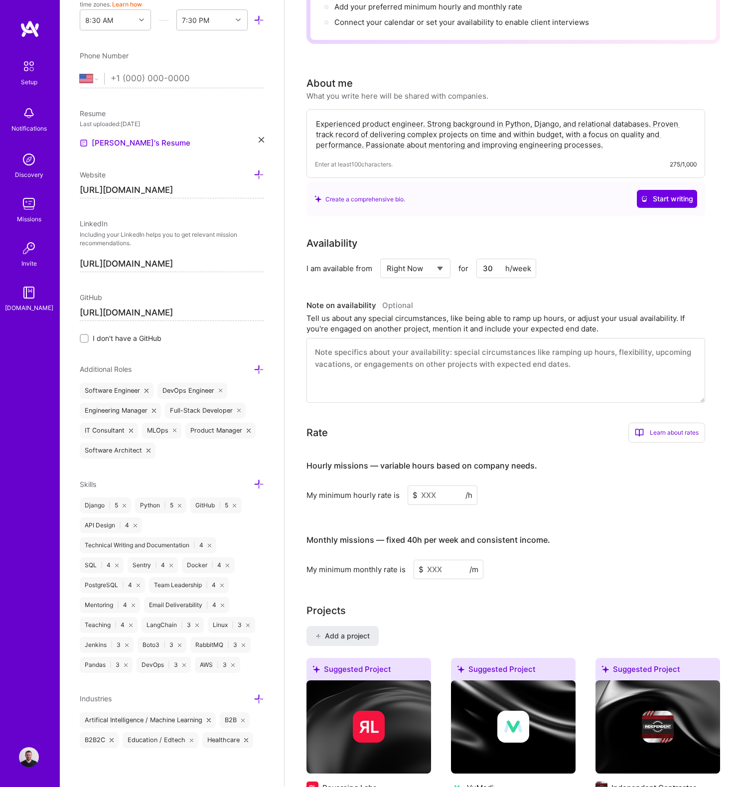
scroll to position [196, 0]
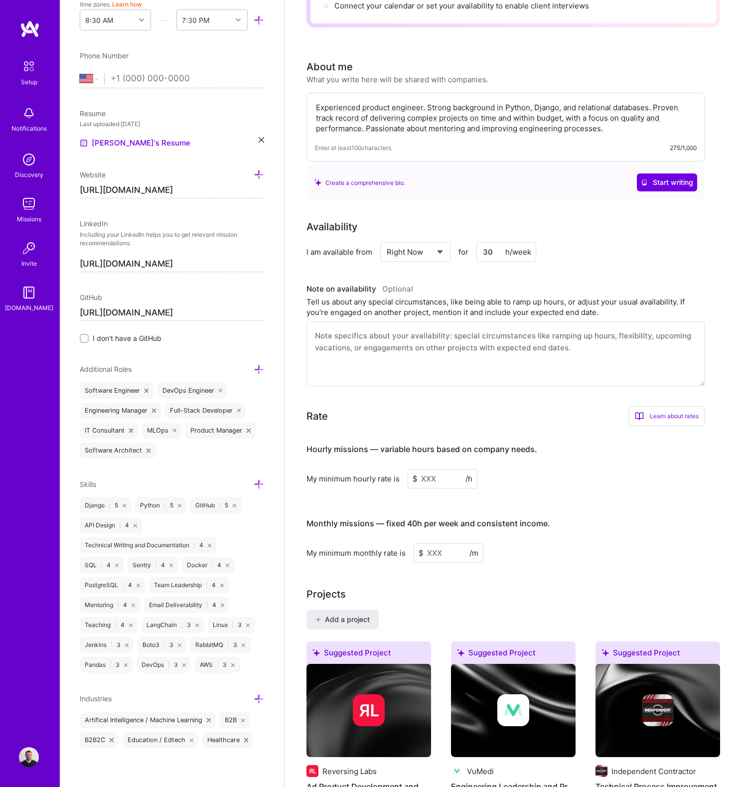
click at [467, 473] on span "/h" at bounding box center [469, 478] width 7 height 10
click at [429, 470] on input at bounding box center [443, 478] width 70 height 19
click at [446, 469] on input at bounding box center [443, 478] width 70 height 19
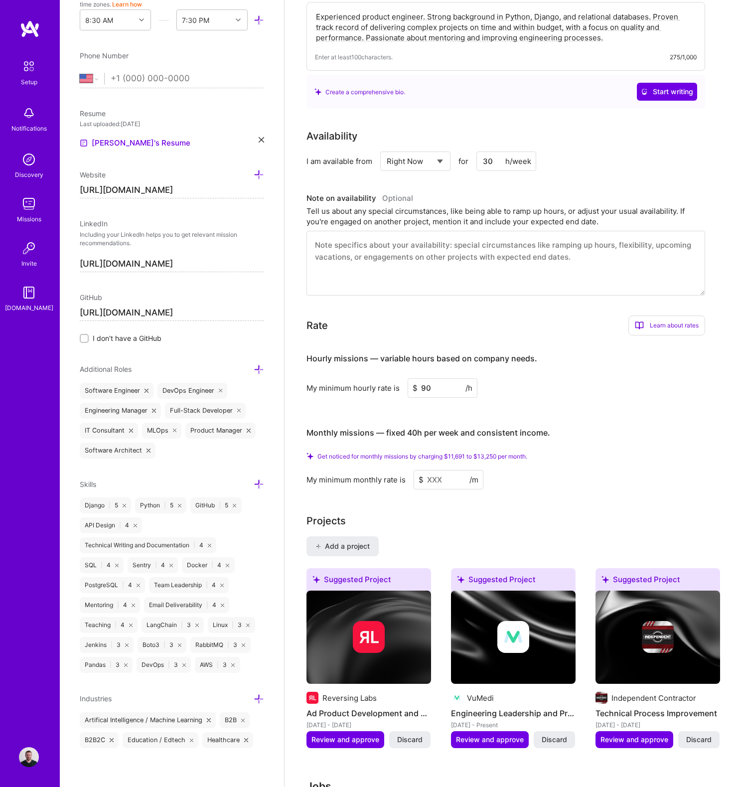
scroll to position [290, 0]
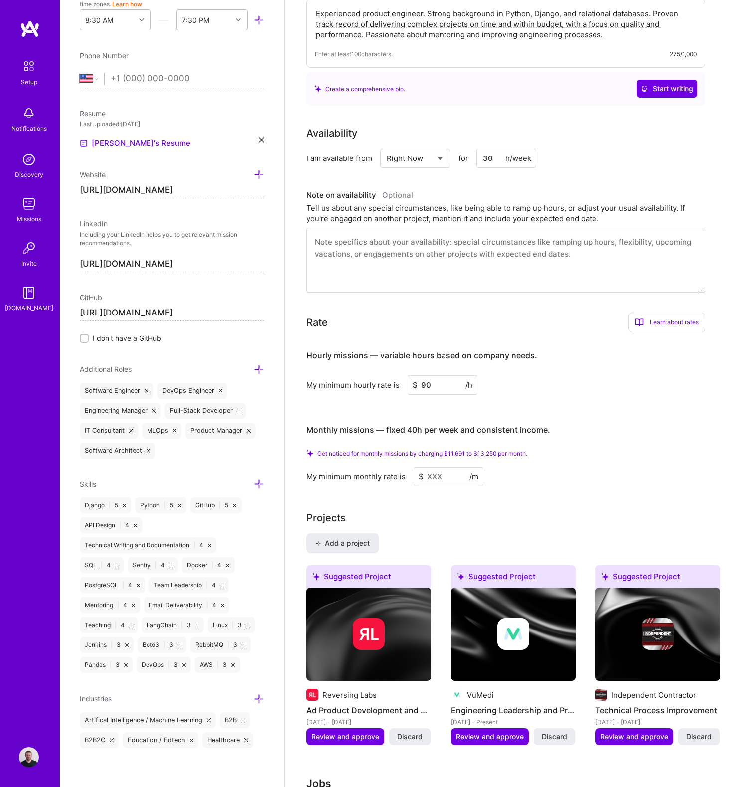
type input "90"
drag, startPoint x: 383, startPoint y: 419, endPoint x: 534, endPoint y: 417, distance: 151.0
click at [532, 425] on h4 "Monthly missions — fixed 40h per week and consistent income." at bounding box center [429, 429] width 244 height 9
click at [534, 425] on h4 "Monthly missions — fixed 40h per week and consistent income." at bounding box center [429, 429] width 244 height 9
click at [439, 468] on input at bounding box center [449, 476] width 70 height 19
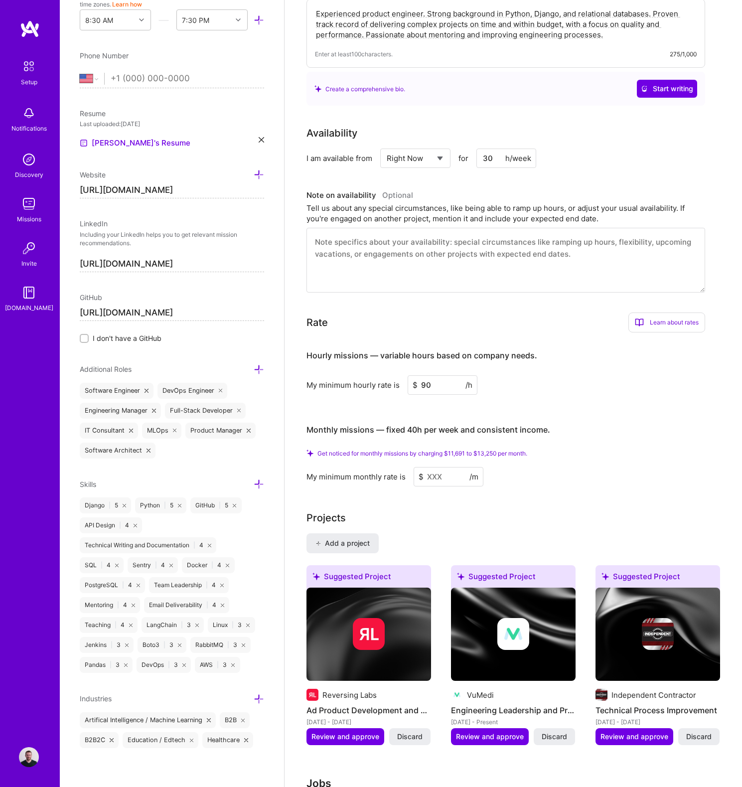
click at [385, 450] on span "Get noticed for monthly missions by charging $11,691 to $13,250 per month." at bounding box center [422, 453] width 210 height 7
click at [313, 450] on icon at bounding box center [310, 453] width 7 height 7
drag, startPoint x: 422, startPoint y: 437, endPoint x: 500, endPoint y: 442, distance: 78.4
click at [470, 450] on span "Get noticed for monthly missions by charging $11,691 to $13,250 per month." at bounding box center [422, 453] width 210 height 7
click at [521, 450] on span "Get noticed for monthly missions by charging $11,691 to $13,250 per month." at bounding box center [422, 453] width 210 height 7
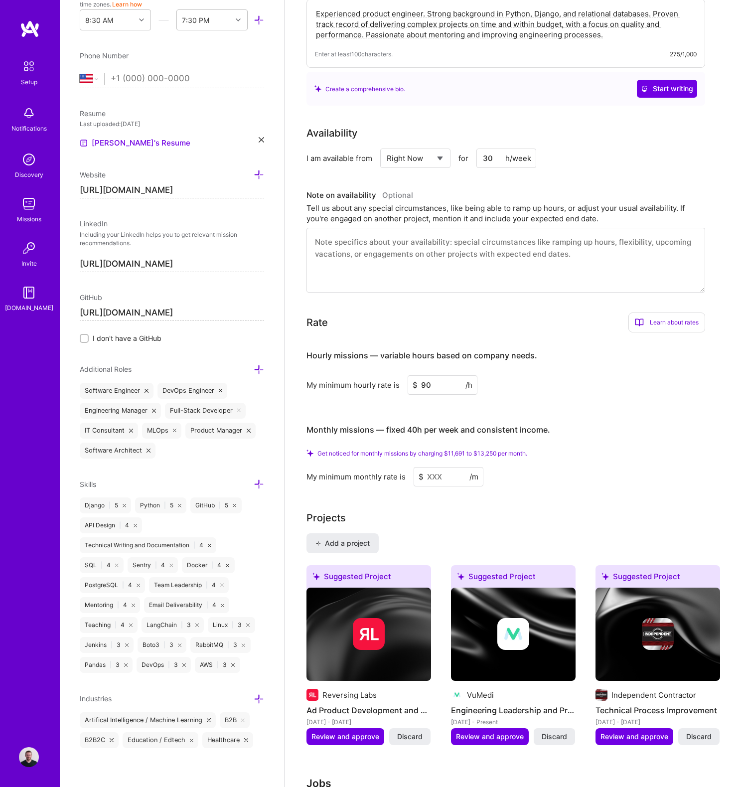
click at [429, 467] on input at bounding box center [449, 476] width 70 height 19
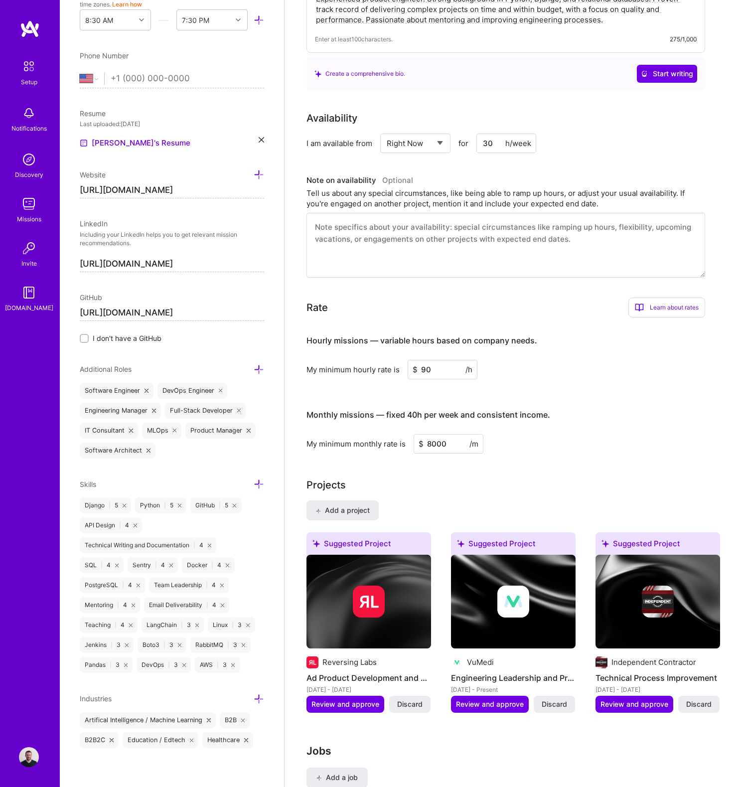
type input "8000"
click at [395, 410] on h4 "Monthly missions — fixed 40h per week and consistent income." at bounding box center [429, 414] width 244 height 9
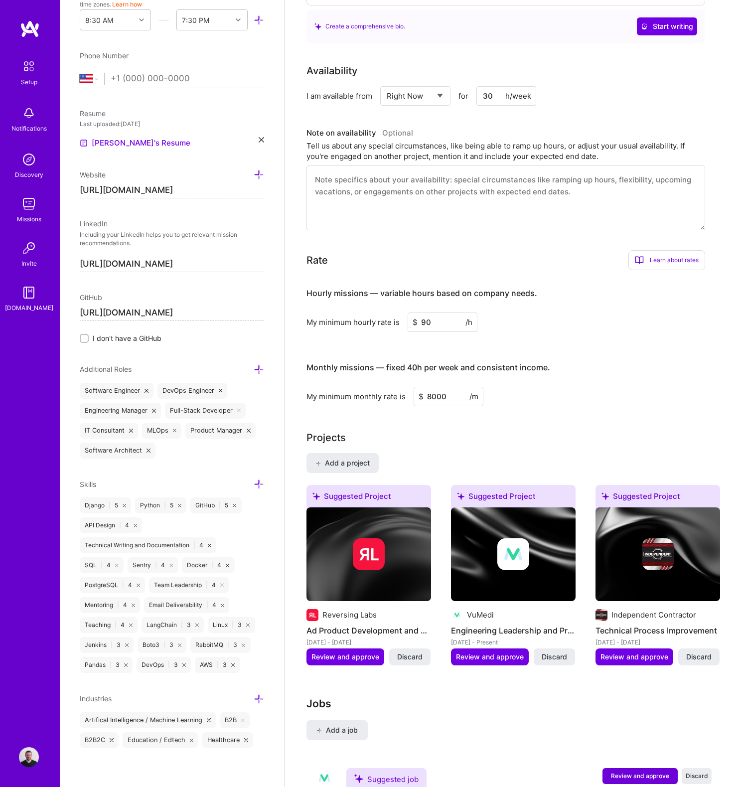
scroll to position [464, 0]
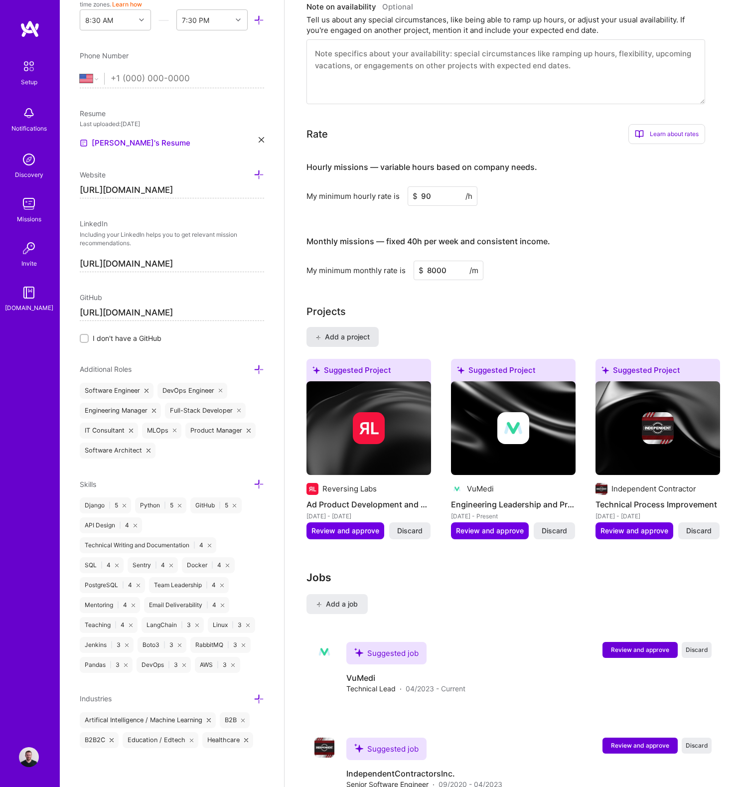
click at [339, 332] on span "Add a project" at bounding box center [342, 337] width 54 height 10
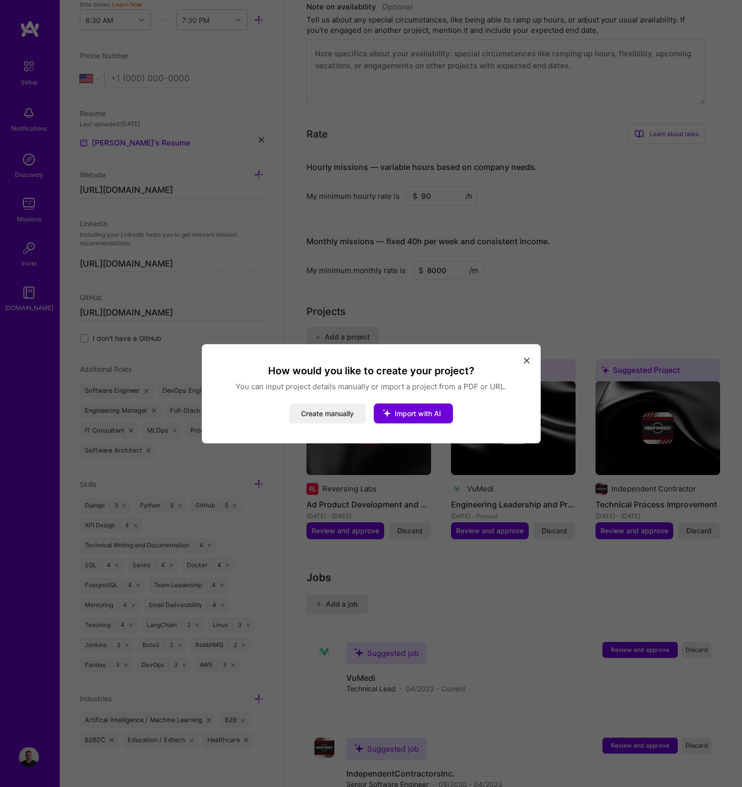
click at [526, 361] on icon "modal" at bounding box center [527, 361] width 6 height 6
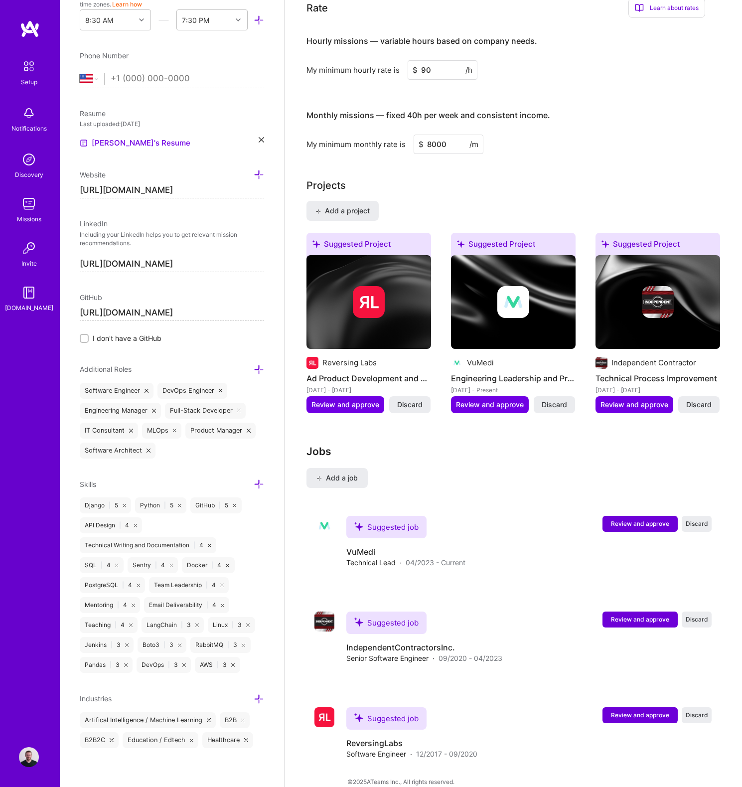
scroll to position [0, 0]
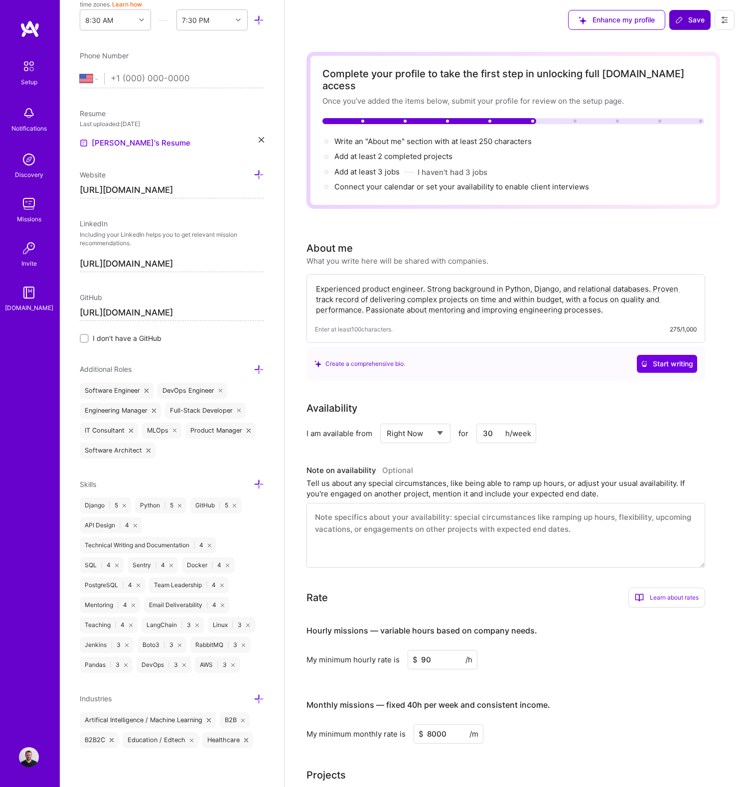
click at [684, 21] on span "Save" at bounding box center [689, 20] width 29 height 10
